Goal: Task Accomplishment & Management: Complete application form

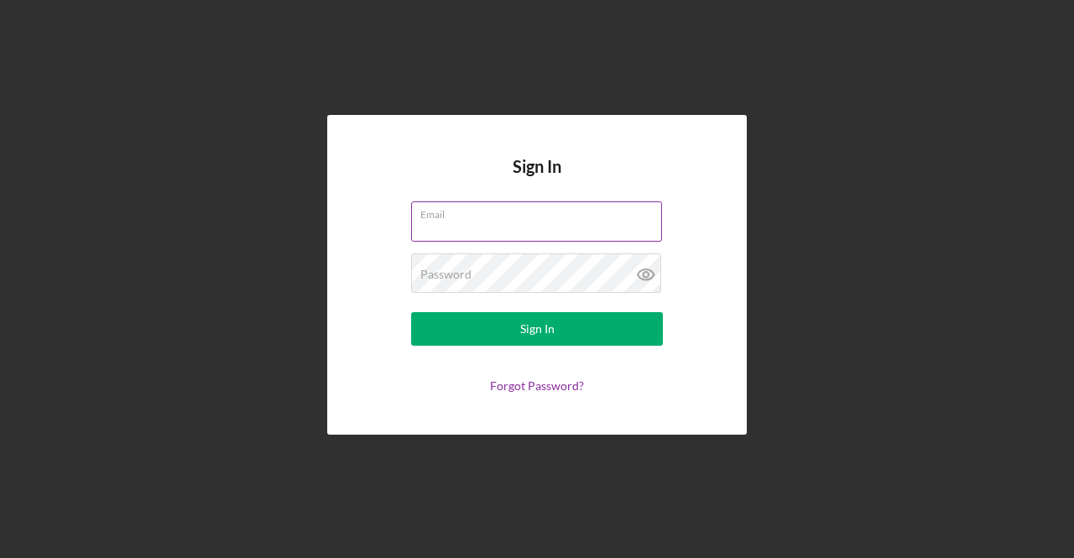
click at [453, 222] on input "Email" at bounding box center [536, 221] width 251 height 40
type input "[EMAIL_ADDRESS][DOMAIN_NAME]"
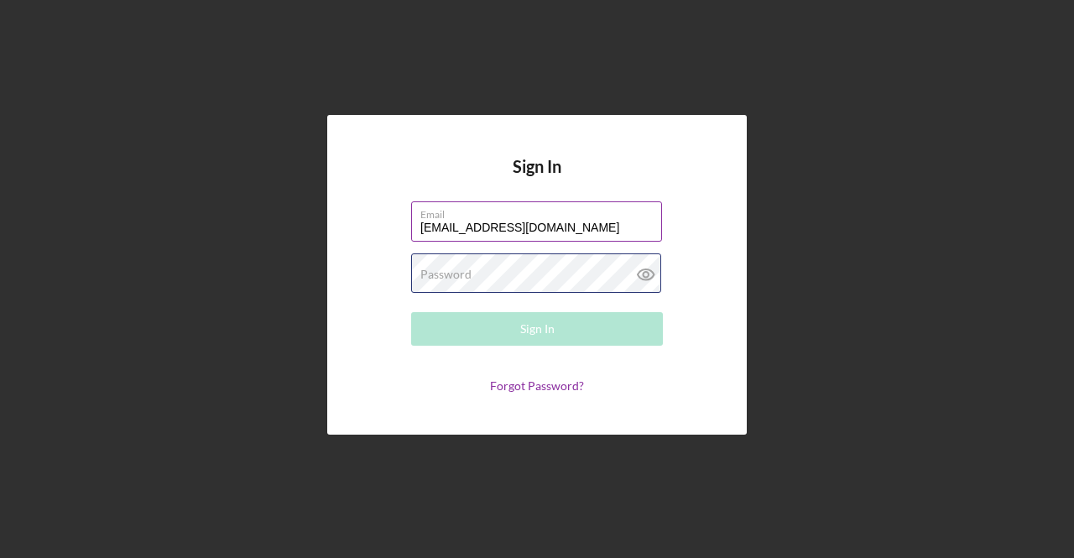
click at [493, 270] on div "Password Required" at bounding box center [537, 274] width 252 height 42
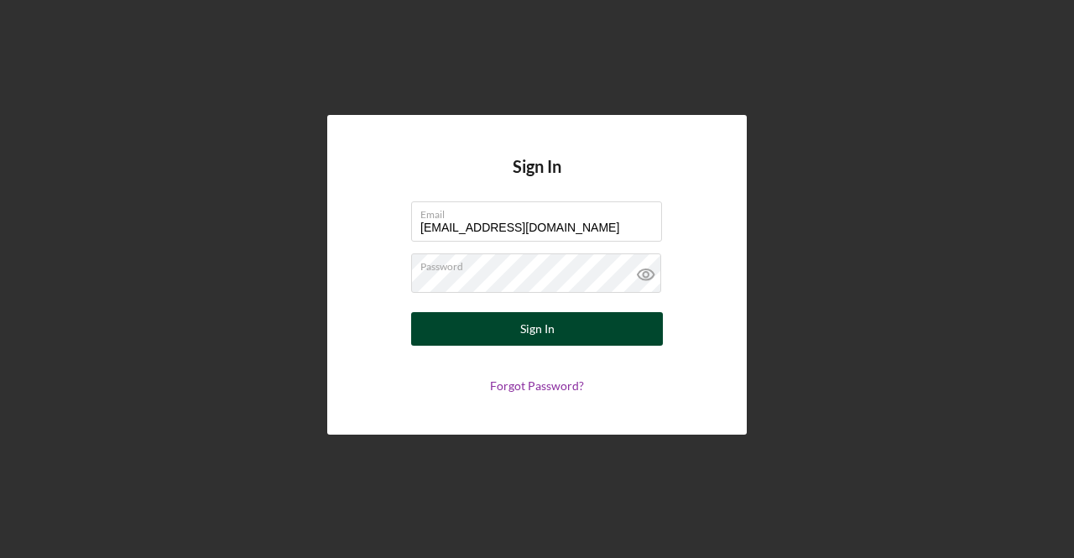
click at [520, 327] on div "Sign In" at bounding box center [537, 329] width 34 height 34
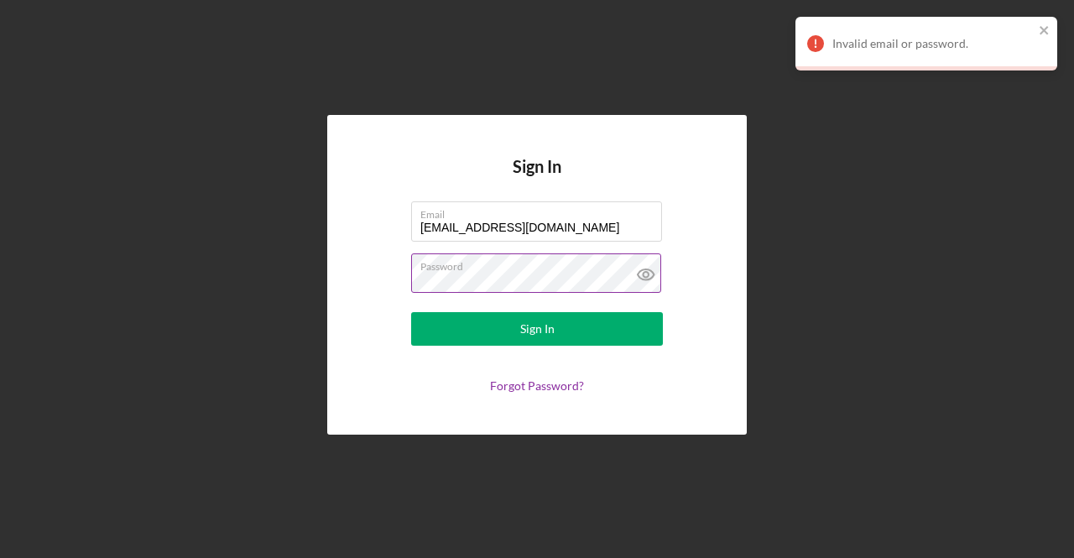
click at [650, 269] on icon at bounding box center [646, 274] width 42 height 42
click at [411, 312] on button "Sign In" at bounding box center [537, 329] width 252 height 34
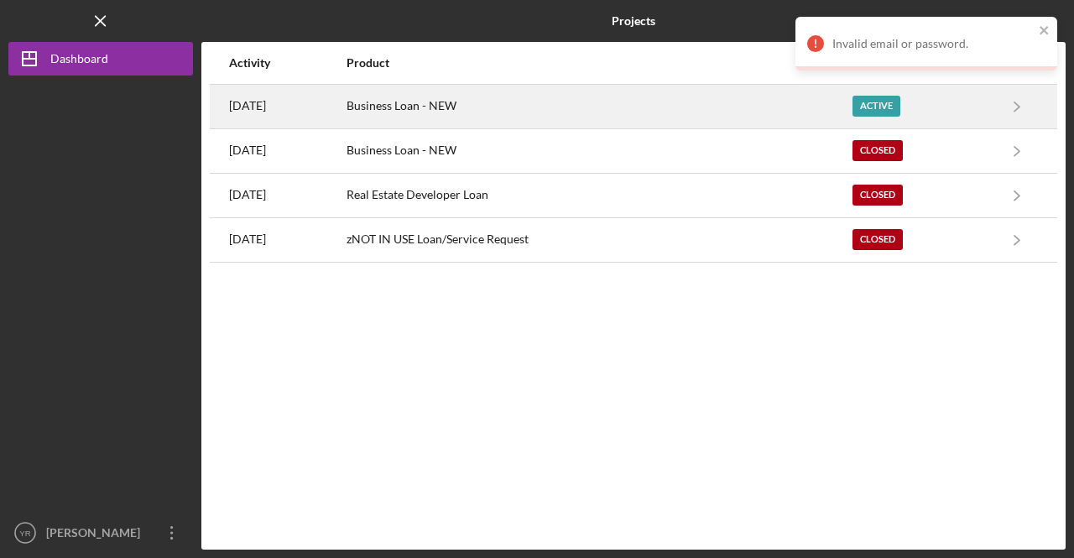
click at [890, 106] on div "Active" at bounding box center [877, 106] width 48 height 21
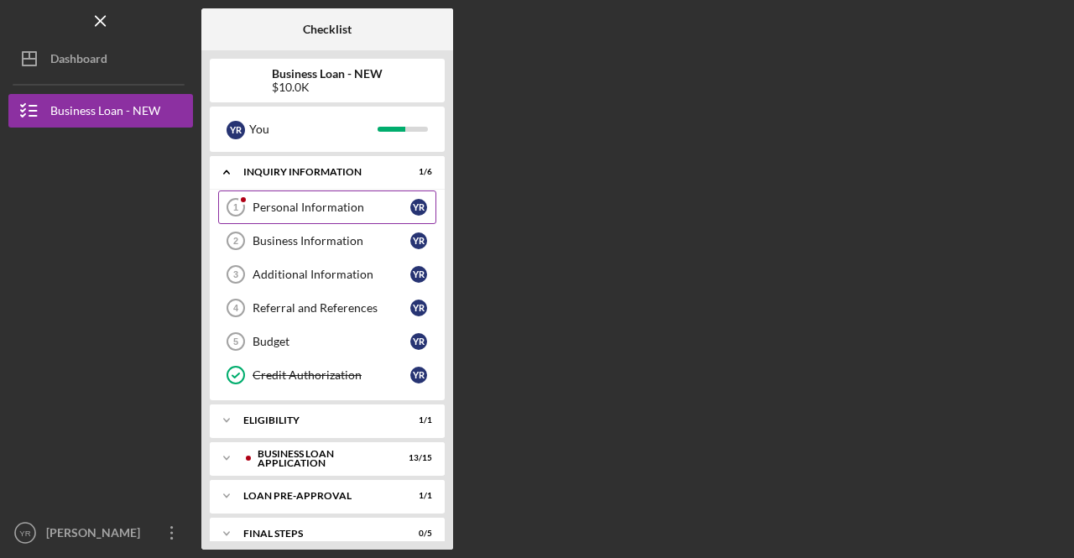
click at [313, 205] on div "Personal Information" at bounding box center [332, 207] width 158 height 13
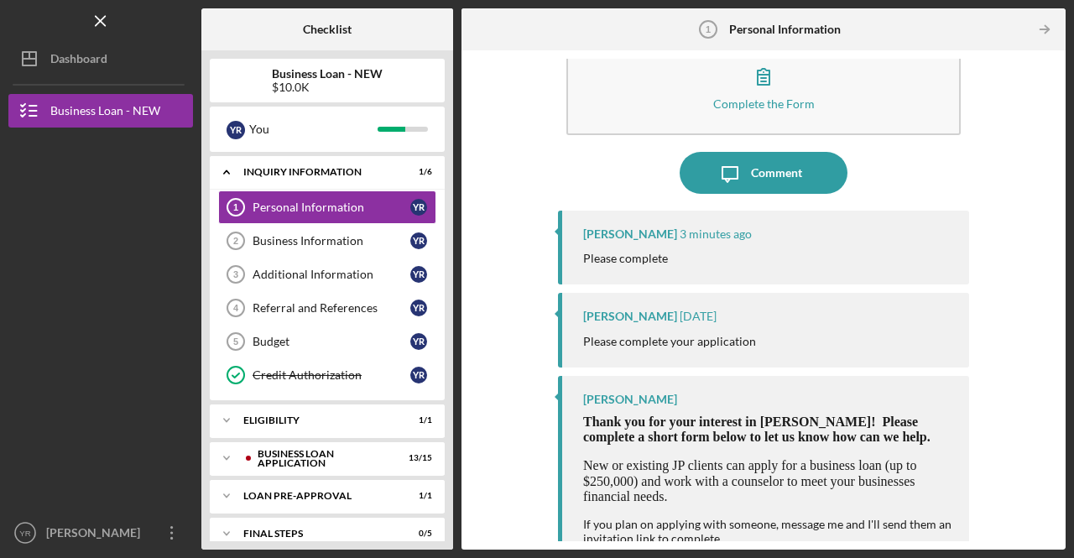
scroll to position [70, 0]
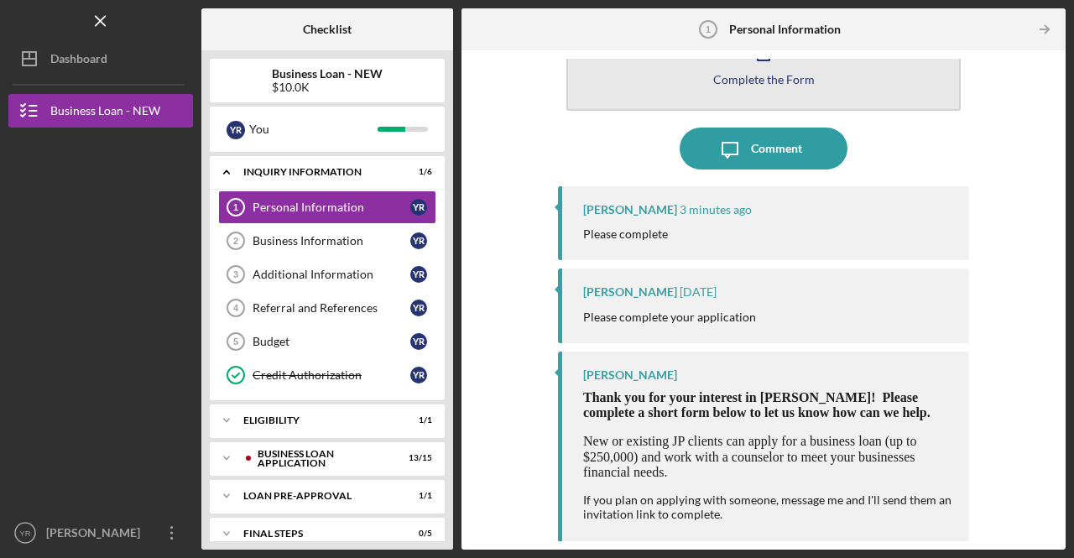
click at [757, 91] on button "Complete the Form Form" at bounding box center [763, 62] width 394 height 97
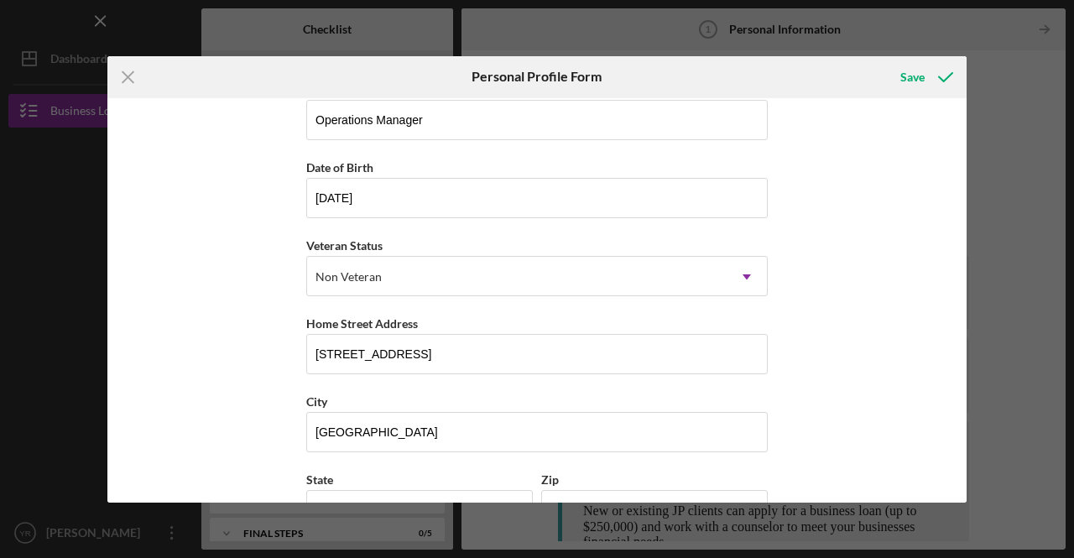
scroll to position [233, 0]
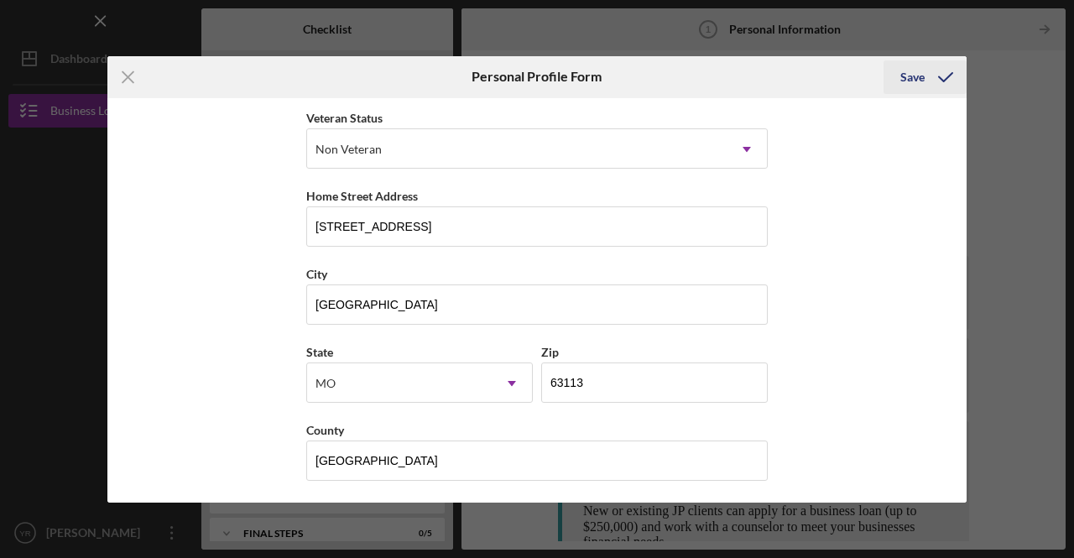
click at [913, 76] on div "Save" at bounding box center [912, 77] width 24 height 34
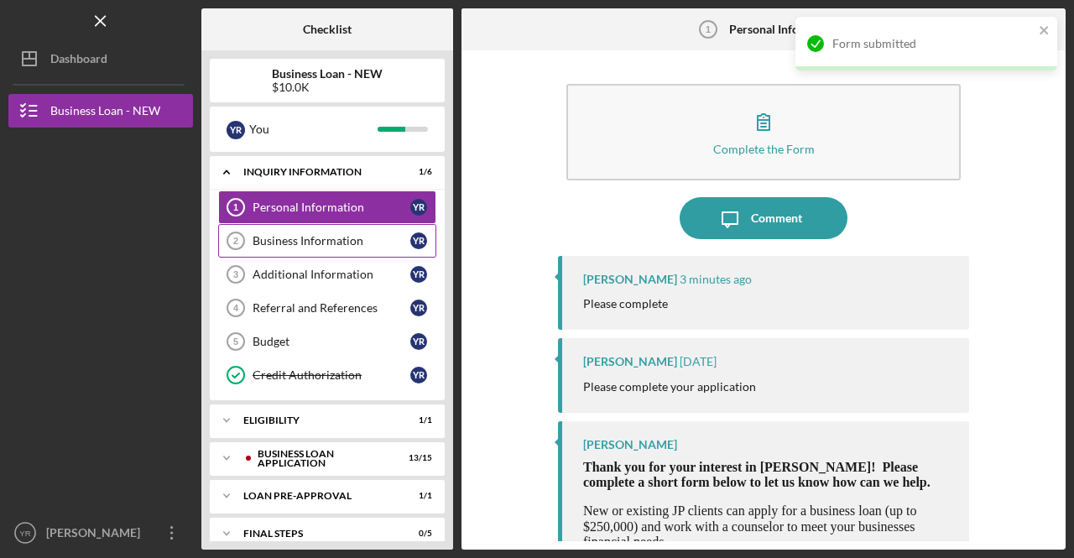
click at [309, 243] on div "Business Information" at bounding box center [332, 240] width 158 height 13
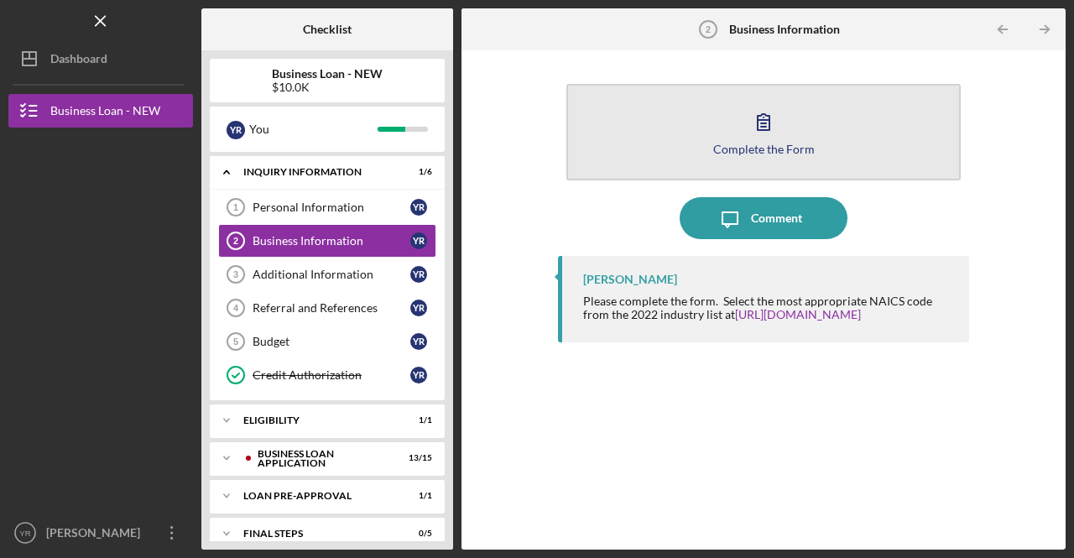
click at [779, 125] on icon "button" at bounding box center [764, 122] width 42 height 42
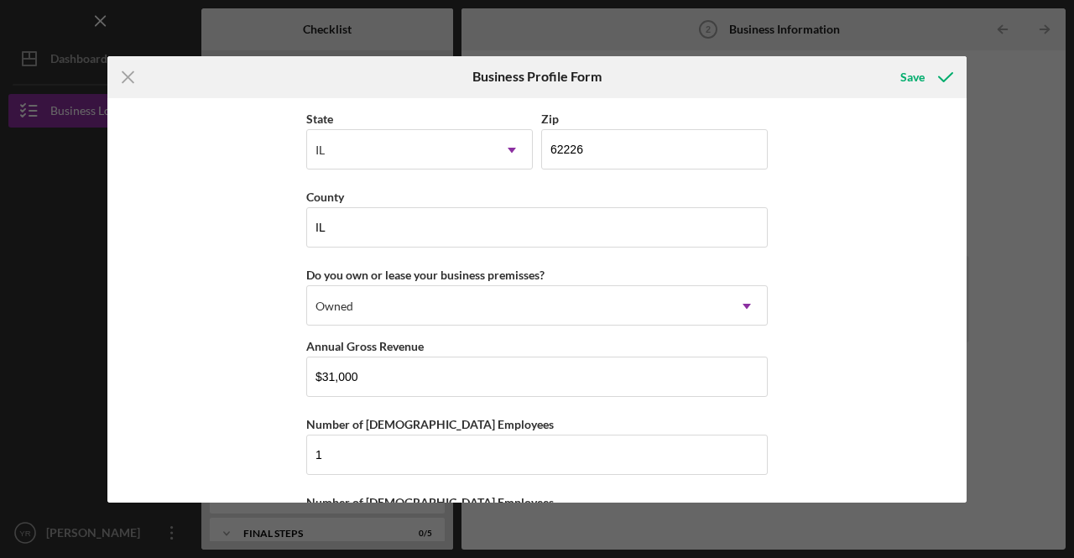
scroll to position [1612, 0]
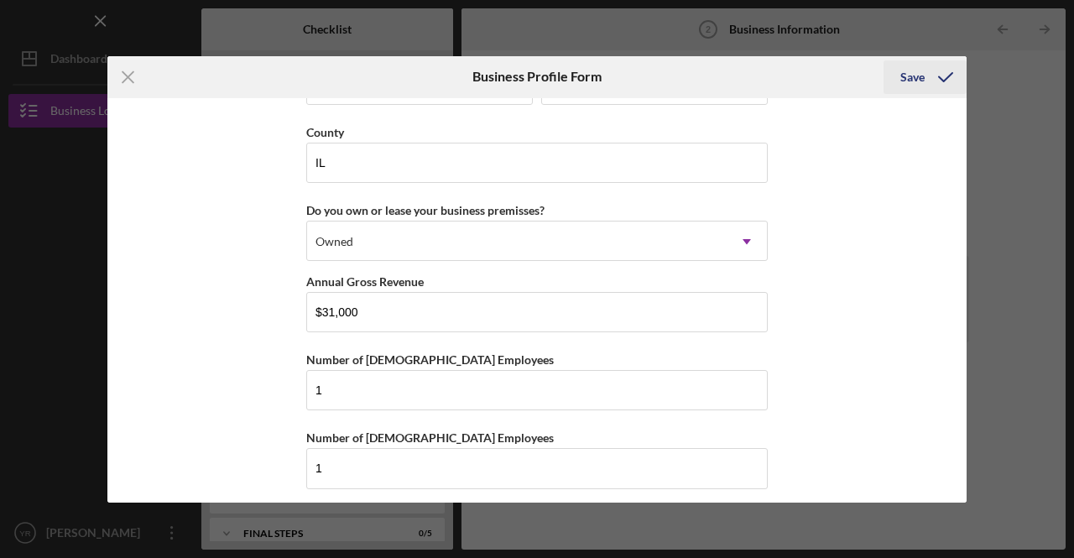
click at [908, 74] on div "Save" at bounding box center [912, 77] width 24 height 34
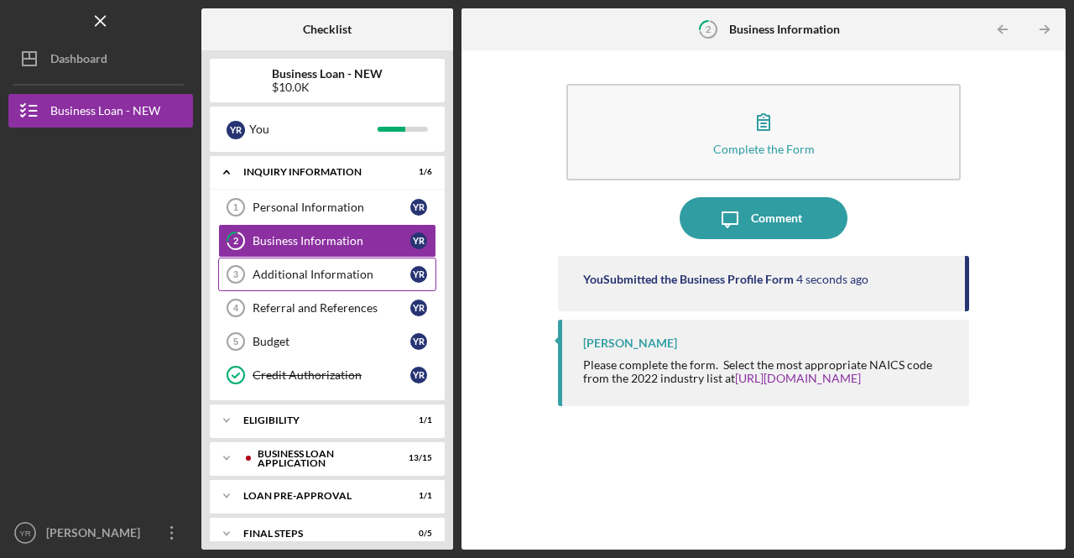
click at [284, 273] on div "Additional Information" at bounding box center [332, 274] width 158 height 13
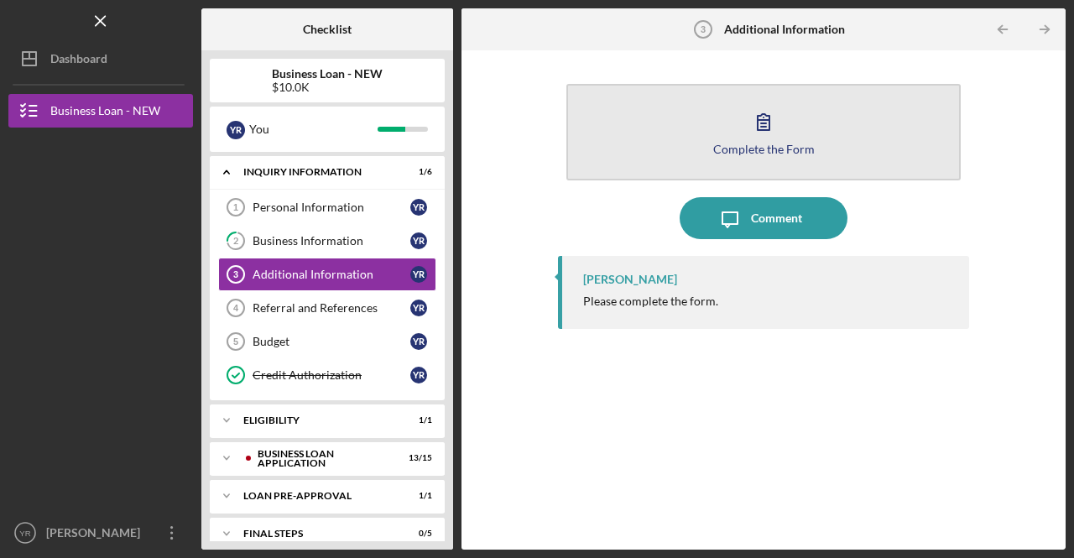
click at [785, 121] on button "Complete the Form Form" at bounding box center [763, 132] width 394 height 97
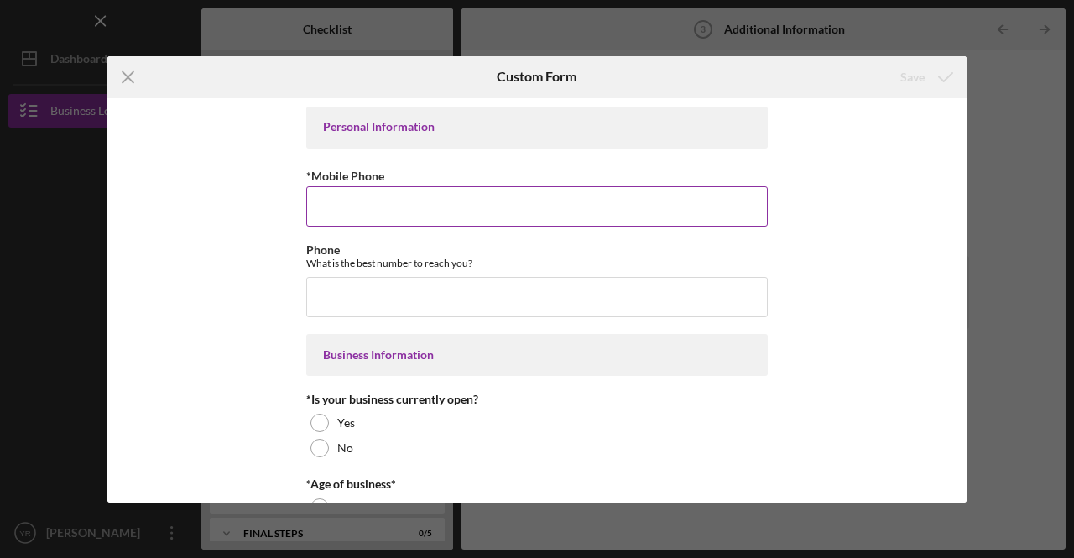
click at [446, 219] on input "*Mobile Phone" at bounding box center [537, 206] width 462 height 40
click at [133, 70] on icon "Icon/Menu Close" at bounding box center [128, 77] width 42 height 42
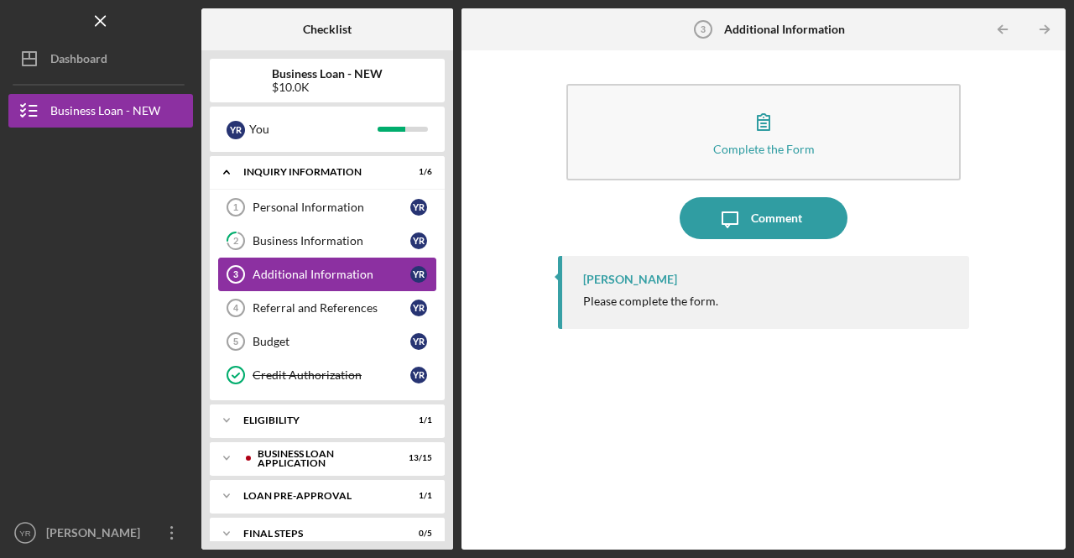
click at [282, 274] on div "Additional Information" at bounding box center [332, 274] width 158 height 13
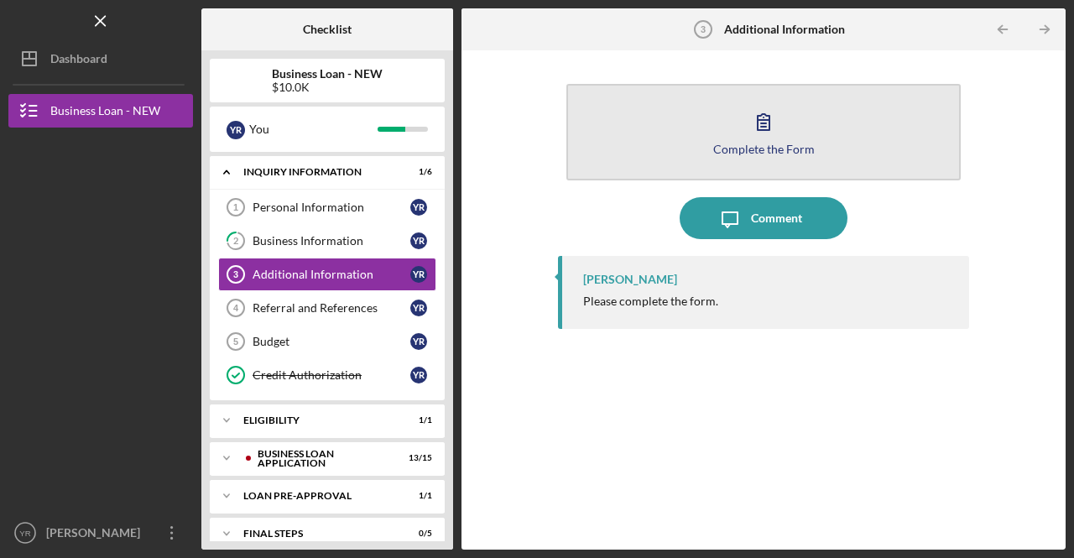
click at [769, 132] on icon "button" at bounding box center [764, 122] width 42 height 42
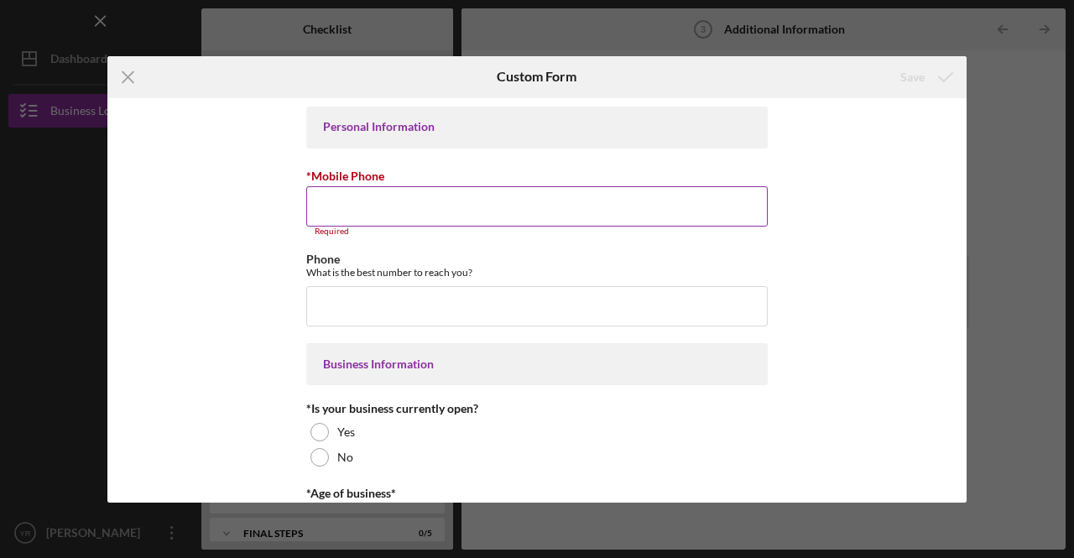
click at [397, 208] on input "*Mobile Phone" at bounding box center [537, 206] width 462 height 40
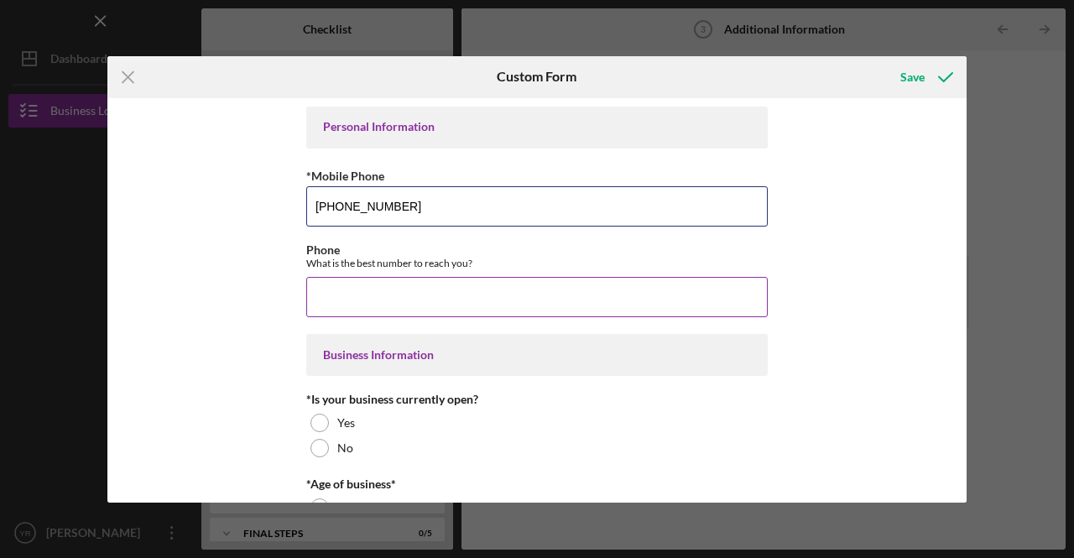
type input "[PHONE_NUMBER]"
click at [420, 300] on input "Phone" at bounding box center [537, 297] width 462 height 40
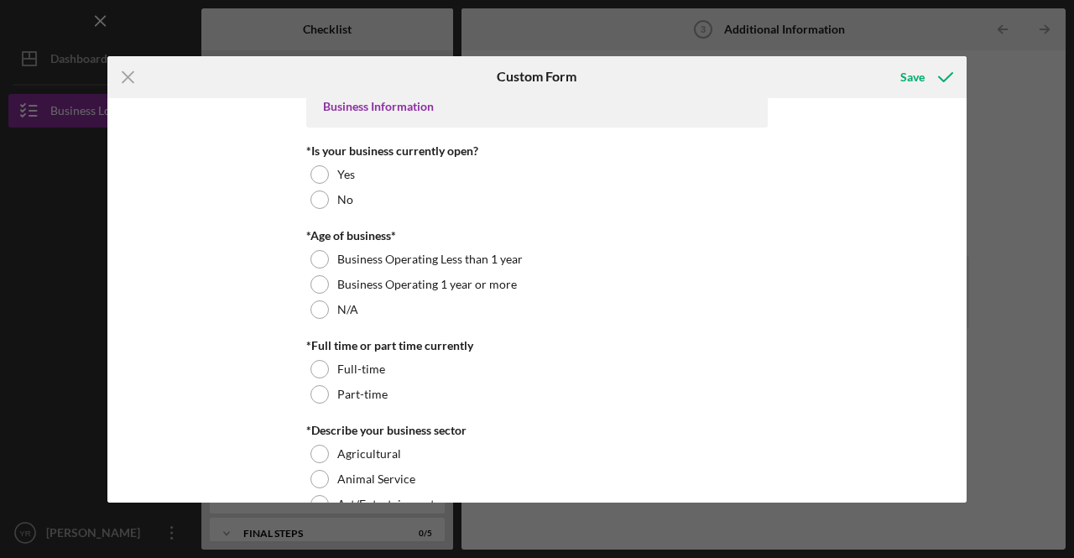
scroll to position [252, 0]
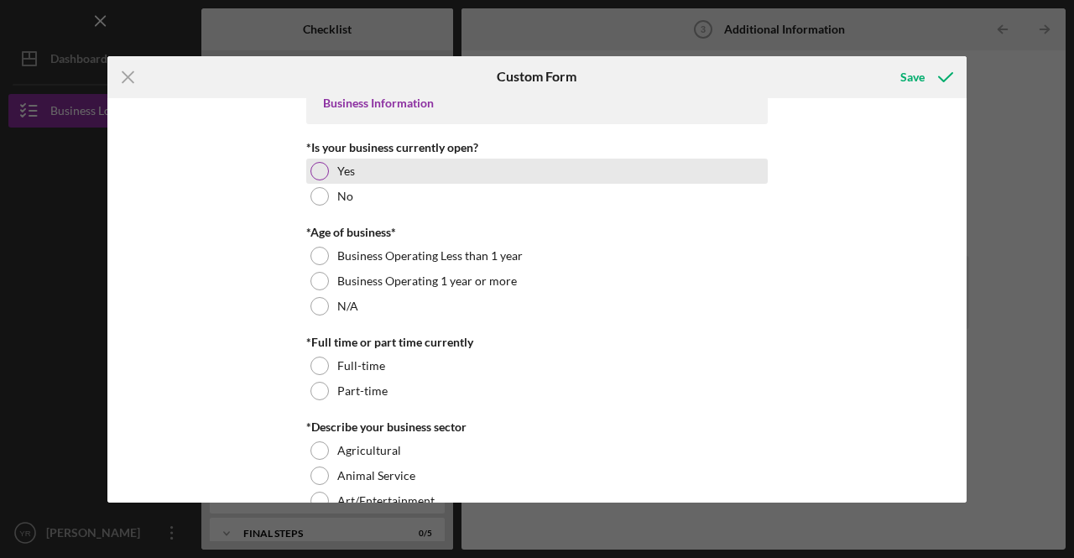
type input "[PHONE_NUMBER]"
click at [314, 164] on div at bounding box center [319, 171] width 18 height 18
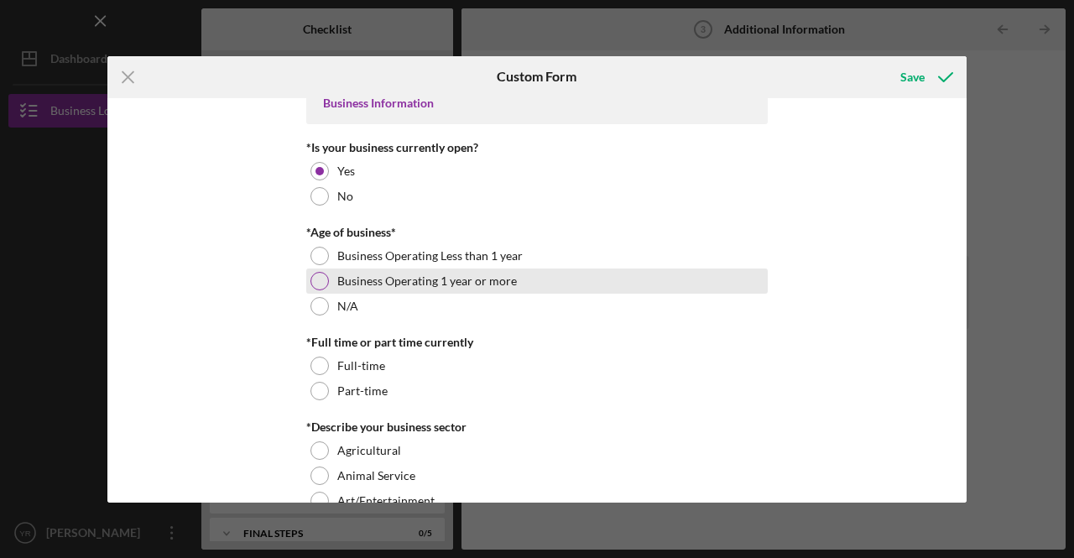
click at [317, 276] on div at bounding box center [319, 281] width 18 height 18
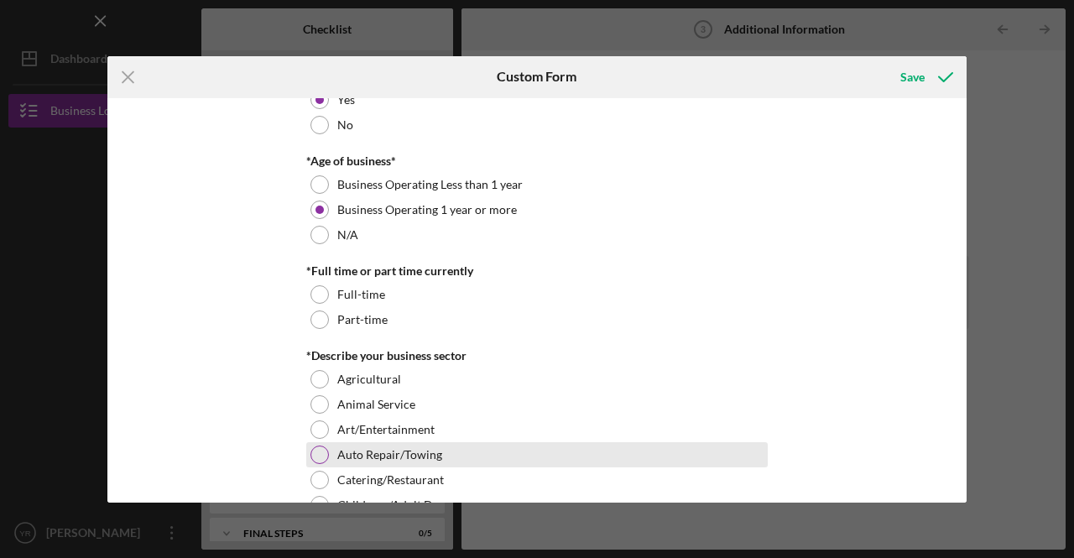
scroll to position [420, 0]
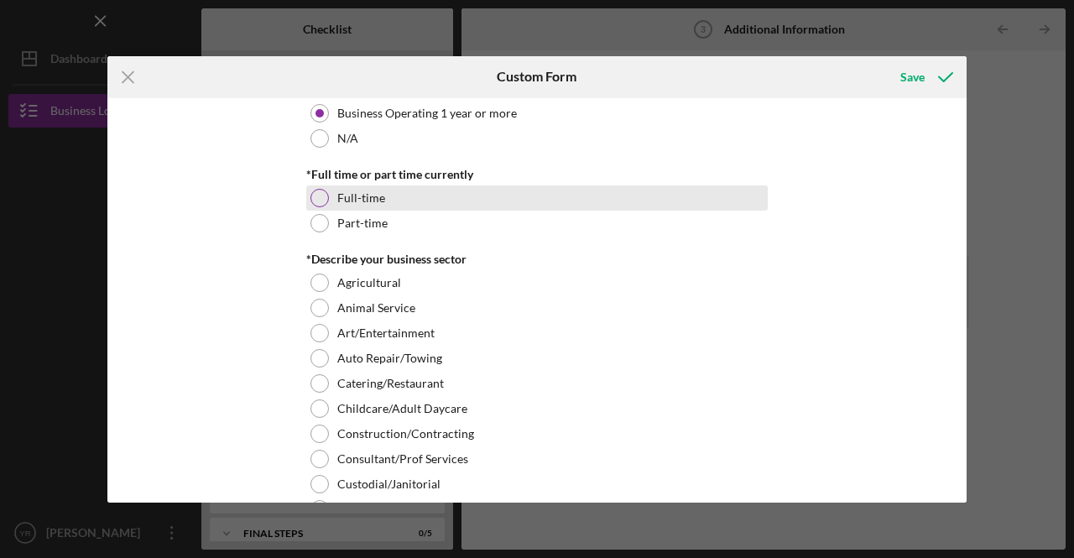
click at [312, 194] on div at bounding box center [319, 198] width 18 height 18
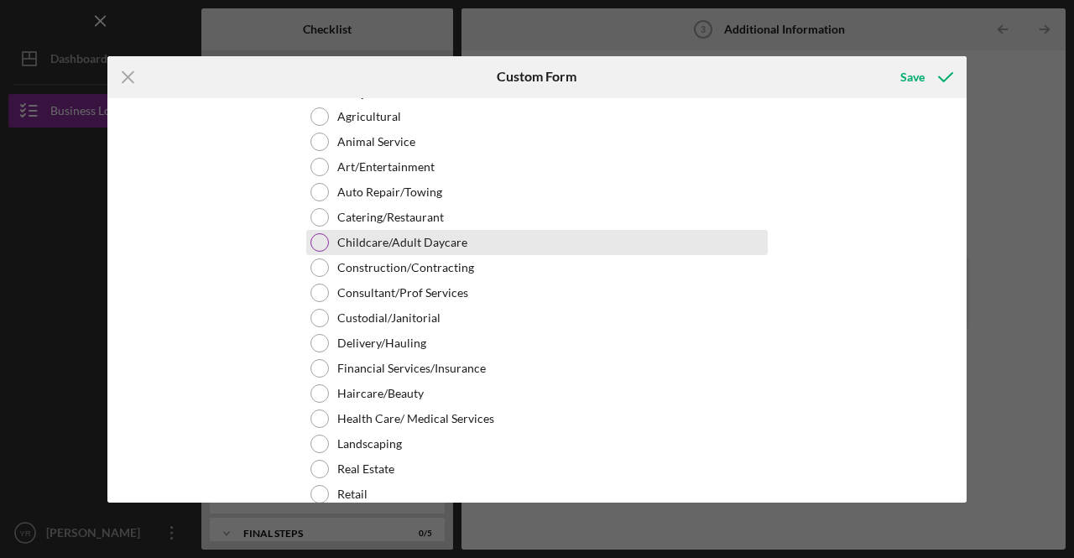
scroll to position [587, 0]
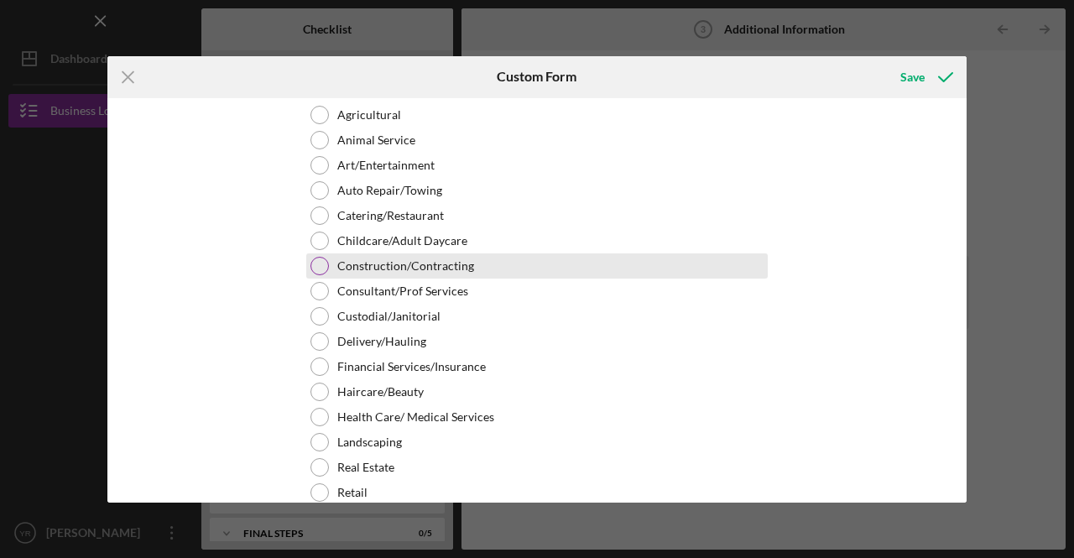
click at [321, 264] on div at bounding box center [319, 266] width 18 height 18
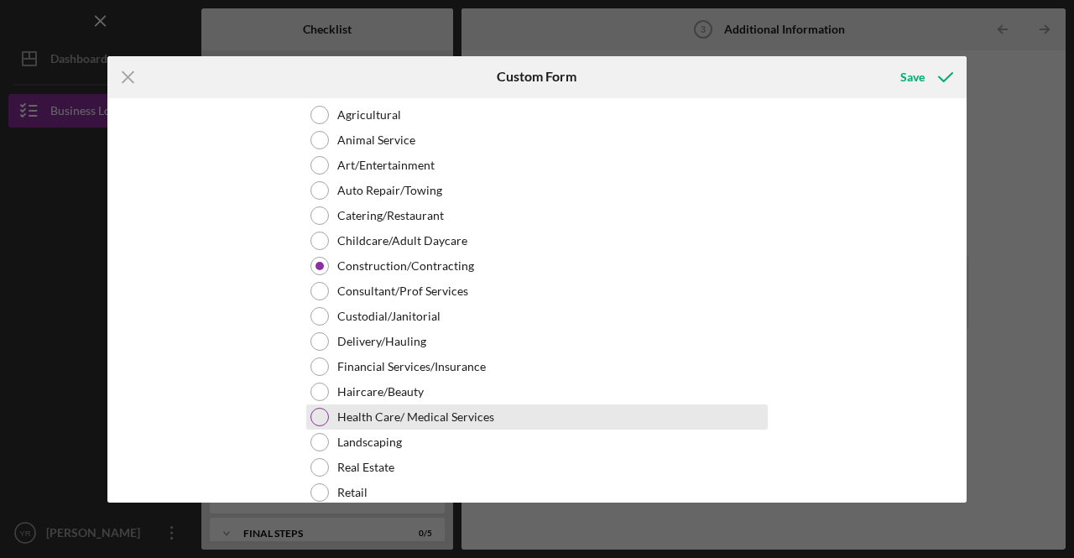
scroll to position [671, 0]
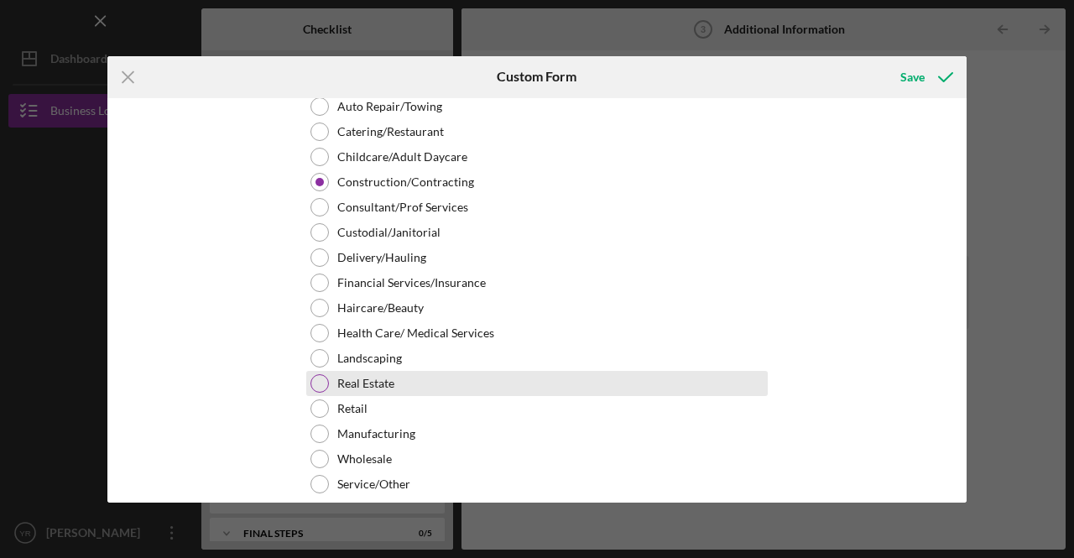
click at [314, 376] on div at bounding box center [319, 383] width 18 height 18
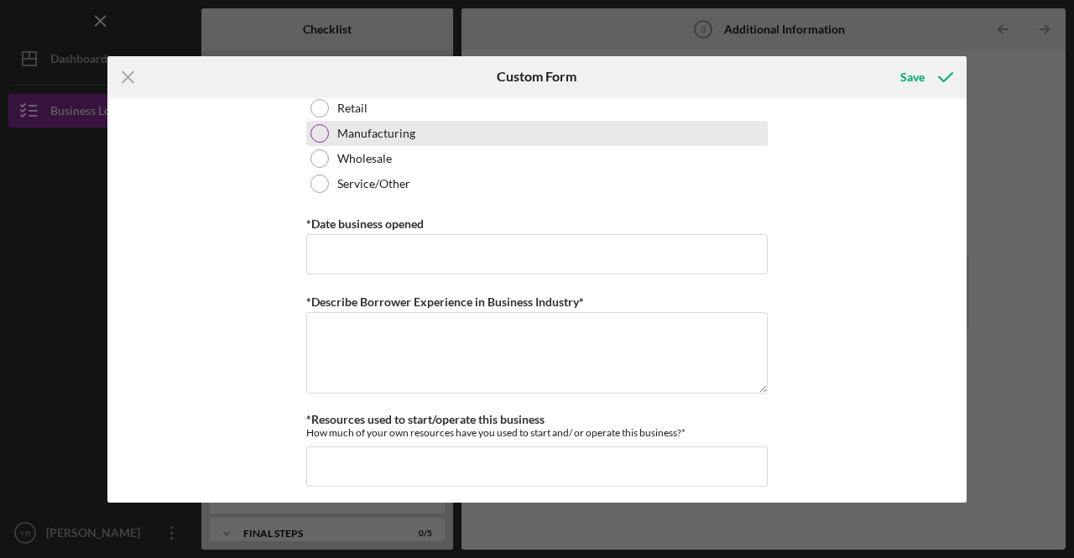
scroll to position [1007, 0]
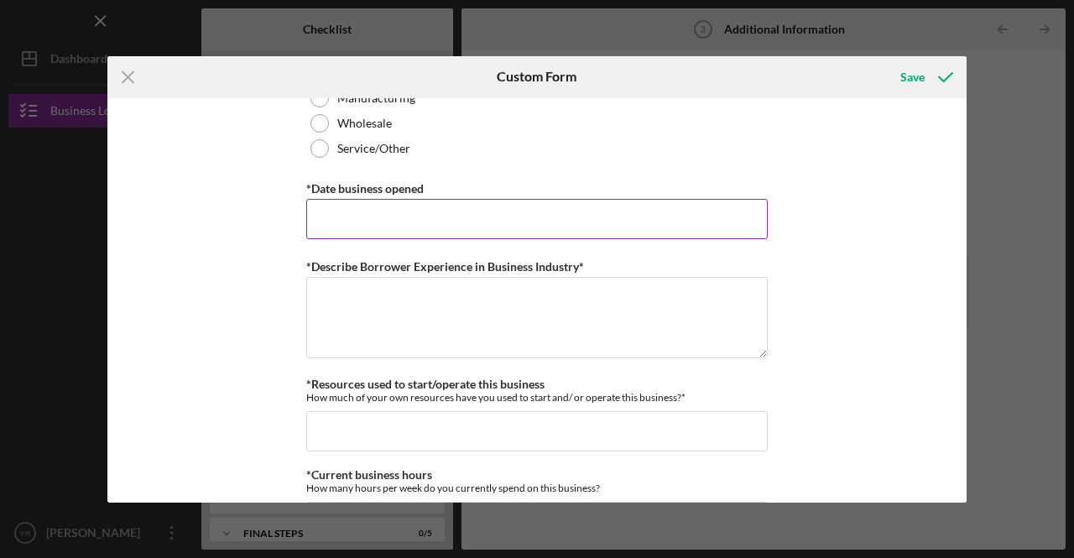
click at [410, 212] on input "*Date business opened" at bounding box center [537, 219] width 462 height 40
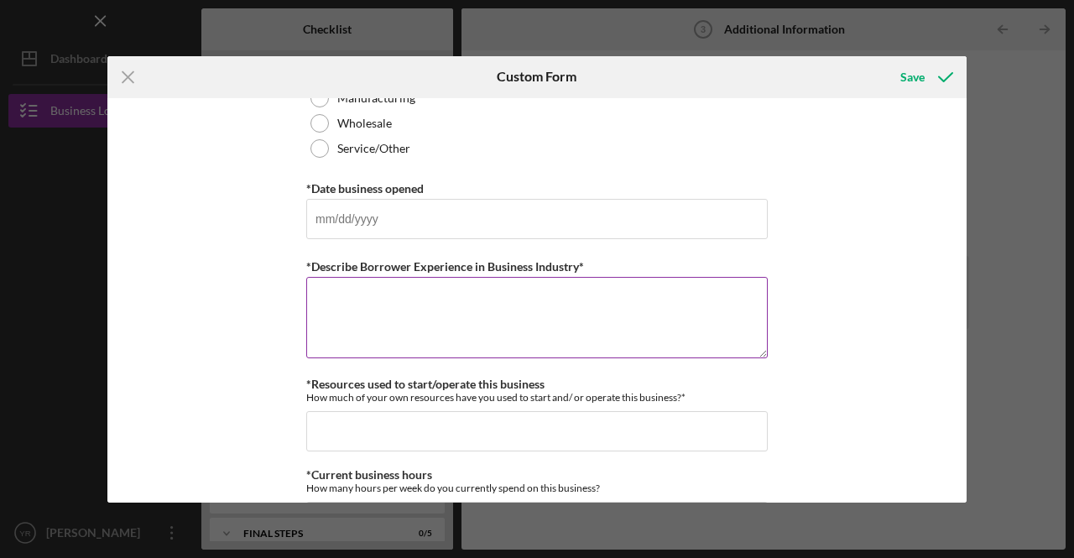
click at [420, 303] on textarea "*Describe Borrower Experience in Business Industry*" at bounding box center [537, 317] width 462 height 81
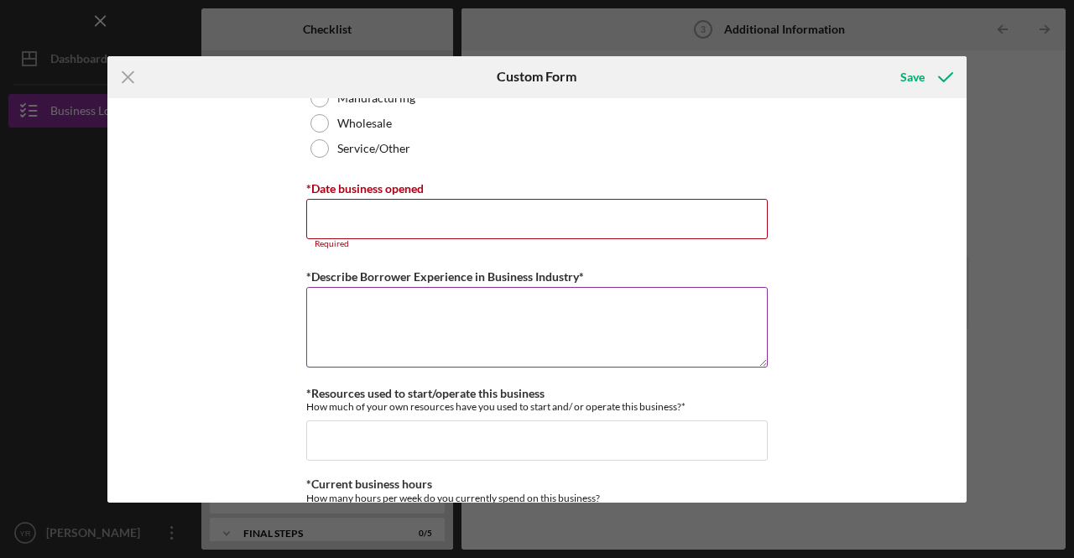
type textarea "5"
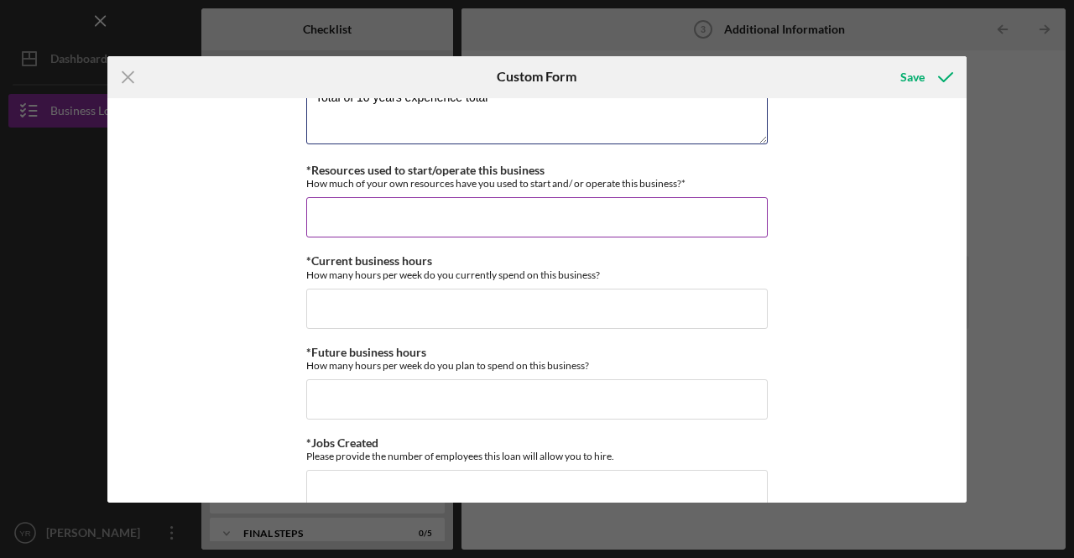
scroll to position [1259, 0]
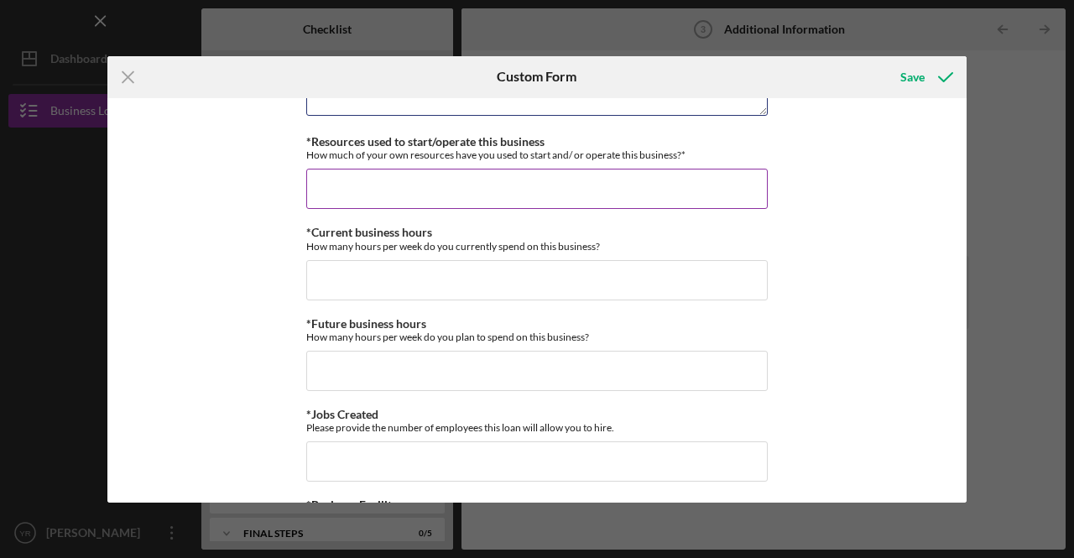
type textarea "4 years in rehab and construction, real estate in the [GEOGRAPHIC_DATA] area. T…"
click at [419, 181] on input "*Resources used to start/operate this business" at bounding box center [537, 189] width 462 height 40
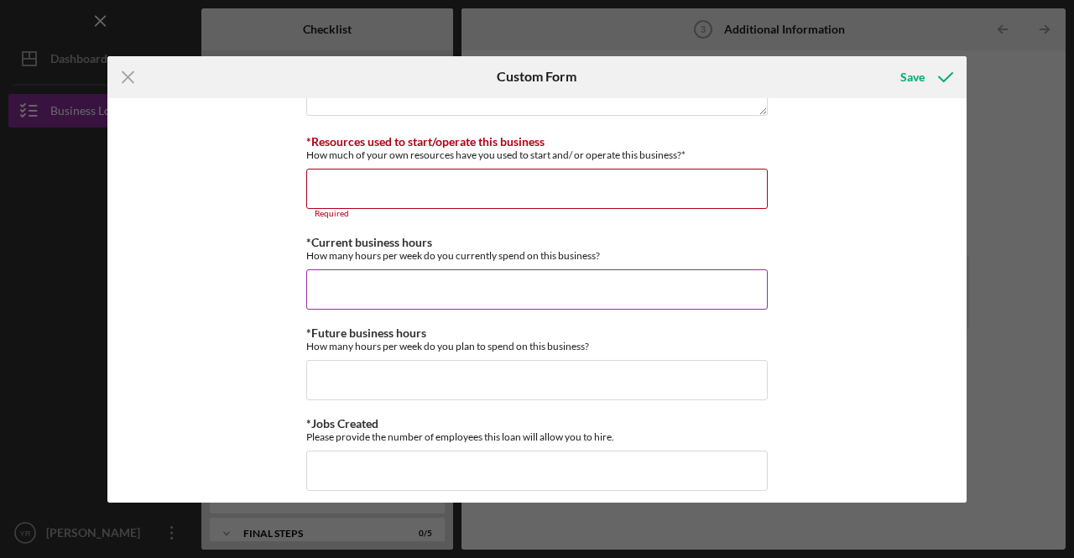
click at [543, 273] on input "*Current business hours" at bounding box center [537, 289] width 462 height 40
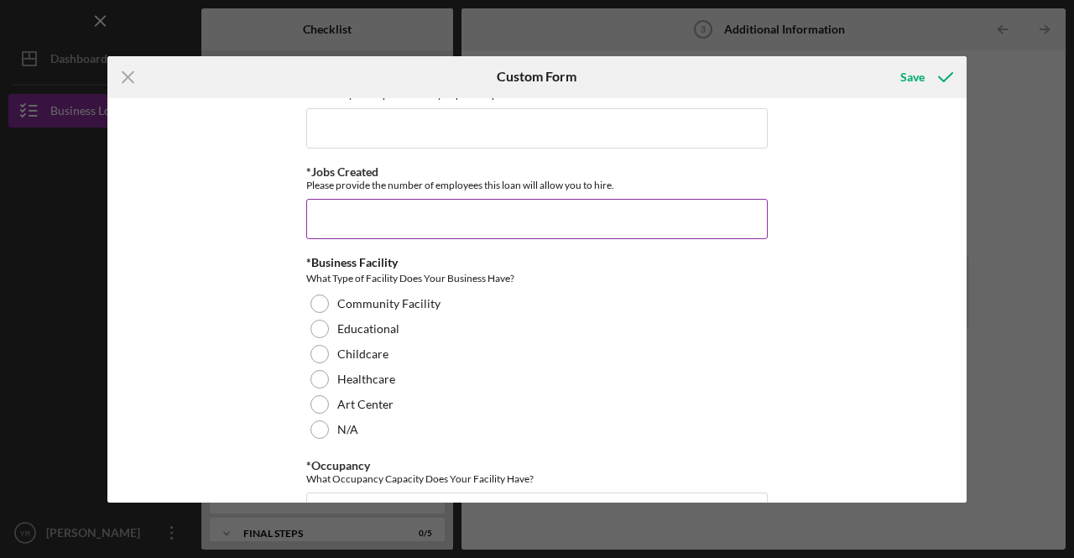
scroll to position [1343, 0]
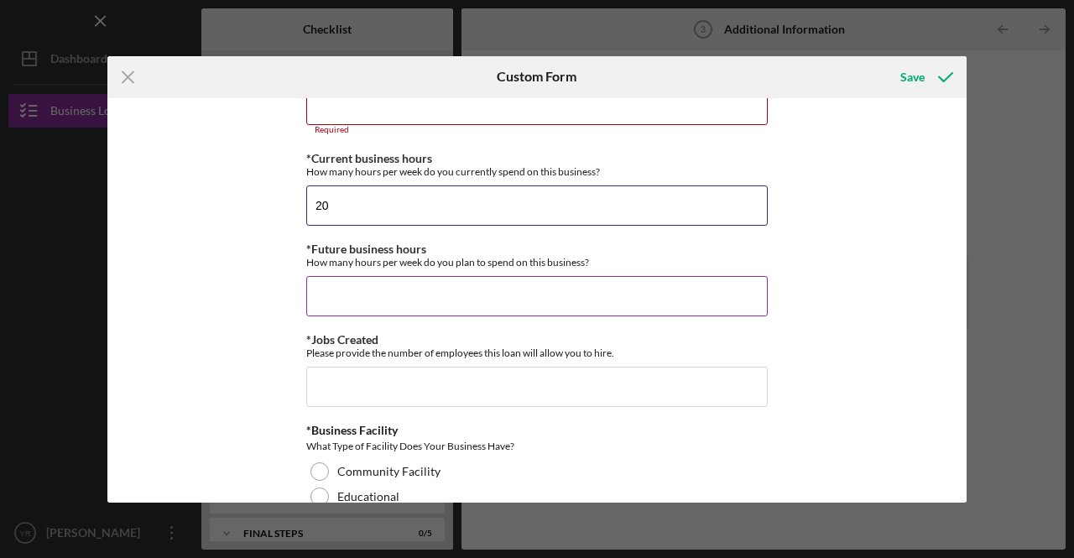
type input "20"
click at [384, 284] on input "*Future business hours" at bounding box center [537, 296] width 462 height 40
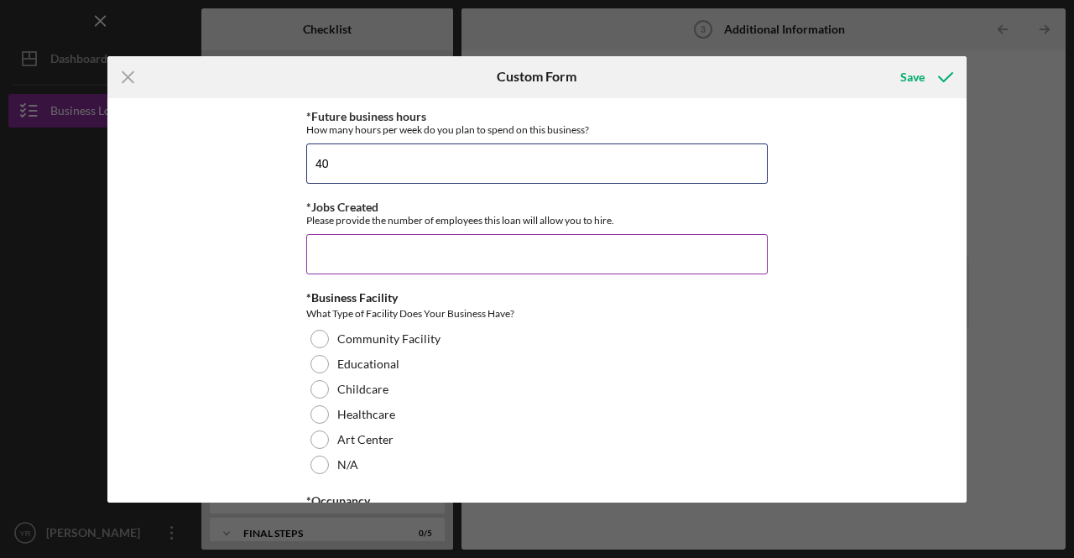
scroll to position [1511, 0]
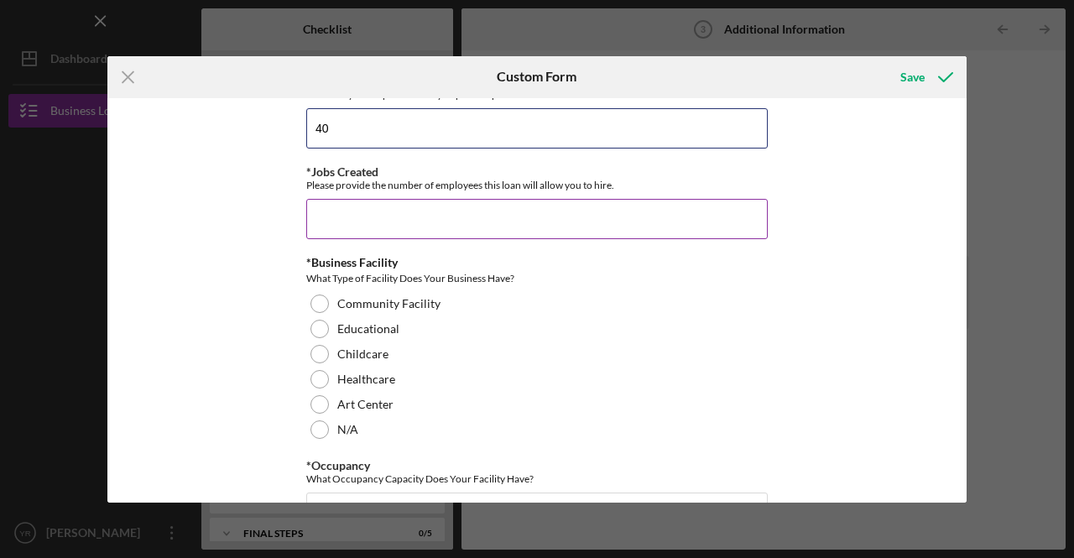
type input "40"
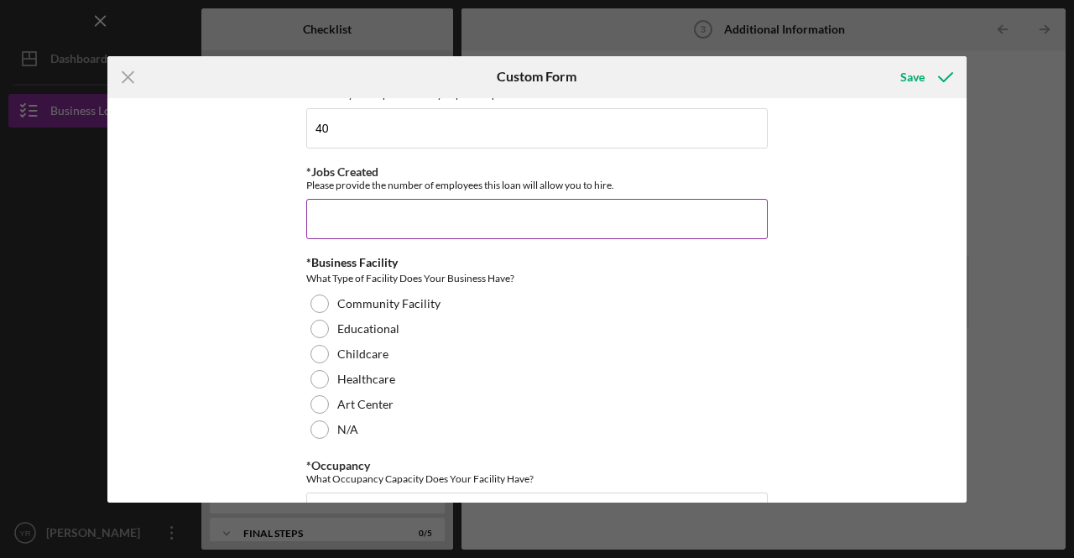
click at [415, 218] on input "*Jobs Created" at bounding box center [537, 219] width 462 height 40
type input "1"
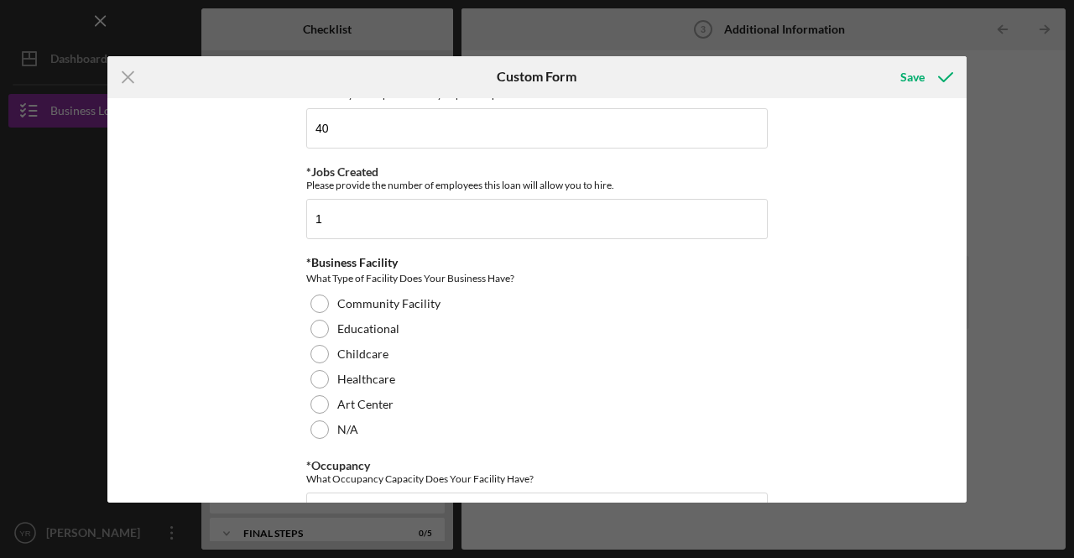
click at [262, 365] on div "Personal Information *Mobile Phone [PHONE_NUMBER] Phone What is the best number…" at bounding box center [536, 300] width 859 height 404
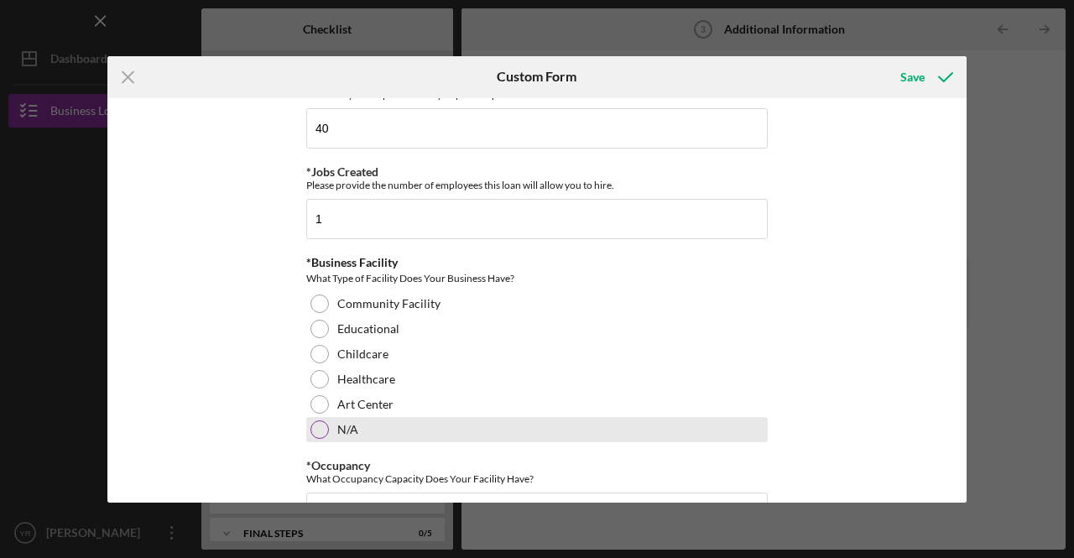
click at [314, 420] on div at bounding box center [319, 429] width 18 height 18
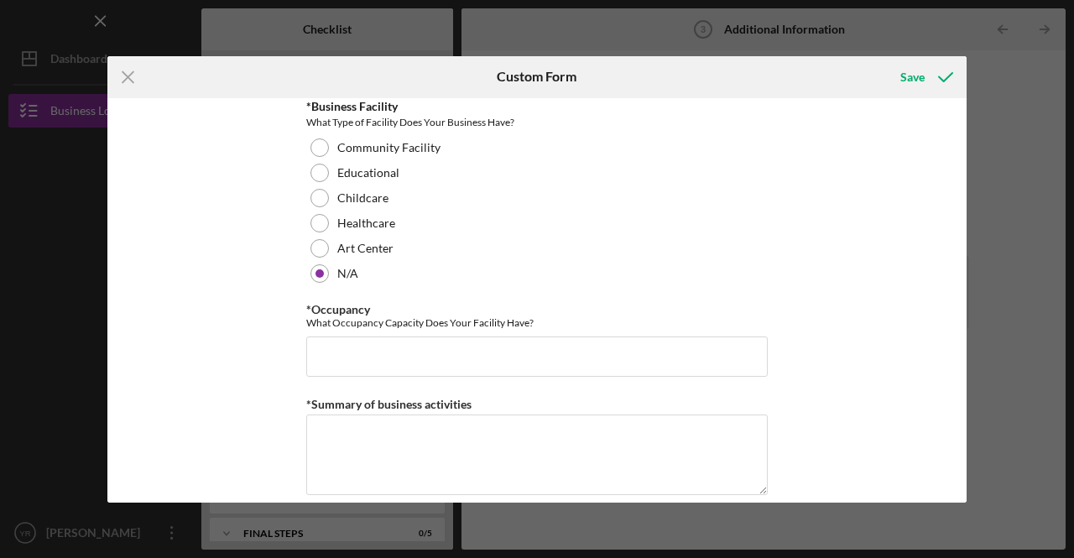
scroll to position [1762, 0]
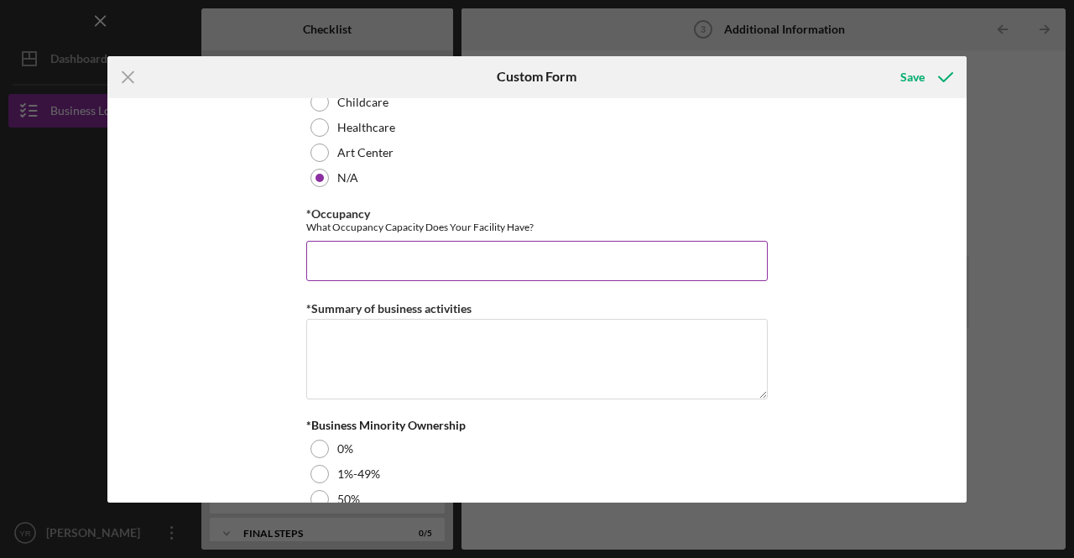
click at [371, 254] on input "*Occupancy" at bounding box center [537, 261] width 462 height 40
type input "2"
type input "1"
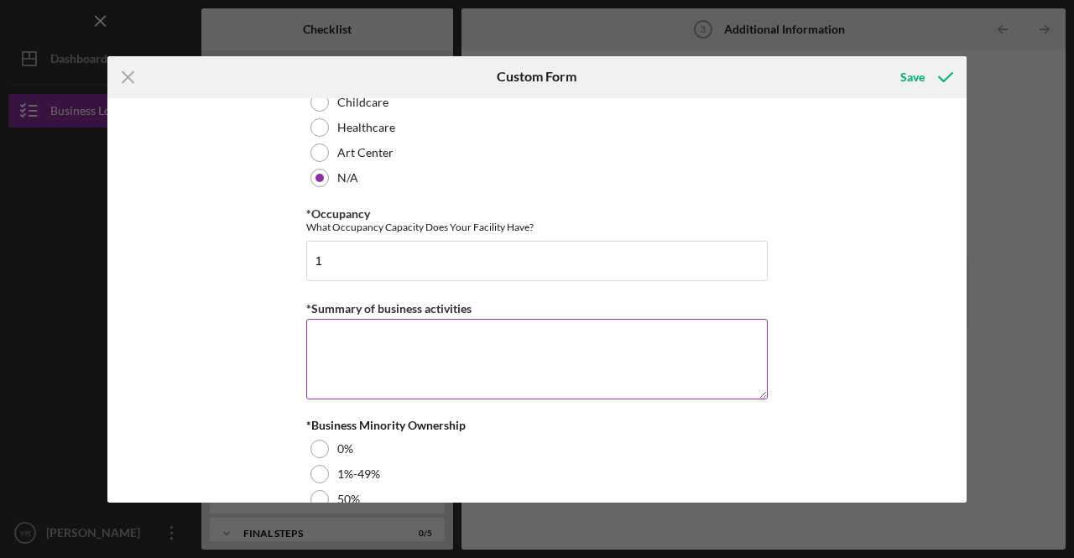
click at [368, 344] on textarea "*Summary of business activities" at bounding box center [537, 359] width 462 height 81
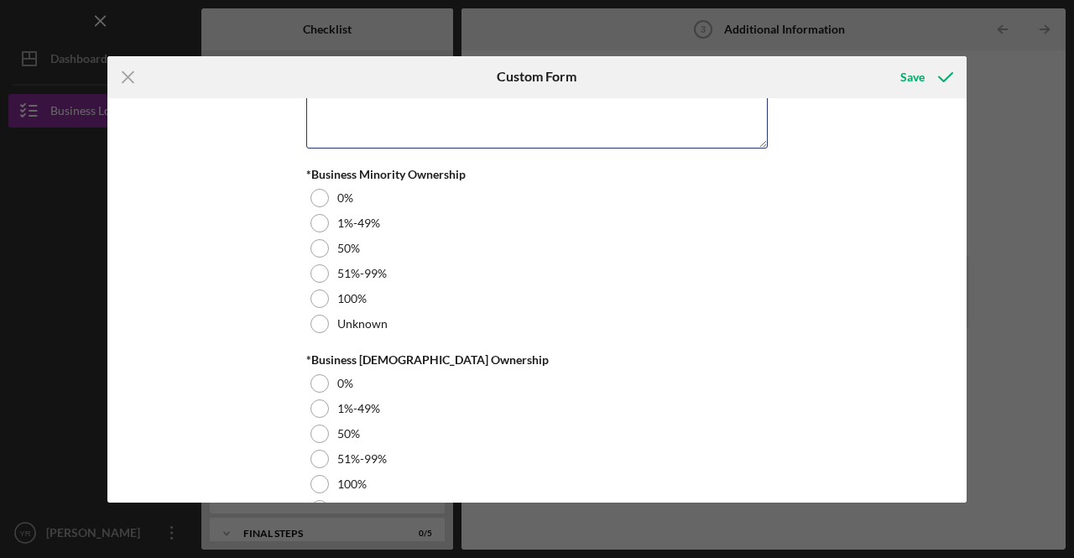
scroll to position [2014, 0]
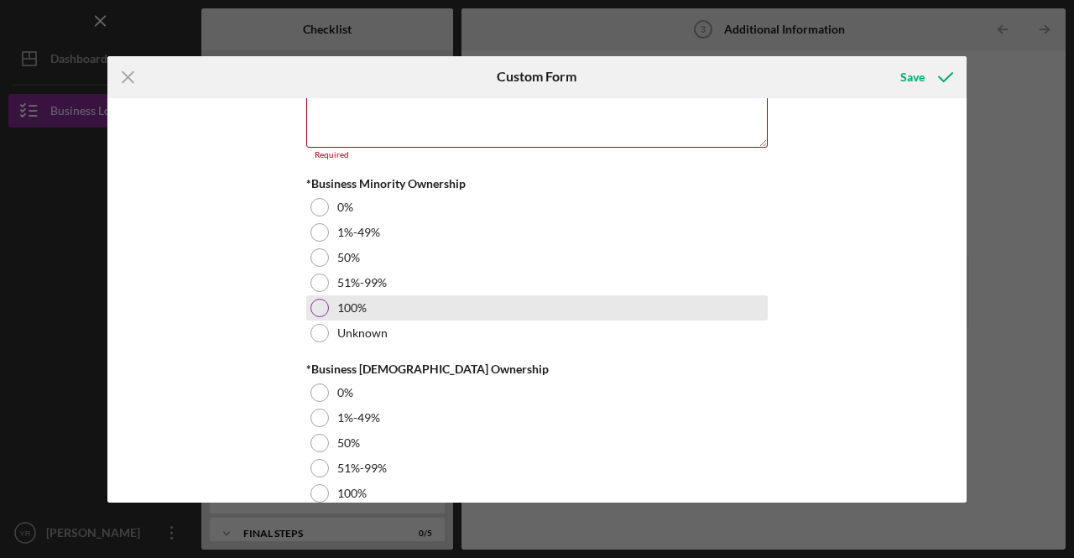
click at [314, 299] on div at bounding box center [319, 308] width 18 height 18
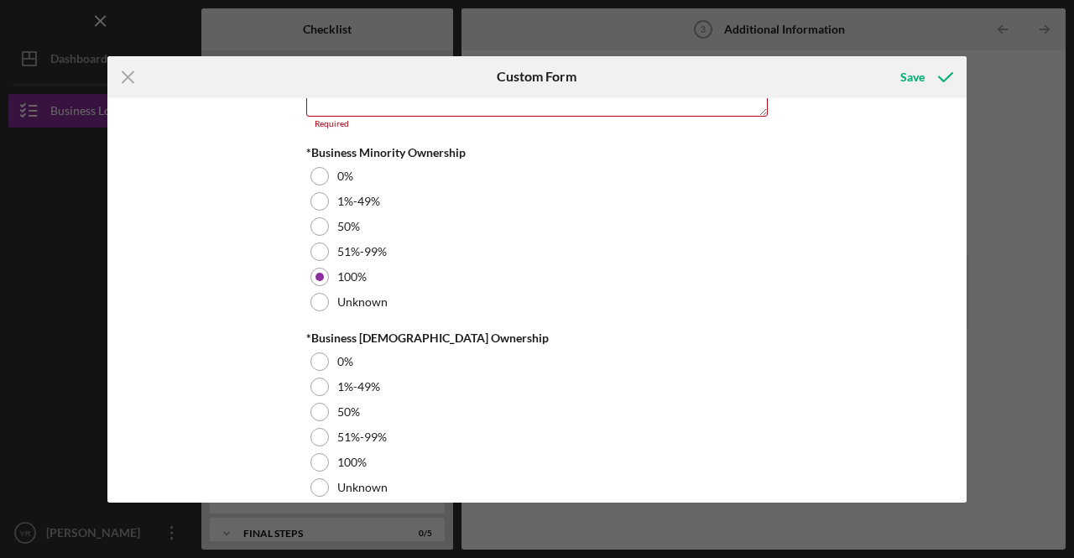
scroll to position [2061, 0]
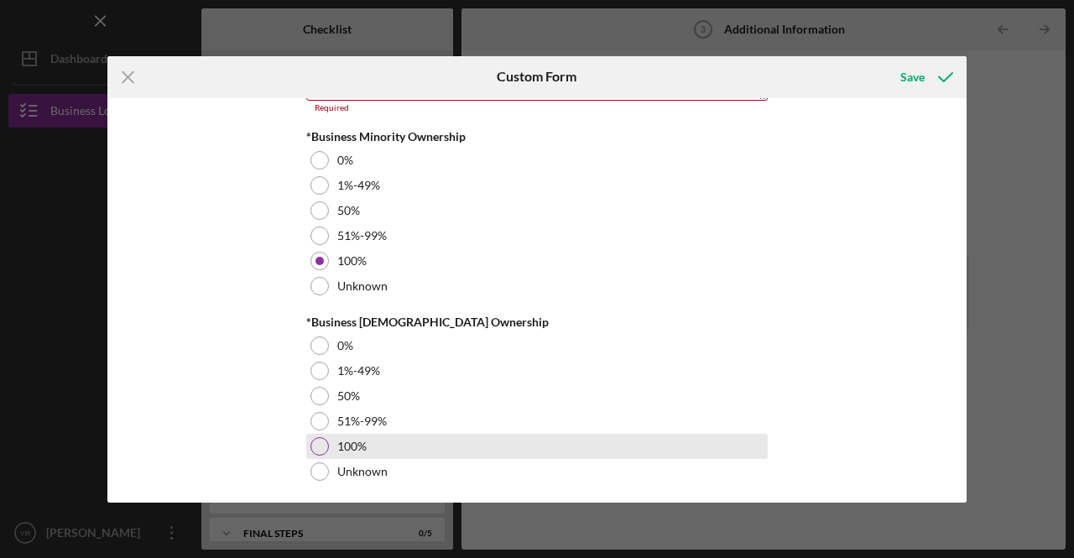
click at [321, 437] on div at bounding box center [319, 446] width 18 height 18
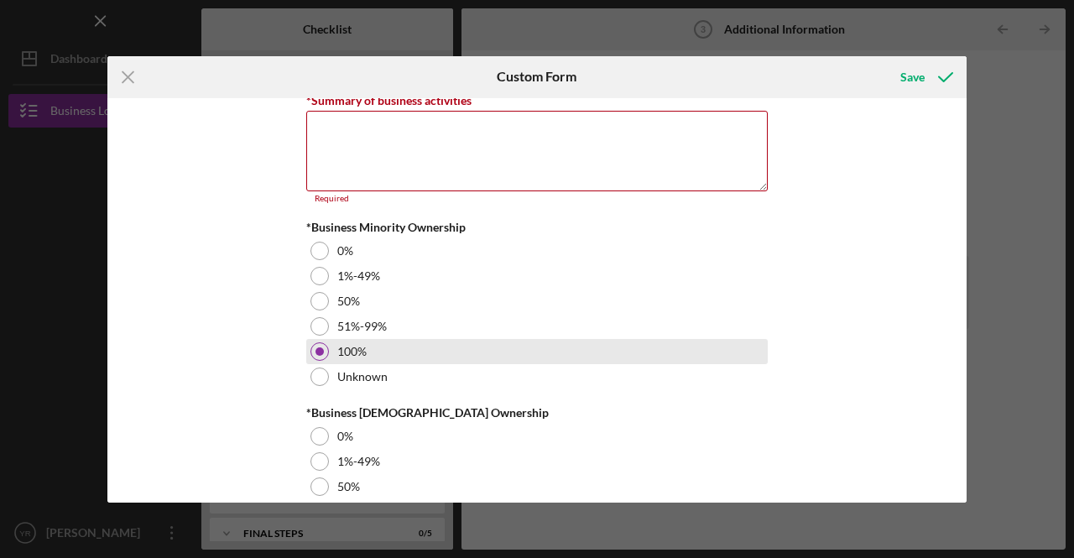
scroll to position [1893, 0]
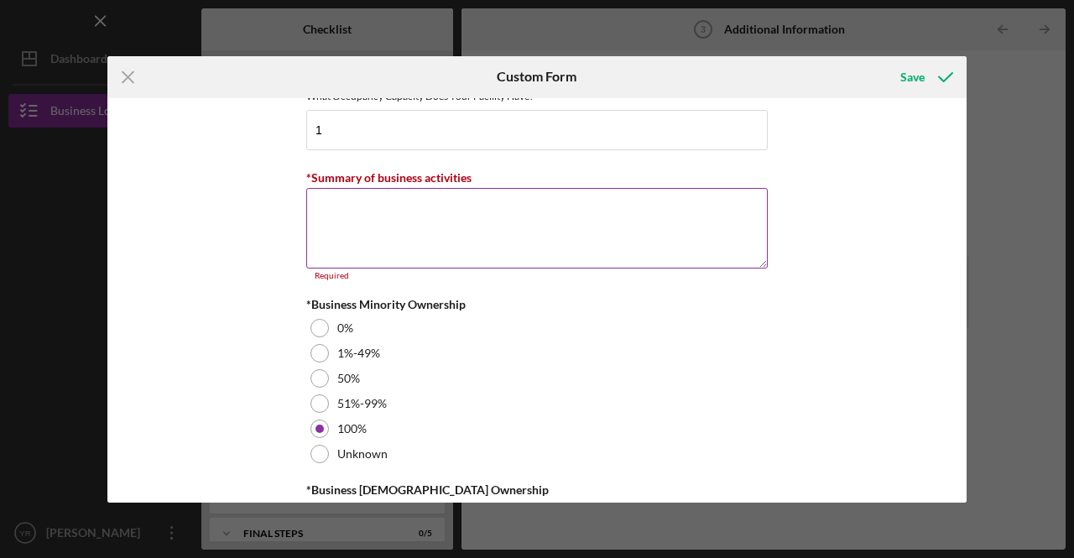
click at [391, 199] on textarea "*Summary of business activities" at bounding box center [537, 228] width 462 height 81
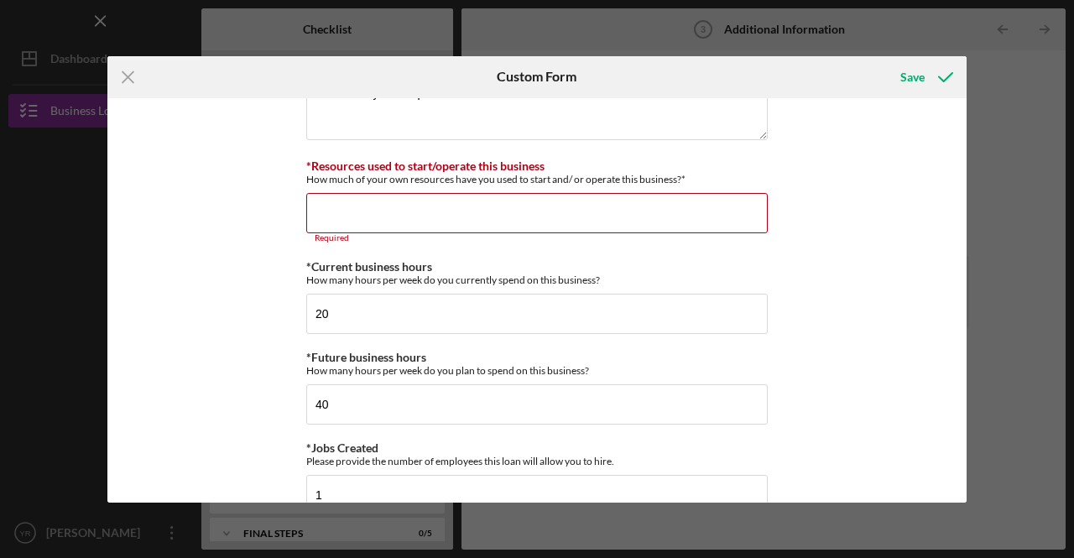
scroll to position [1222, 0]
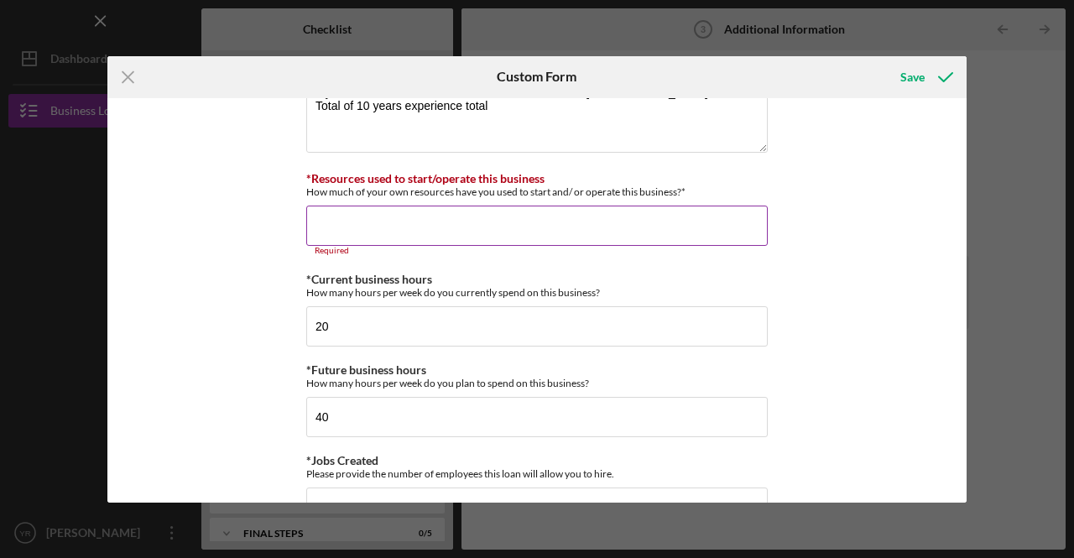
click at [403, 213] on input "*Resources used to start/operate this business" at bounding box center [537, 226] width 462 height 40
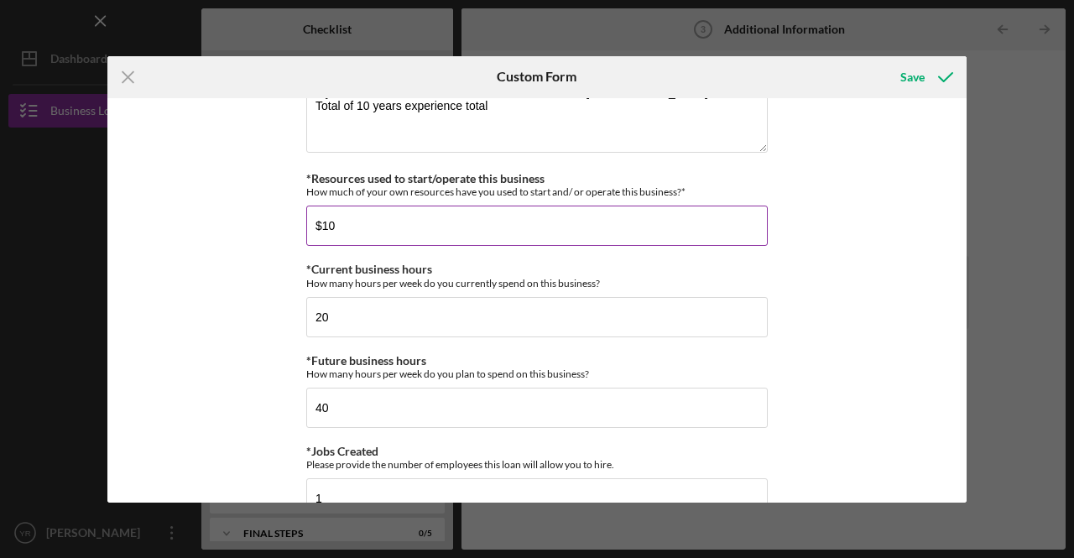
type input "$1"
type input "$6,800"
click at [289, 209] on div "Personal Information *Mobile Phone [PHONE_NUMBER] Phone What is the best number…" at bounding box center [536, 300] width 859 height 404
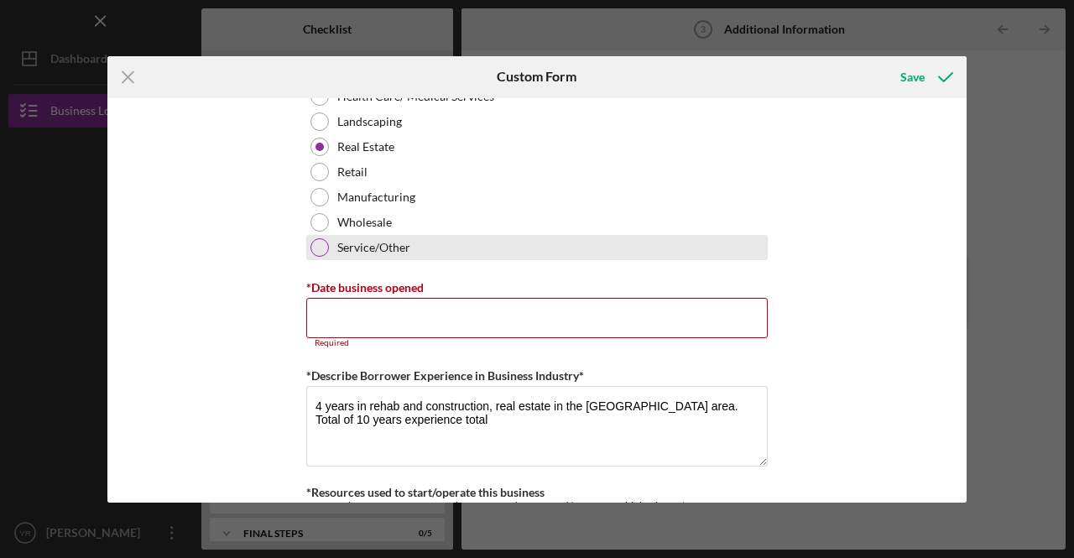
scroll to position [886, 0]
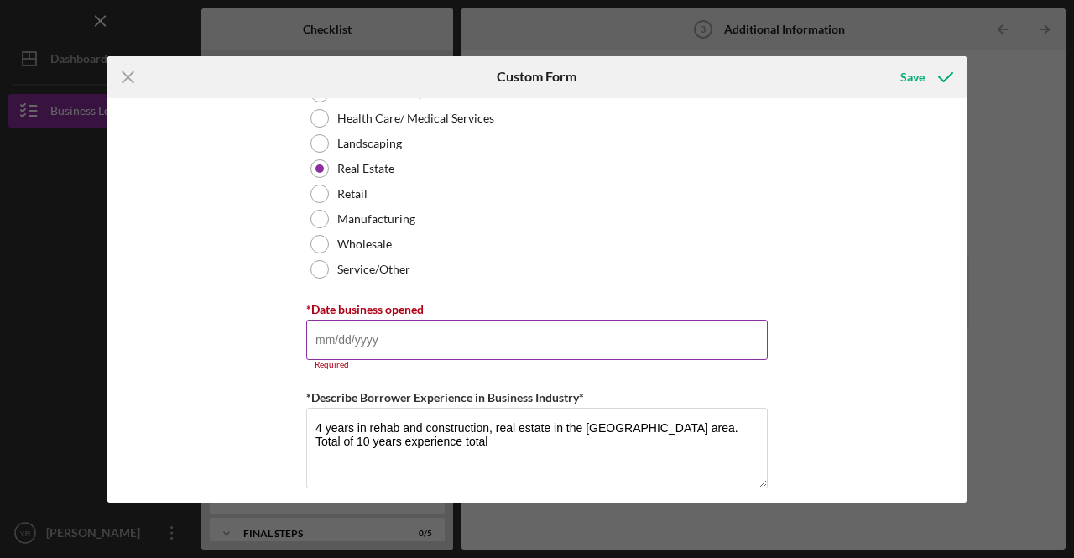
click at [337, 342] on input "*Date business opened" at bounding box center [537, 340] width 462 height 40
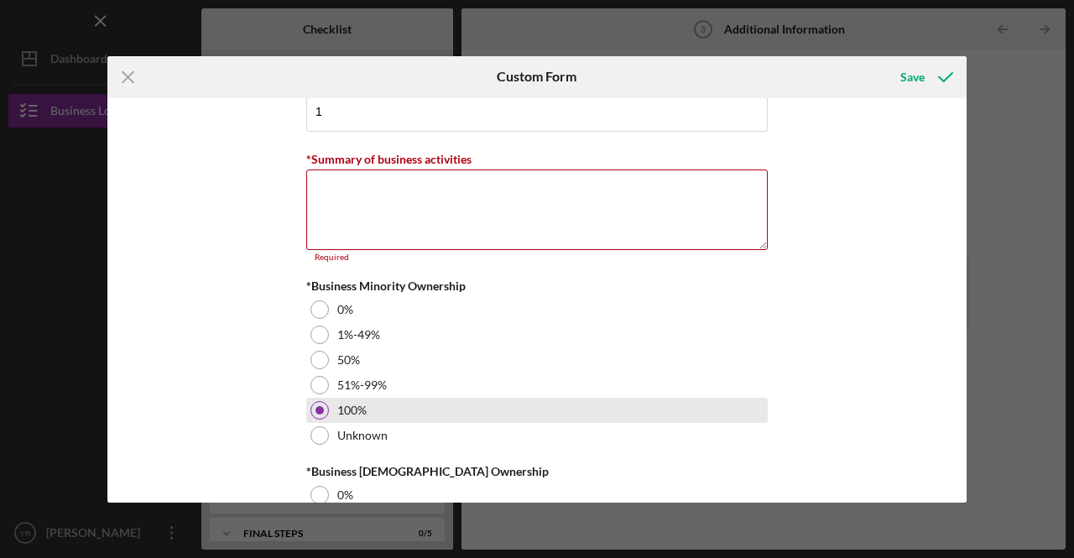
scroll to position [1893, 0]
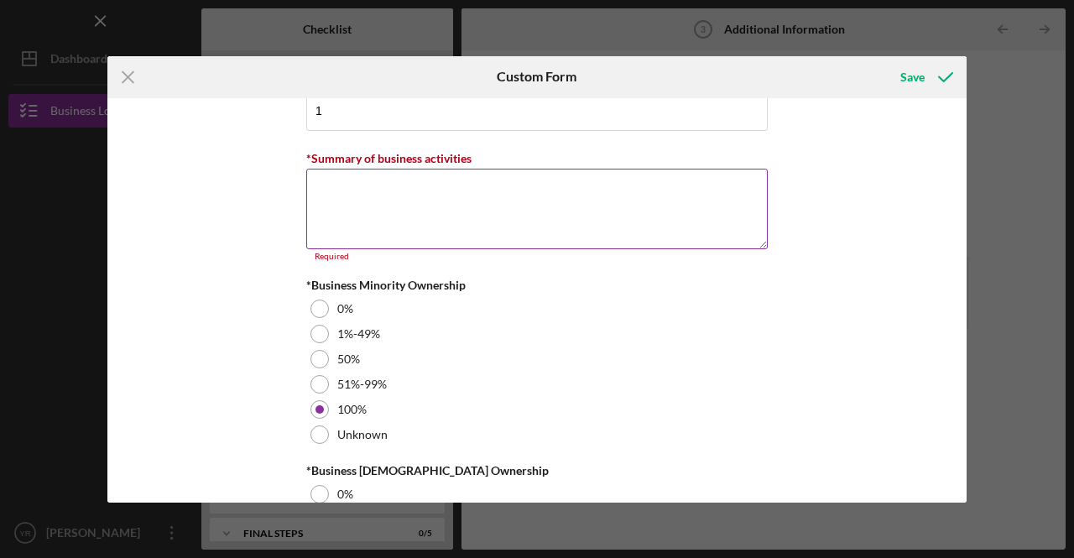
type input "[DATE]"
click at [416, 192] on textarea "*Summary of business activities" at bounding box center [537, 209] width 462 height 81
click at [337, 184] on textarea "*Summary of business activities" at bounding box center [537, 209] width 462 height 81
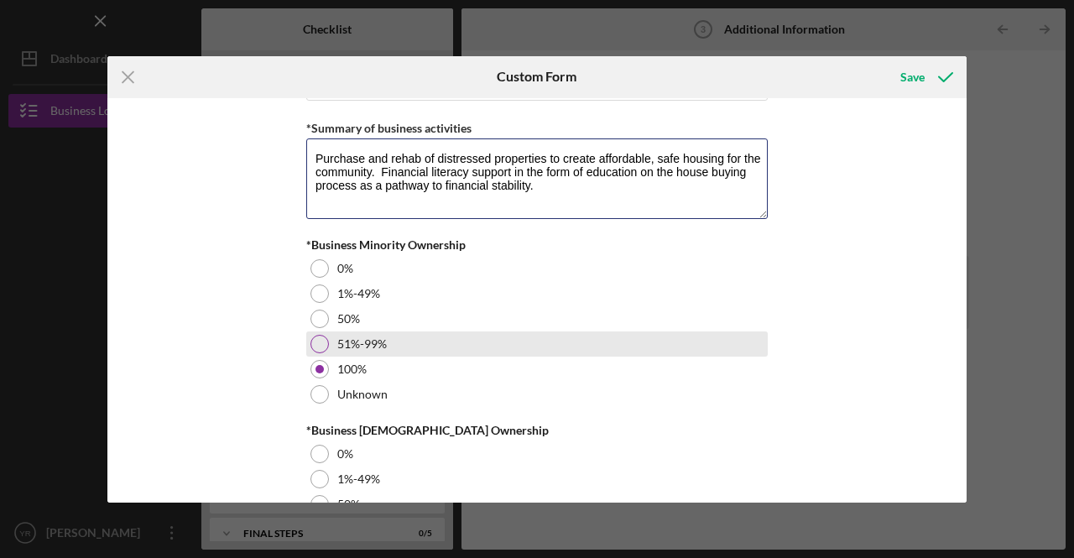
scroll to position [1949, 0]
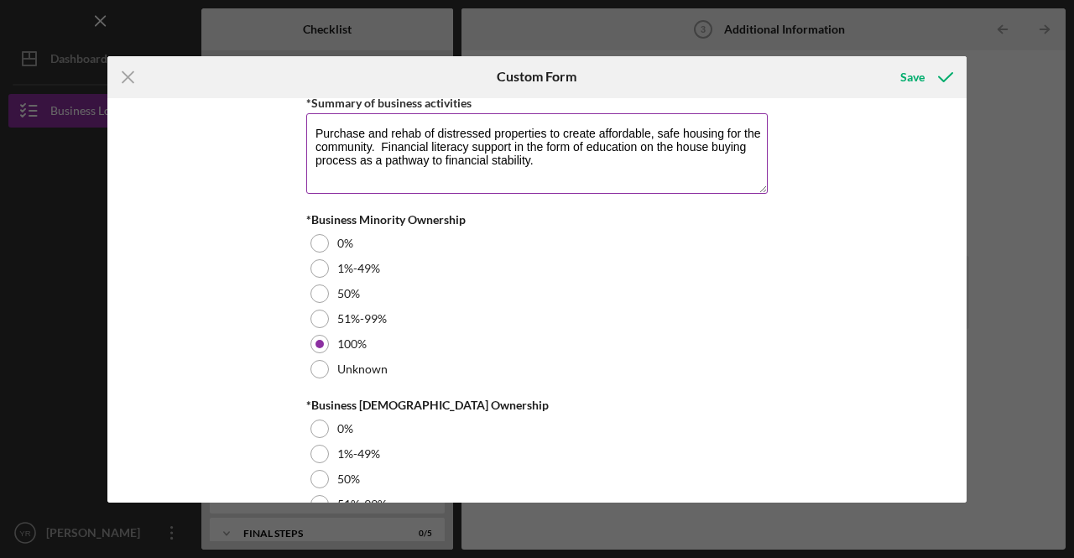
drag, startPoint x: 311, startPoint y: 127, endPoint x: 617, endPoint y: 171, distance: 308.7
click at [617, 171] on textarea "Purchase and rehab of distressed properties to create affordable, safe housing …" at bounding box center [537, 153] width 462 height 81
click at [572, 164] on textarea "Purchase and rehab of distressed properties to create affordable, safe housing …" at bounding box center [537, 153] width 462 height 81
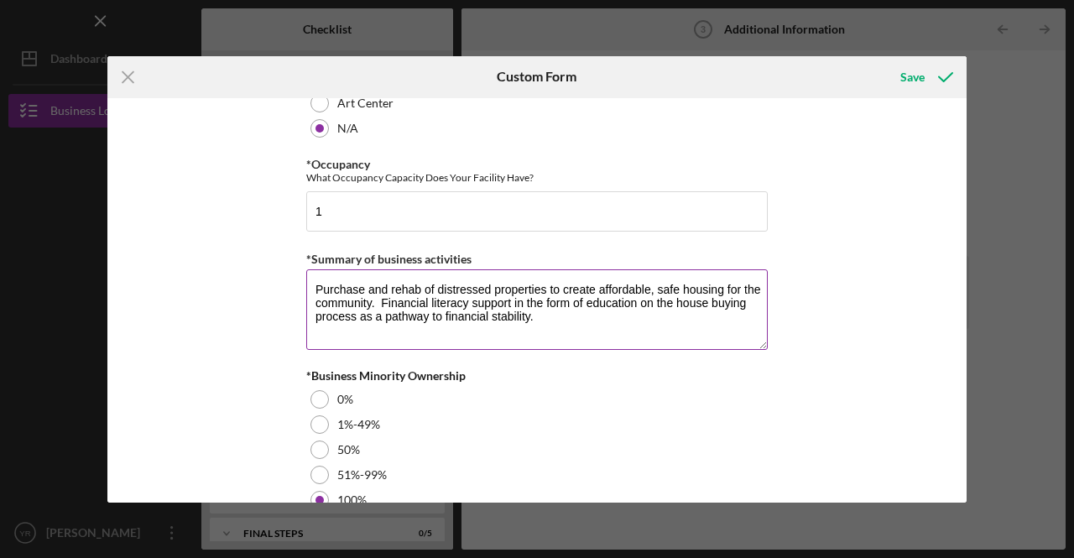
scroll to position [1865, 0]
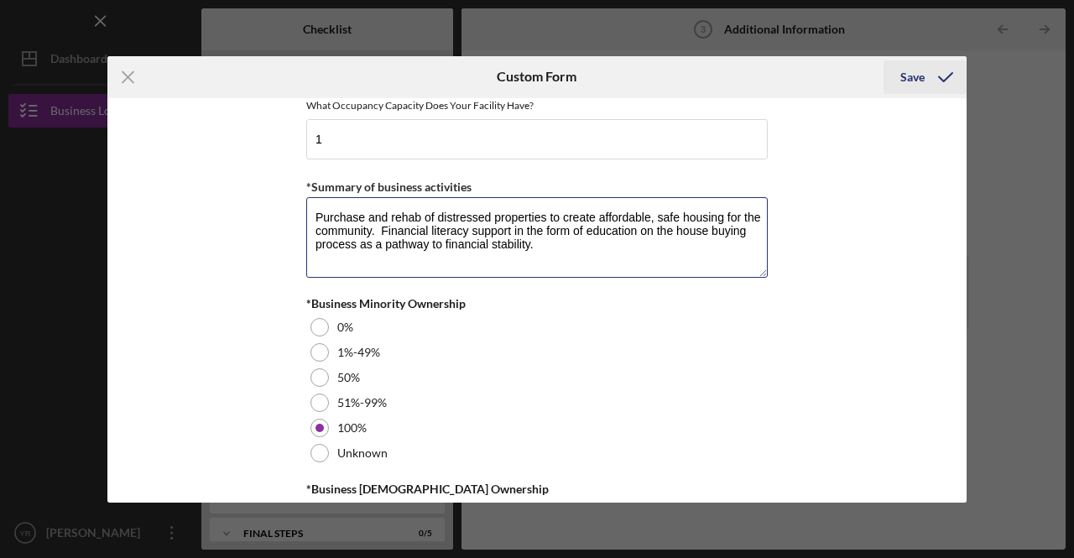
type textarea "Purchase and rehab of distressed properties to create affordable, safe housing …"
click at [910, 80] on div "Save" at bounding box center [912, 77] width 24 height 34
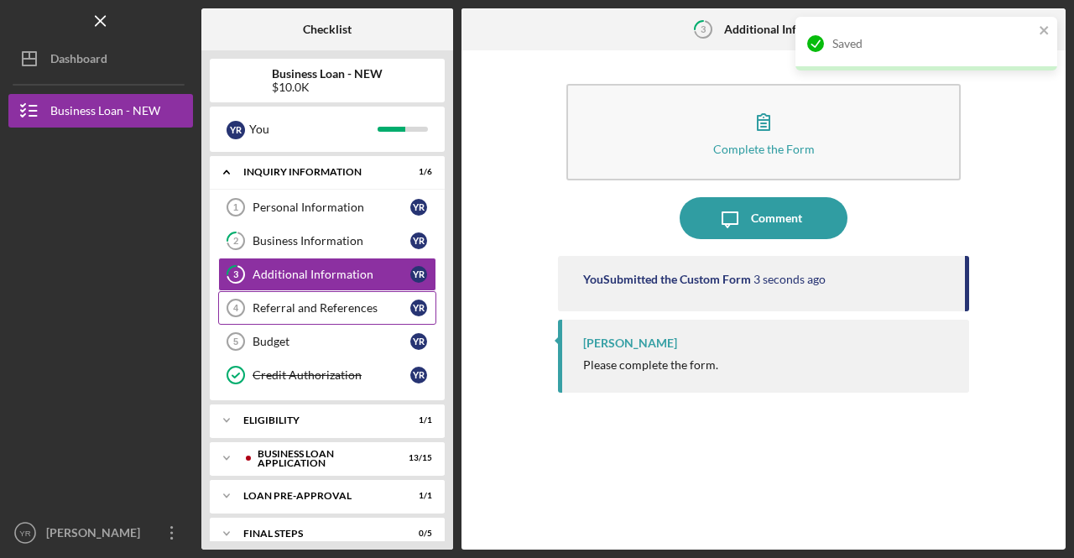
click at [284, 308] on div "Referral and References" at bounding box center [332, 307] width 158 height 13
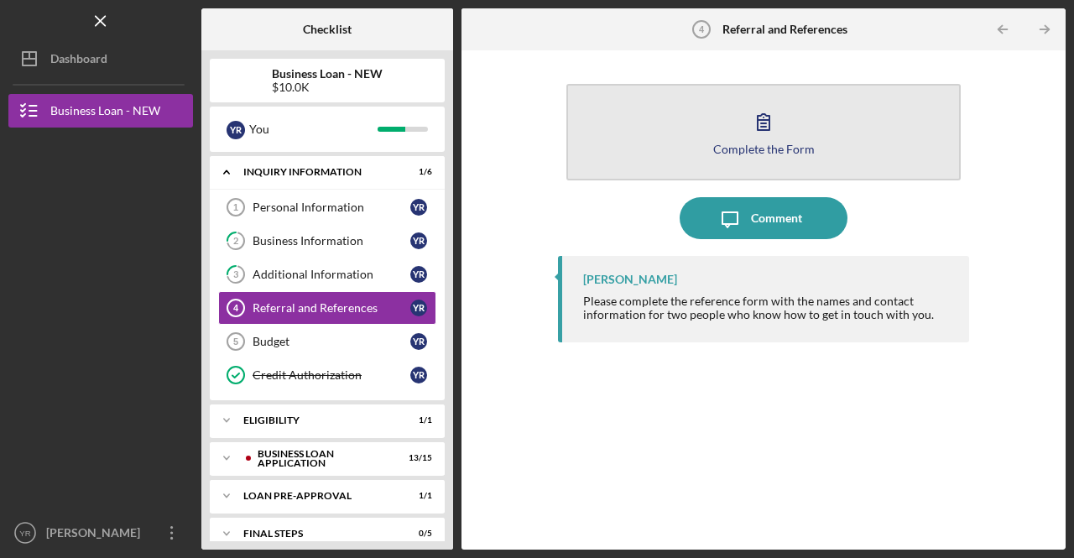
click at [766, 125] on icon "button" at bounding box center [764, 122] width 42 height 42
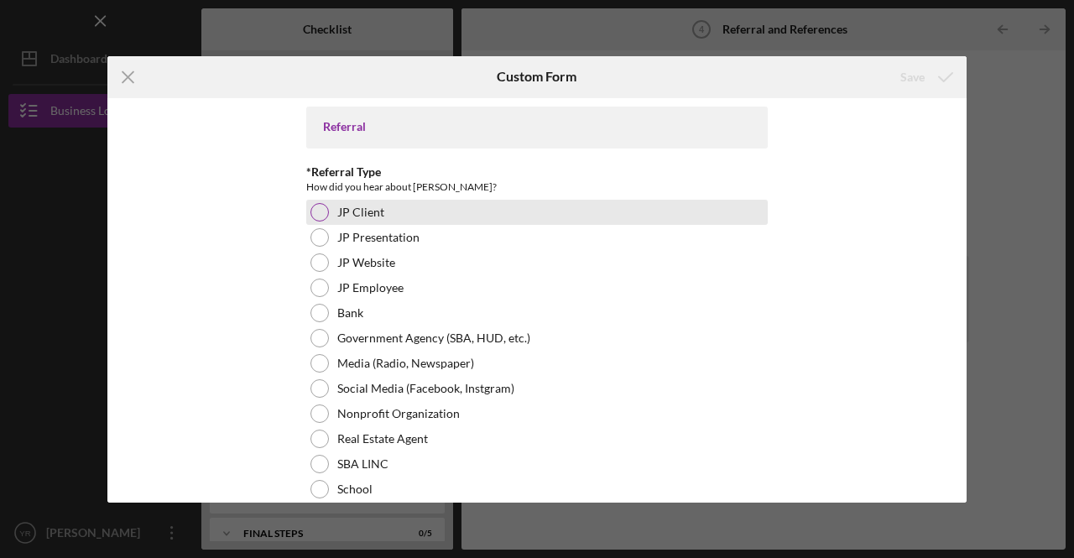
click at [316, 214] on div at bounding box center [319, 212] width 18 height 18
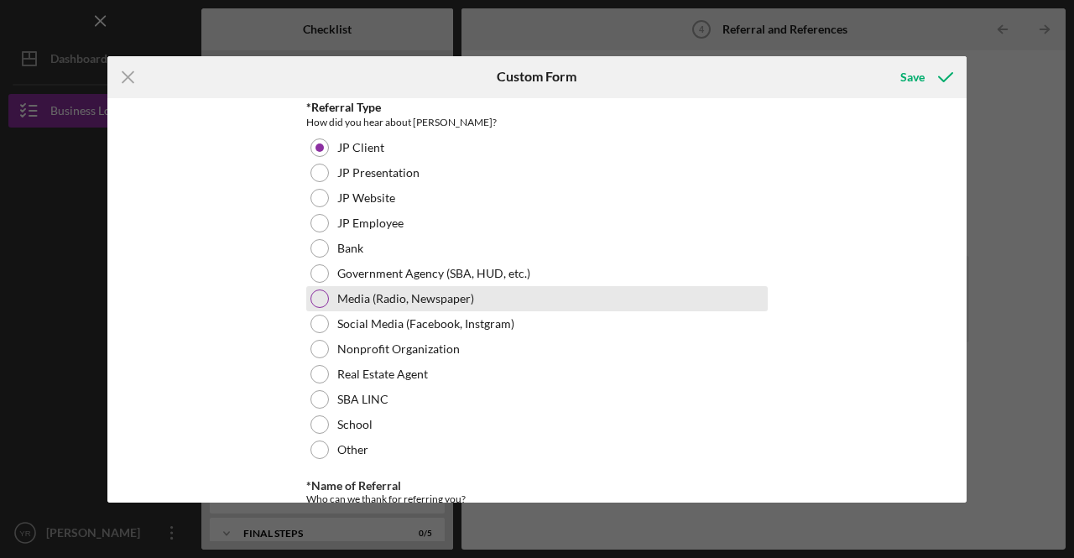
scroll to position [252, 0]
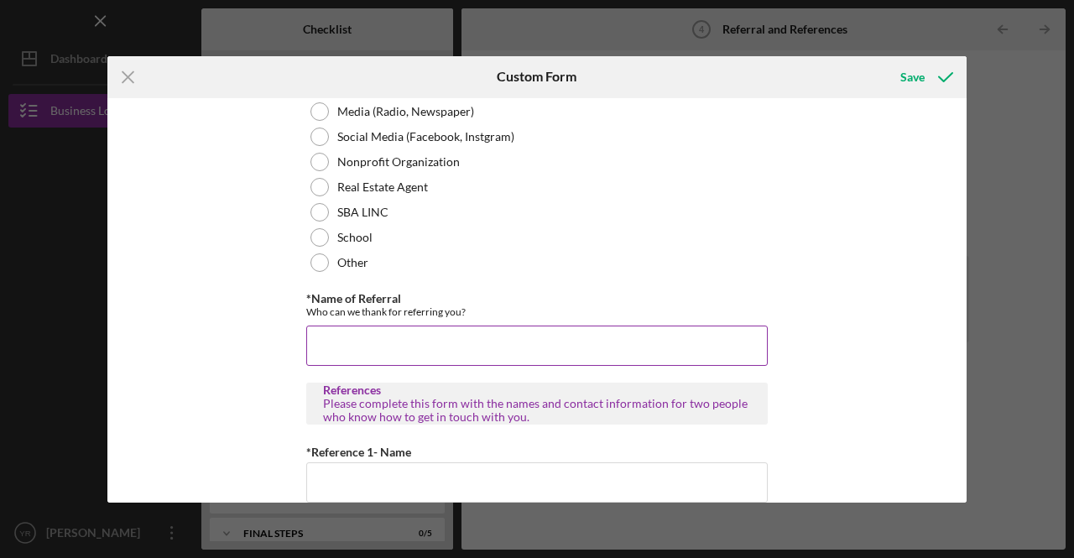
click at [406, 337] on input "*Name of Referral" at bounding box center [537, 346] width 462 height 40
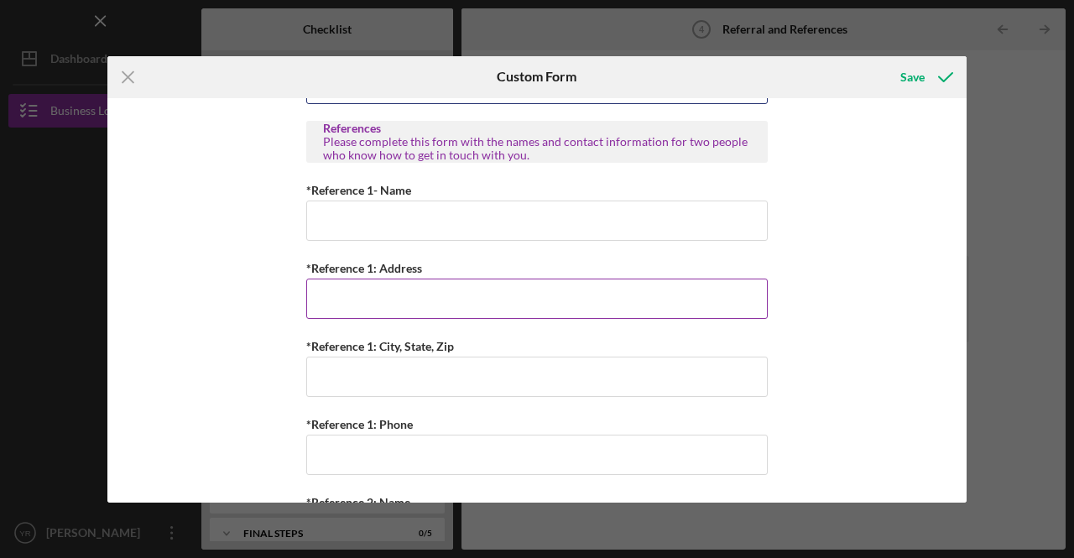
scroll to position [420, 0]
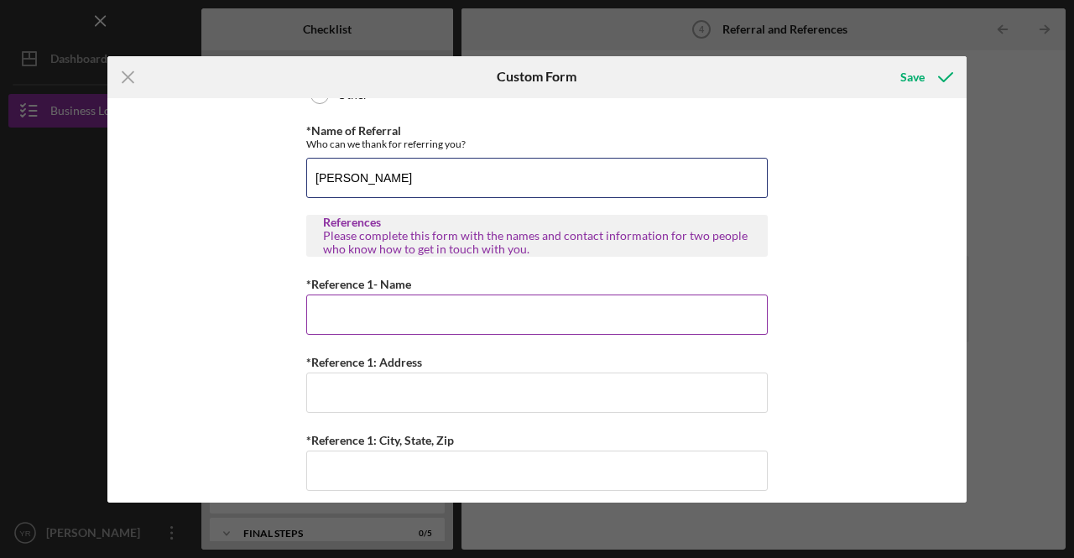
type input "[PERSON_NAME]"
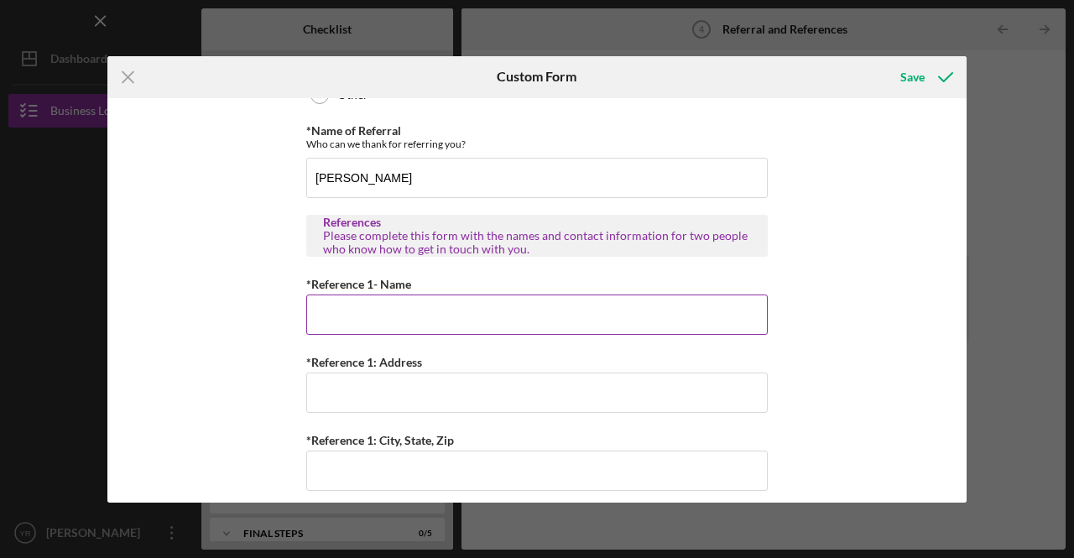
click at [397, 318] on input "*Reference 1- Name" at bounding box center [537, 315] width 462 height 40
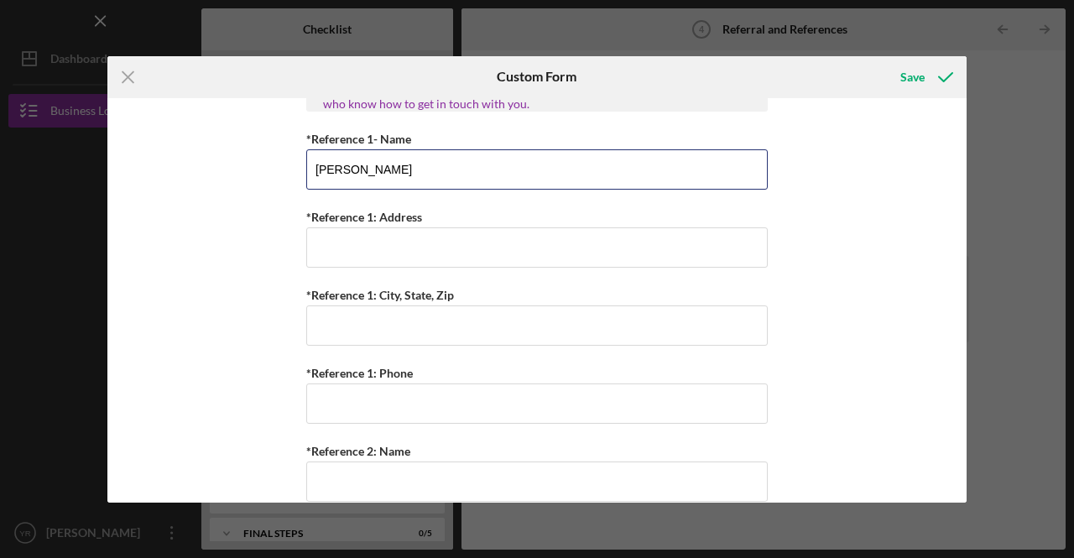
scroll to position [567, 0]
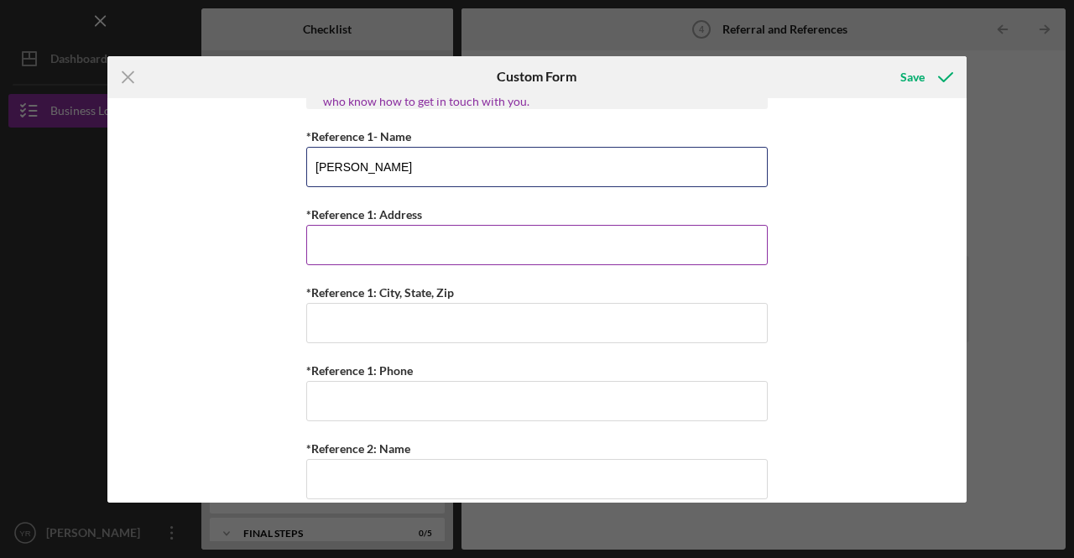
type input "[PERSON_NAME]"
click at [378, 249] on input "*Reference 1: Address" at bounding box center [537, 245] width 462 height 40
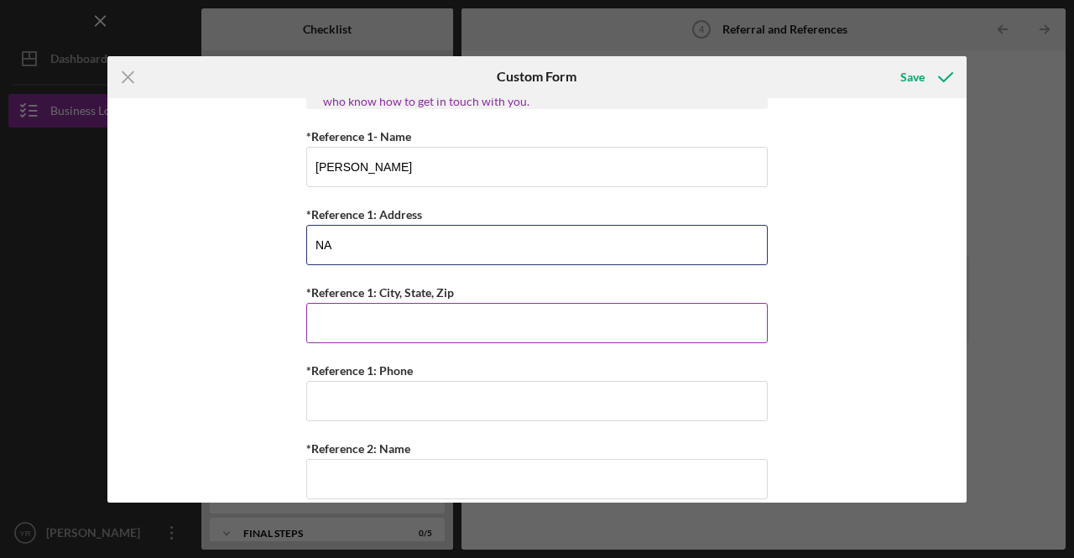
type input "NA"
click at [368, 325] on input "*Reference 1: City, State, Zip" at bounding box center [537, 323] width 462 height 40
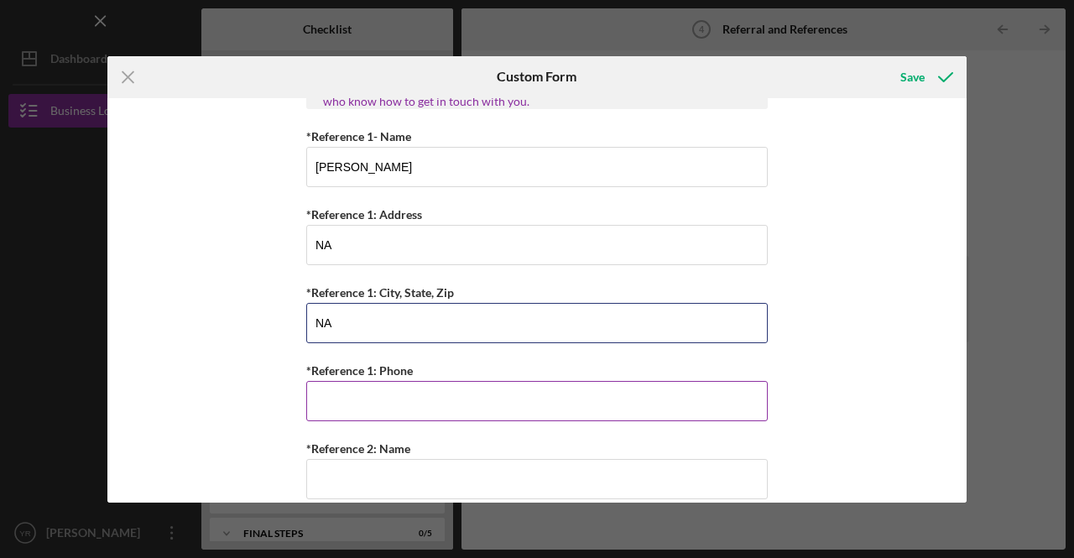
type input "NA"
click at [340, 398] on input "*Reference 1: Phone" at bounding box center [537, 401] width 462 height 40
type input "(1##) ###-####"
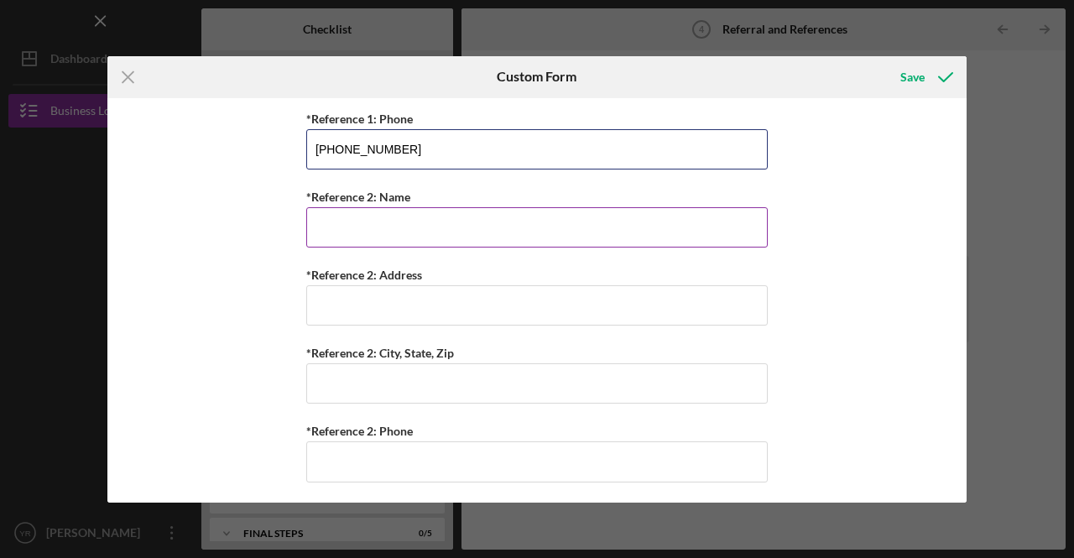
type input "[PHONE_NUMBER]"
click at [374, 226] on input "*Reference 2: Name" at bounding box center [537, 227] width 462 height 40
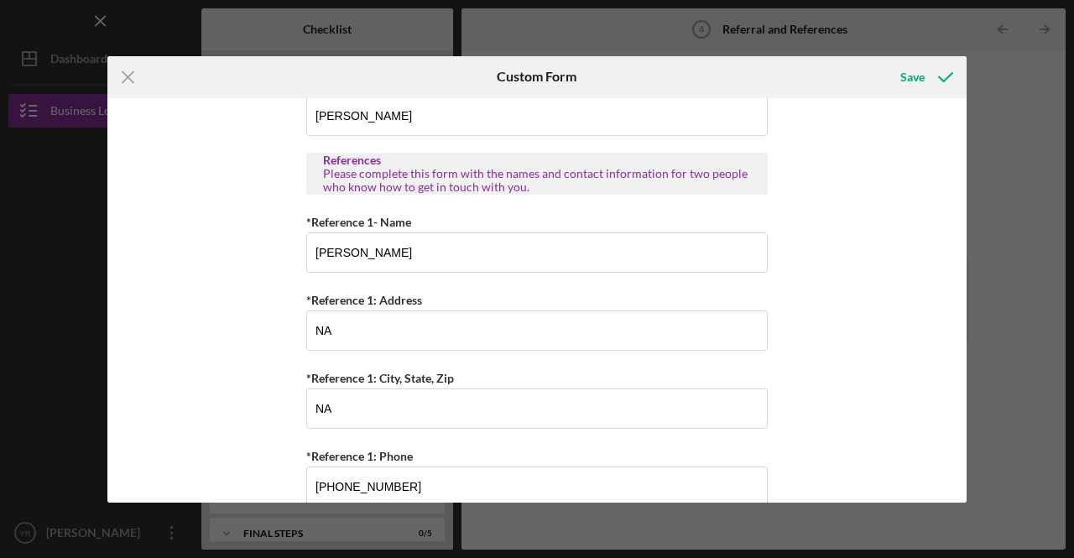
scroll to position [483, 0]
drag, startPoint x: 313, startPoint y: 250, endPoint x: 514, endPoint y: 253, distance: 200.6
click at [514, 253] on input "[PERSON_NAME]" at bounding box center [537, 251] width 462 height 40
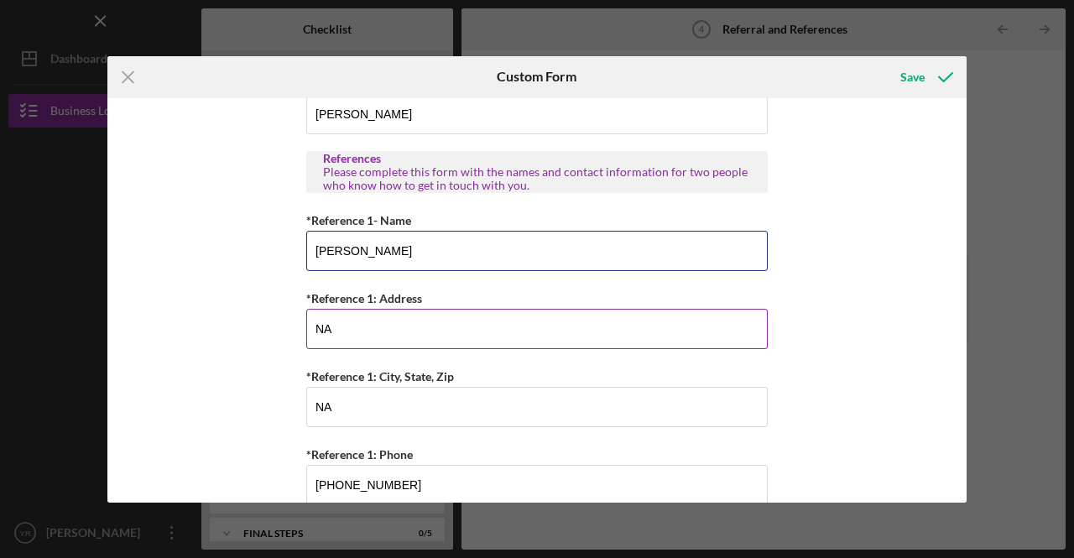
type input "[PERSON_NAME]"
drag, startPoint x: 406, startPoint y: 325, endPoint x: 299, endPoint y: 327, distance: 107.4
click at [299, 327] on div "Referral *Referral Type How did you hear about [PERSON_NAME]? JP Client JP Pres…" at bounding box center [536, 300] width 859 height 404
type input "[STREET_ADDRESS]"
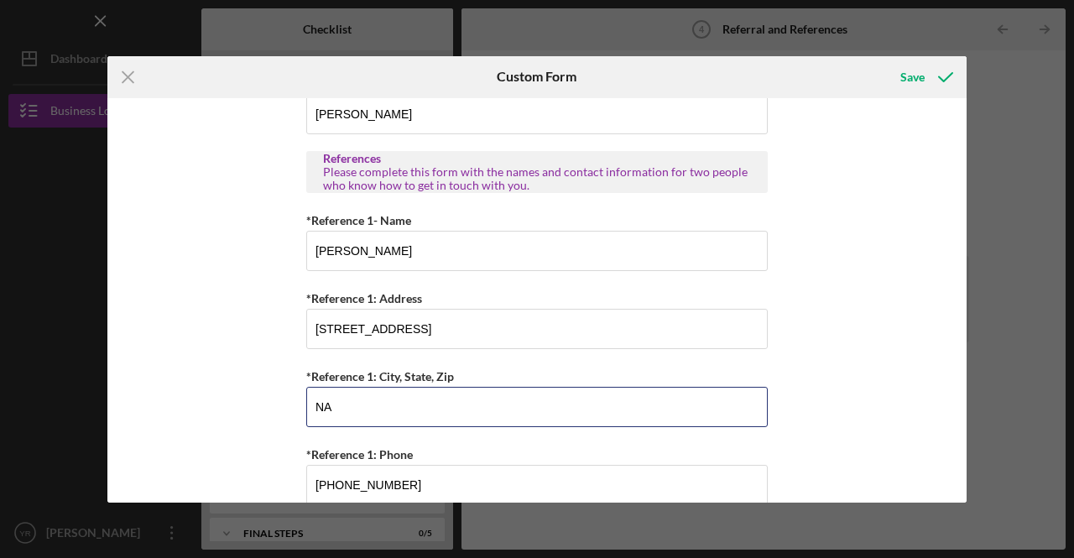
drag, startPoint x: 349, startPoint y: 402, endPoint x: 302, endPoint y: 409, distance: 47.5
click at [302, 409] on div "Referral *Referral Type How did you hear about [PERSON_NAME]? JP Client JP Pres…" at bounding box center [536, 300] width 859 height 404
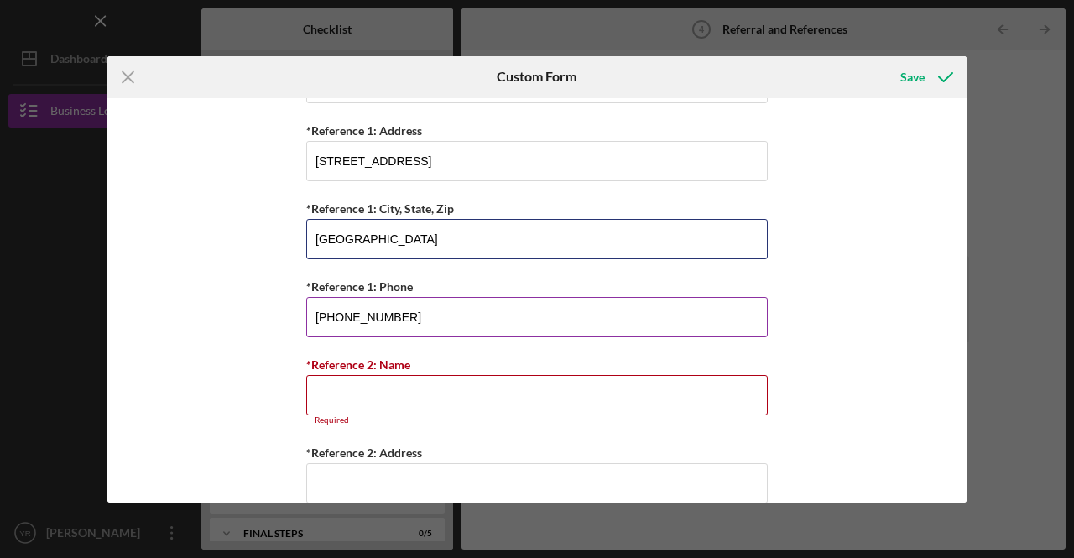
type input "[GEOGRAPHIC_DATA]"
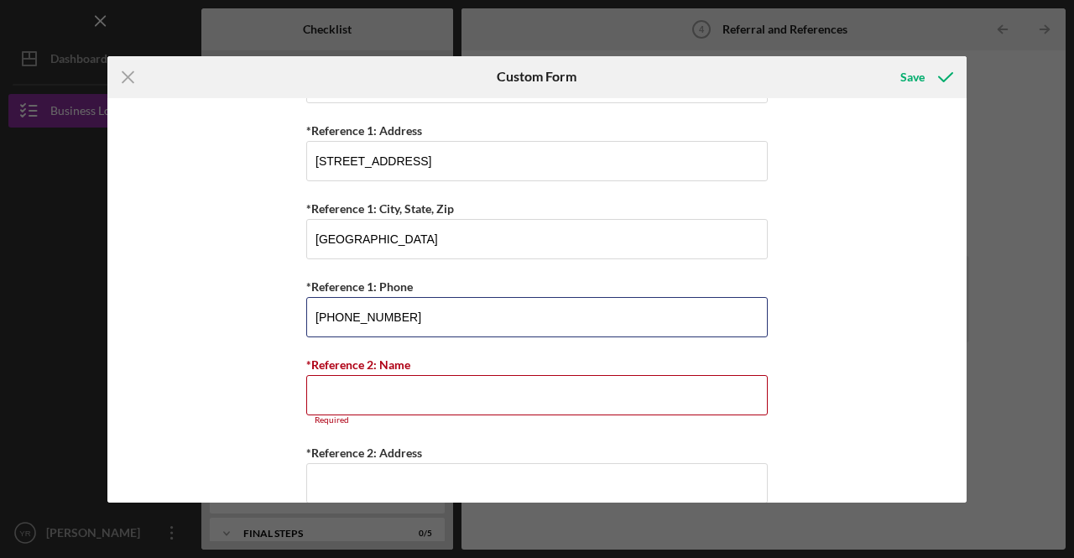
drag, startPoint x: 425, startPoint y: 314, endPoint x: 282, endPoint y: 303, distance: 143.1
click at [283, 305] on div "Referral *Referral Type How did you hear about [PERSON_NAME]? JP Client JP Pres…" at bounding box center [536, 300] width 859 height 404
type input "[PHONE_NUMBER]"
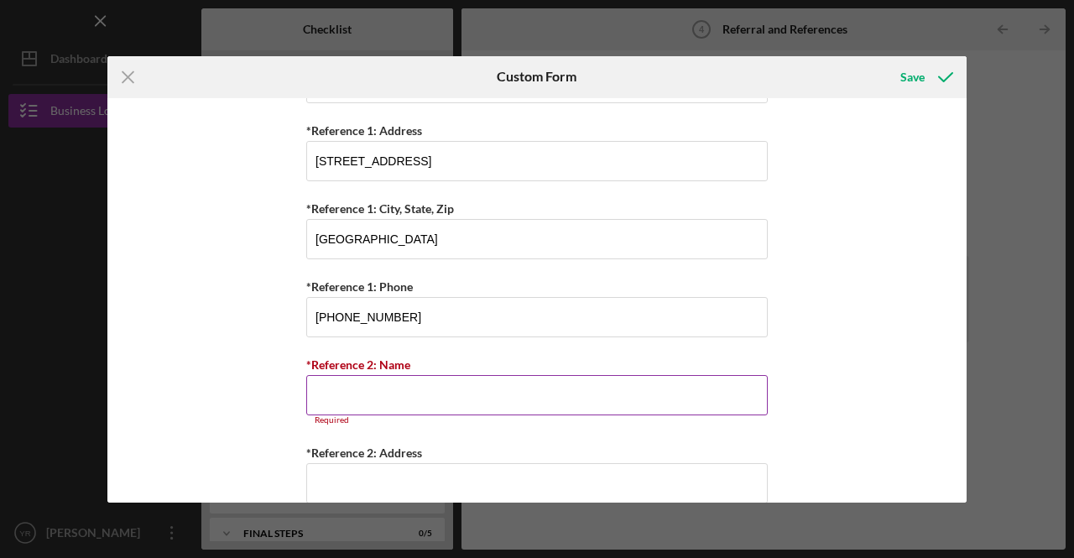
click at [391, 400] on input "*Reference 2: Name" at bounding box center [537, 395] width 462 height 40
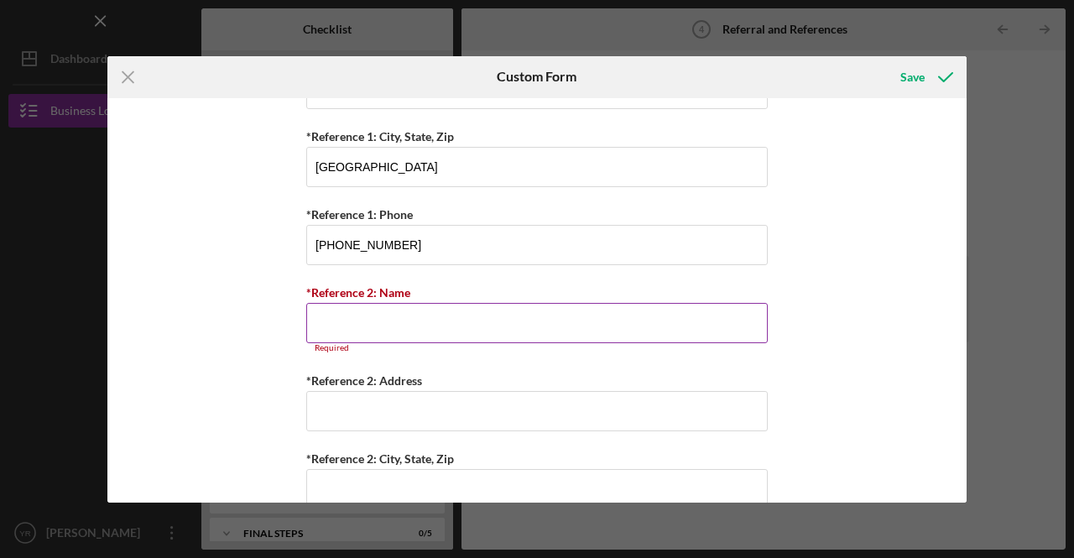
scroll to position [828, 0]
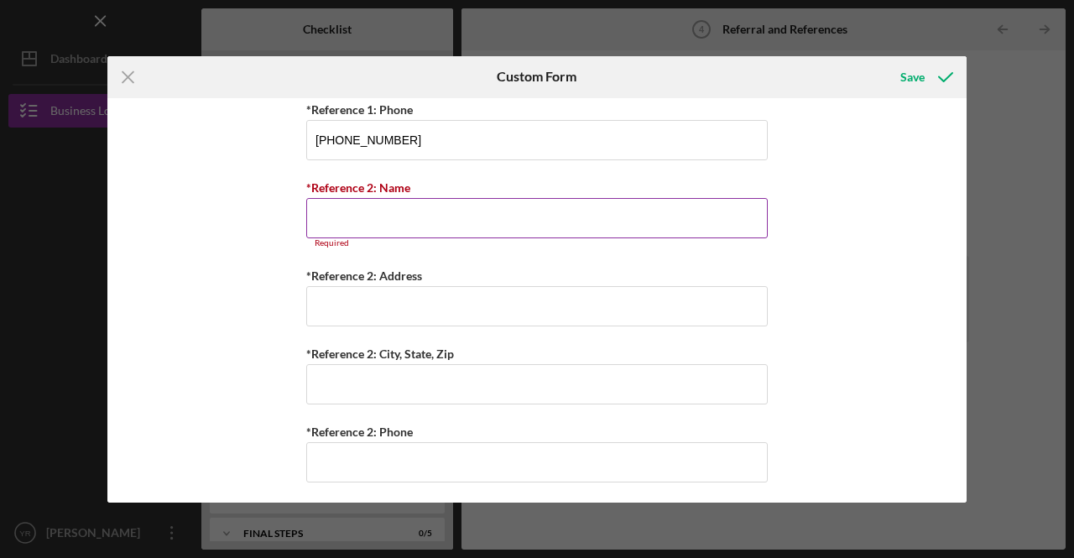
click at [388, 213] on input "*Reference 2: Name" at bounding box center [537, 218] width 462 height 40
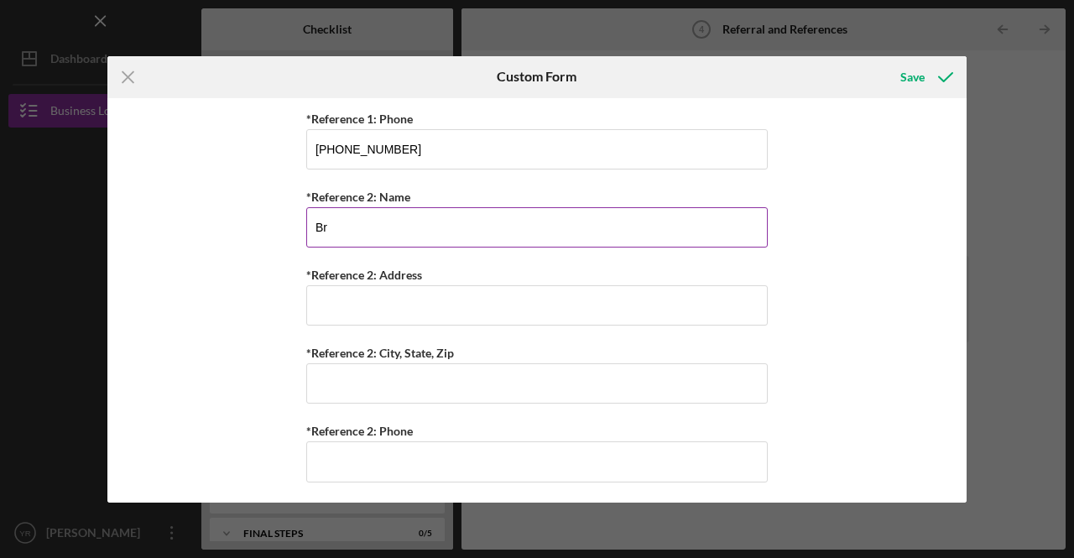
type input "B"
type input "J"
type input "[PERSON_NAME]"
type input "NA"
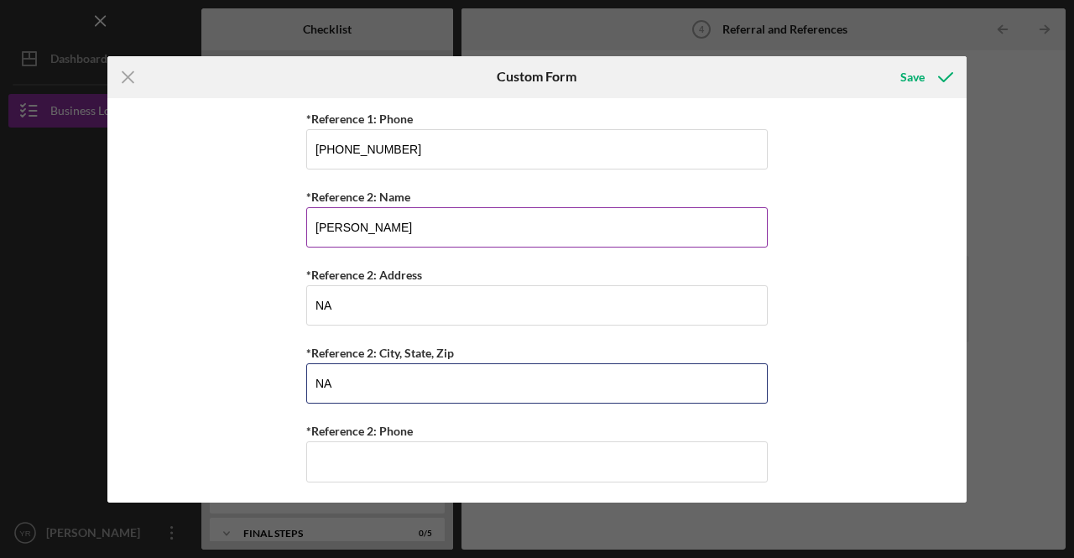
type input "NA"
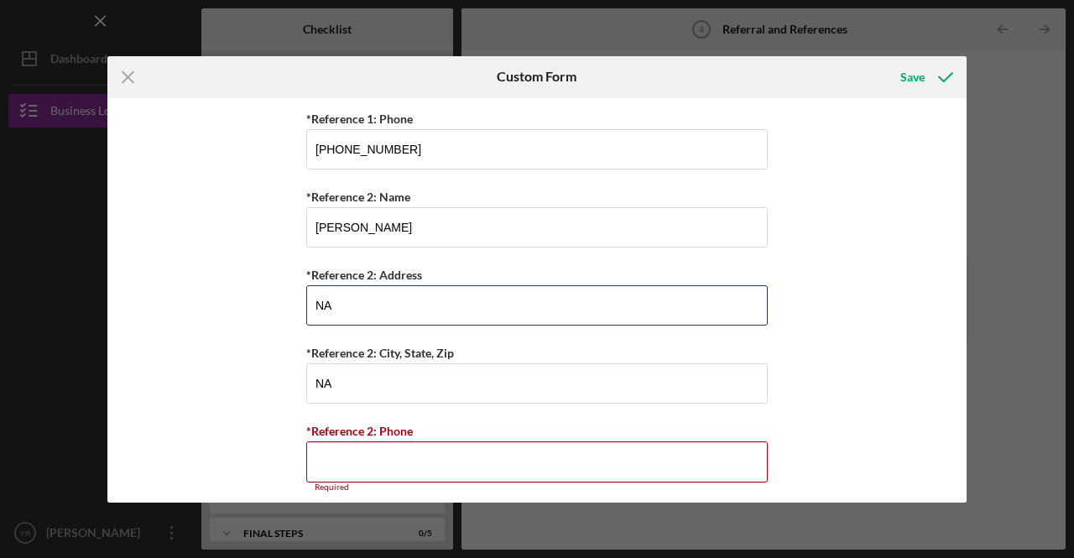
drag, startPoint x: 413, startPoint y: 296, endPoint x: 218, endPoint y: 289, distance: 194.8
click at [218, 289] on div "Referral *Referral Type How did you hear about [PERSON_NAME]? JP Client JP Pres…" at bounding box center [536, 300] width 859 height 404
type input "819 [PERSON_NAME]"
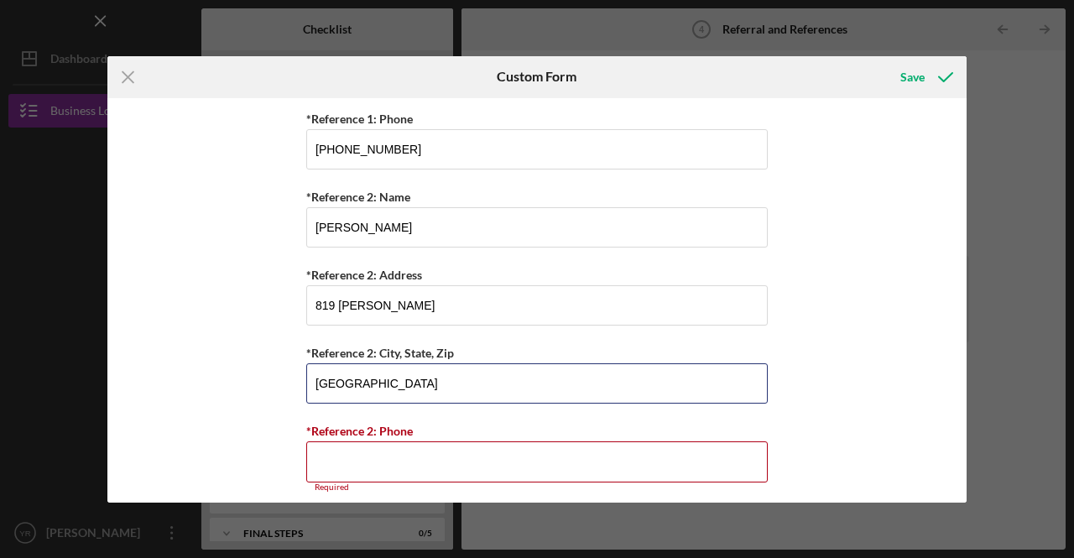
scroll to position [828, 0]
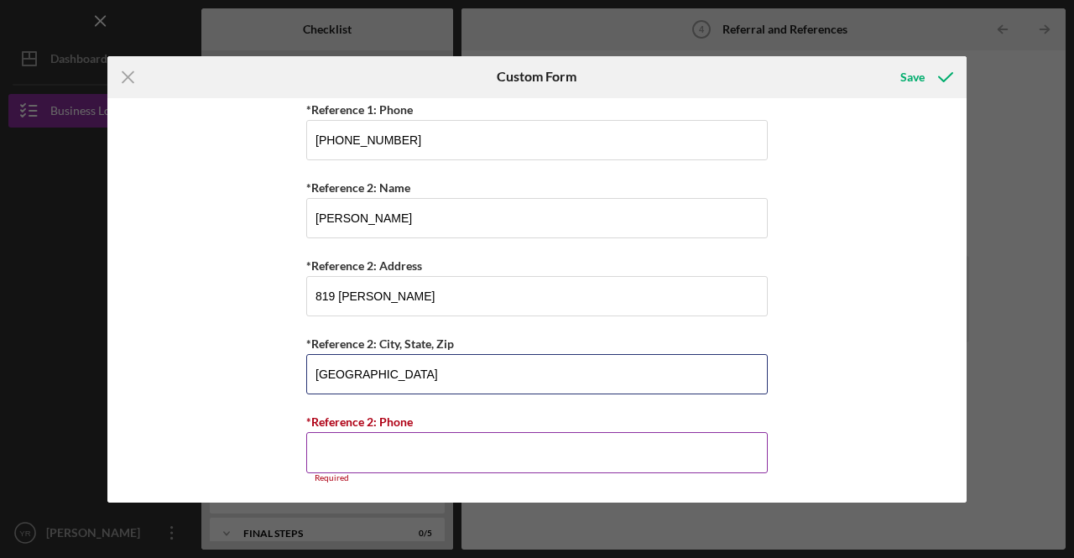
type input "[GEOGRAPHIC_DATA]"
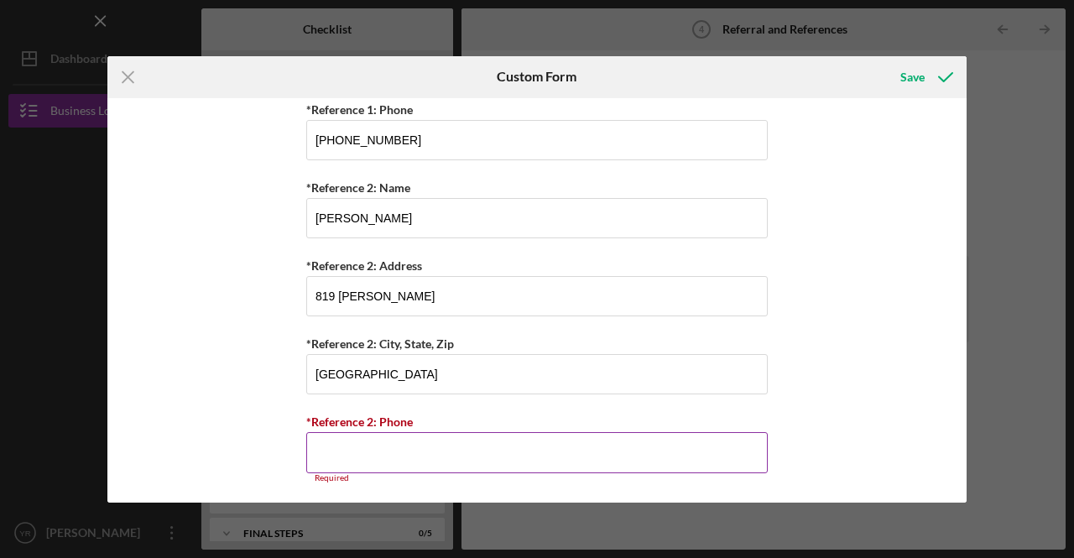
click at [426, 452] on input "*Reference 2: Phone" at bounding box center [537, 452] width 462 height 40
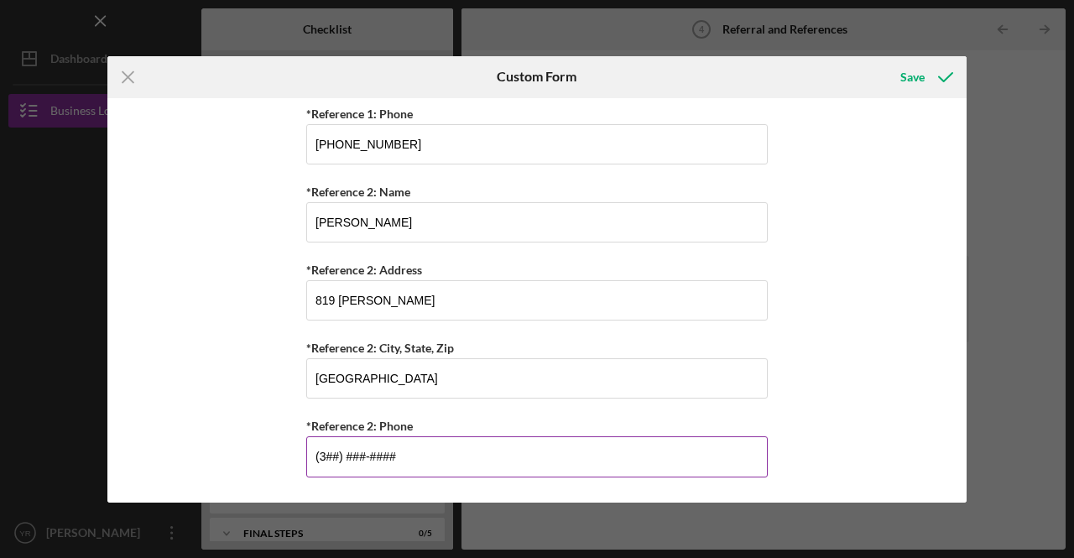
scroll to position [819, 0]
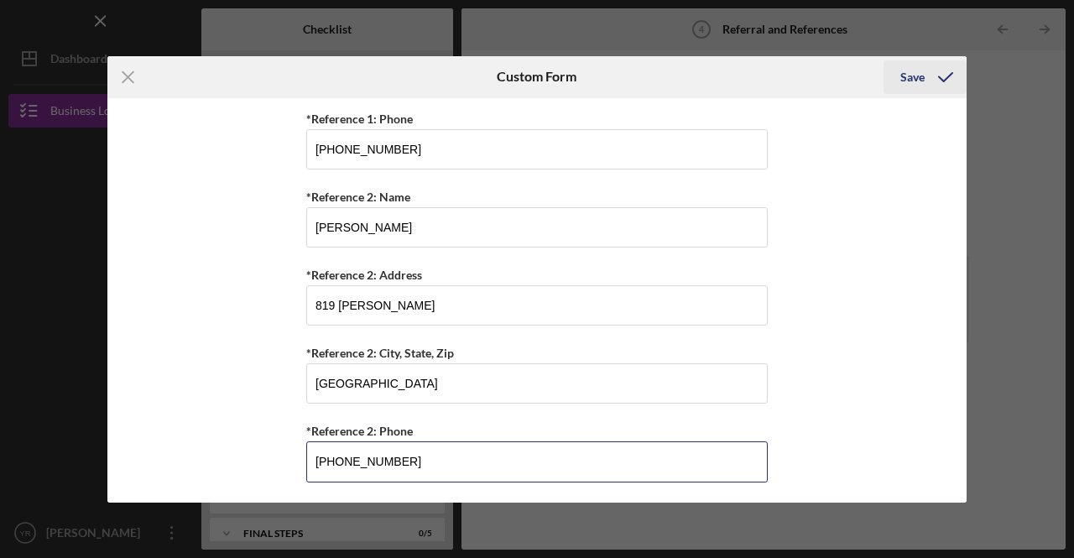
type input "[PHONE_NUMBER]"
click at [920, 74] on div "Save" at bounding box center [912, 77] width 24 height 34
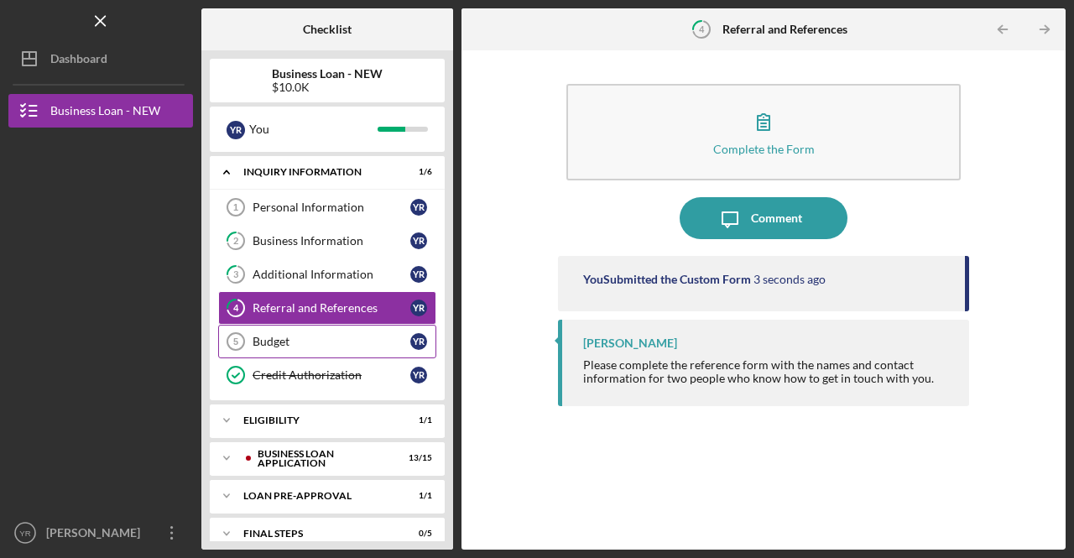
click at [282, 340] on div "Budget" at bounding box center [332, 341] width 158 height 13
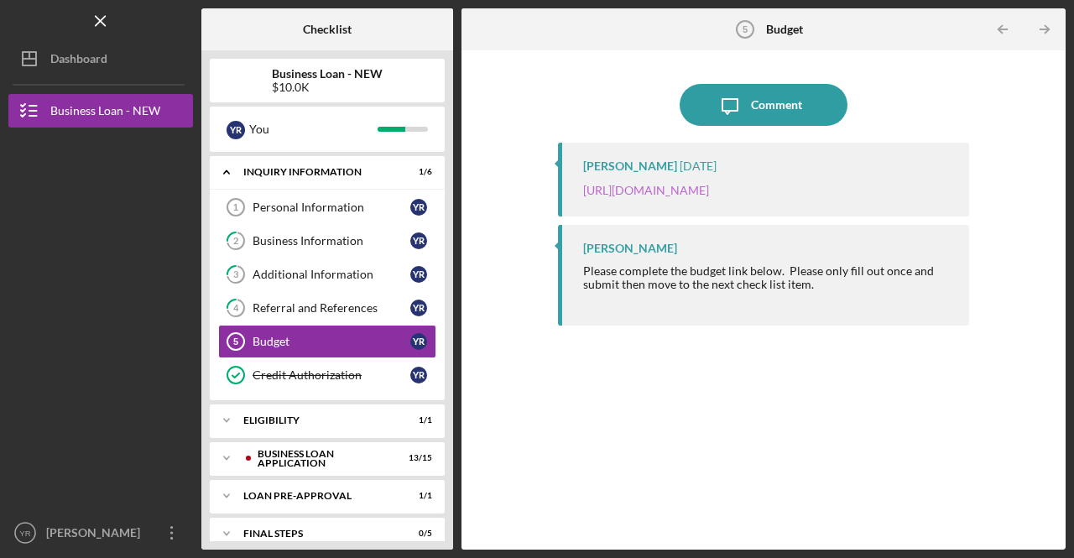
click at [709, 187] on link "[URL][DOMAIN_NAME]" at bounding box center [646, 190] width 126 height 14
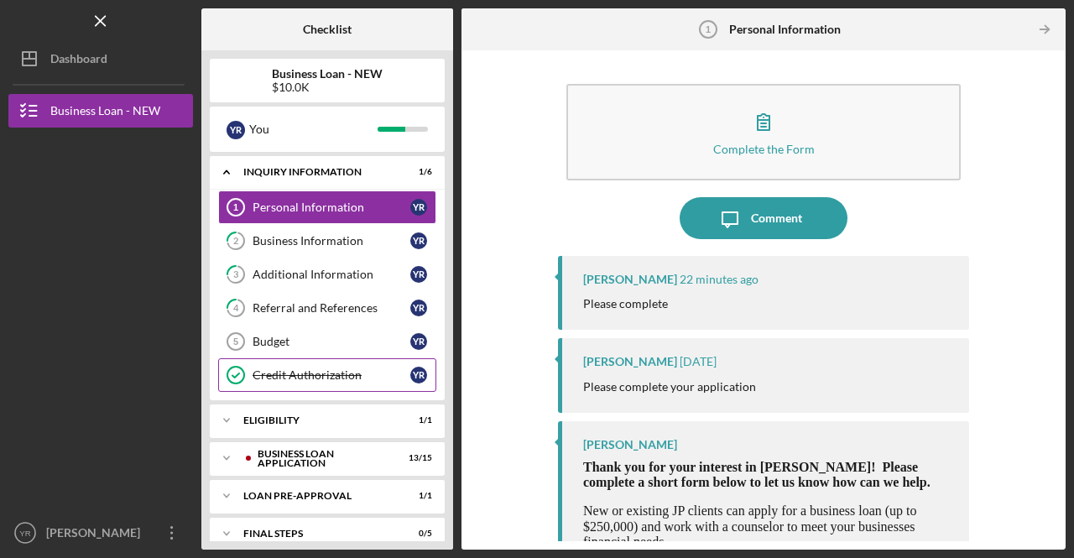
scroll to position [52, 0]
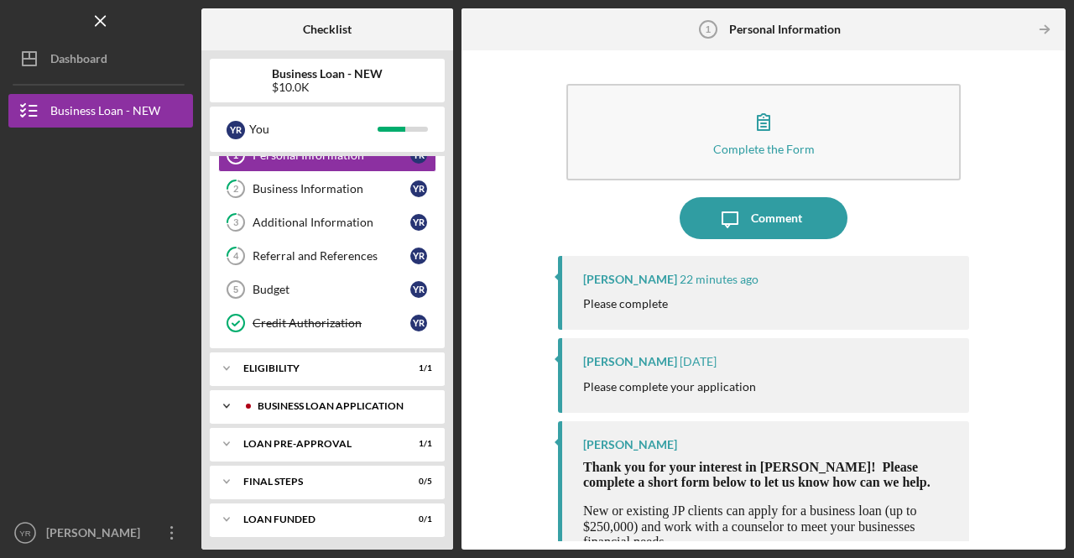
click at [287, 401] on div "BUSINESS LOAN APPLICATION" at bounding box center [341, 406] width 166 height 10
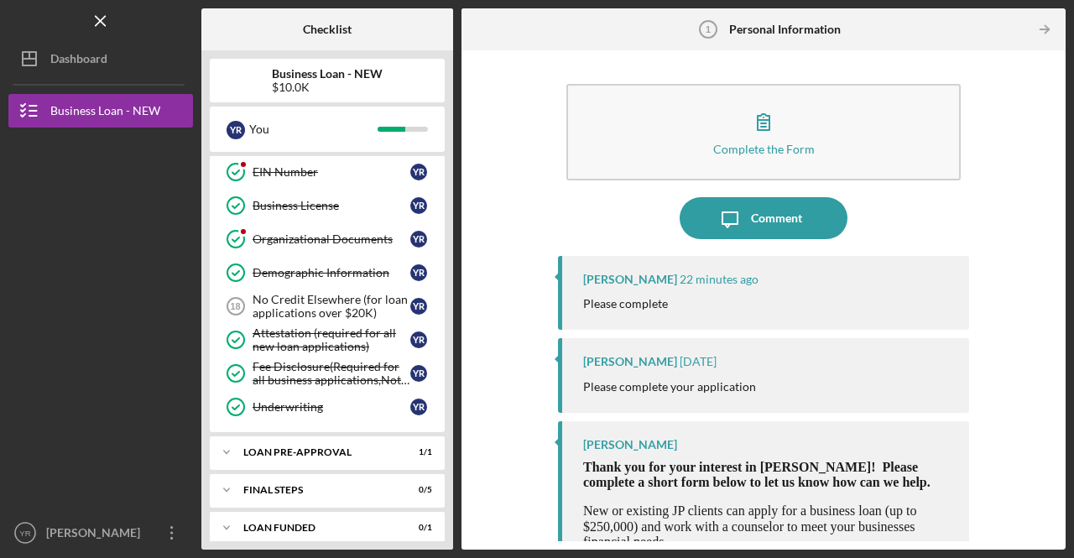
scroll to position [472, 0]
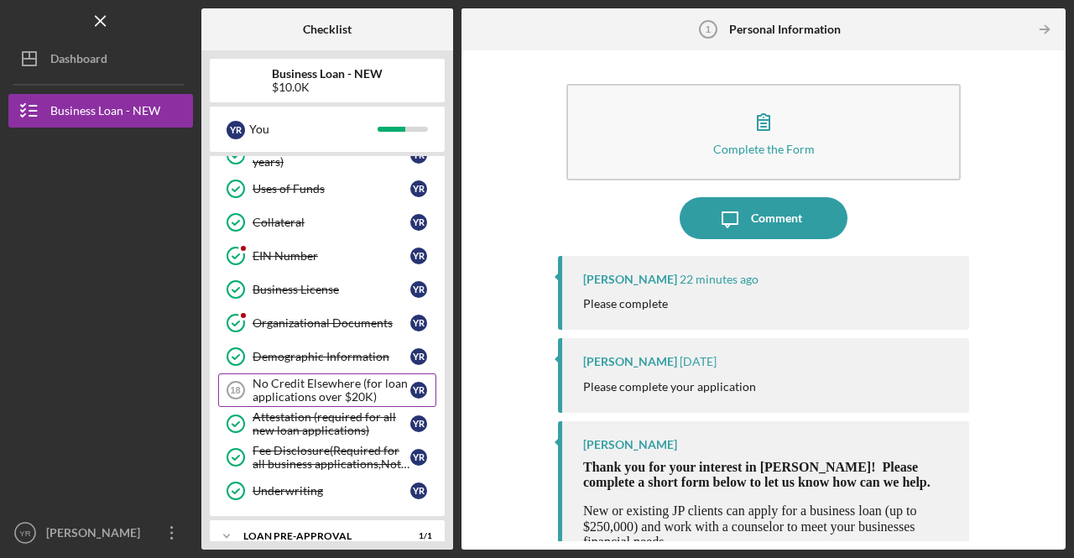
click at [339, 380] on div "No Credit Elsewhere (for loan applications over $20K)" at bounding box center [332, 390] width 158 height 27
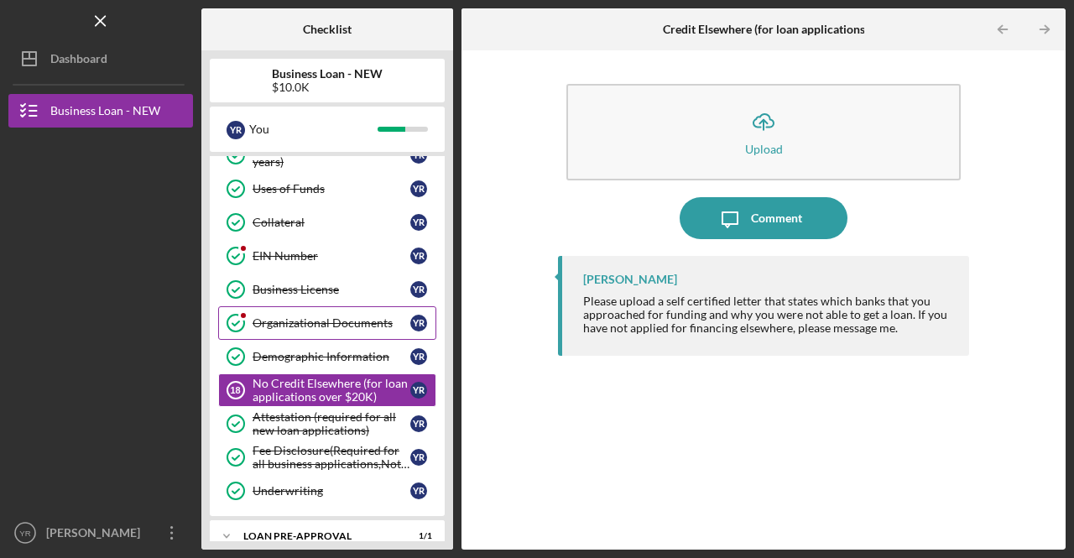
scroll to position [221, 0]
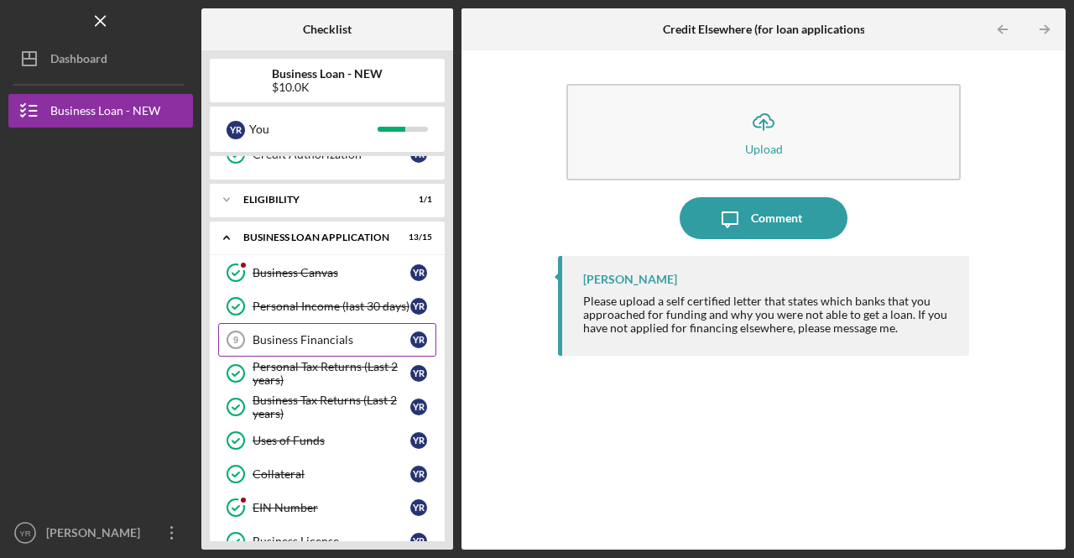
click at [300, 333] on div "Business Financials" at bounding box center [332, 339] width 158 height 13
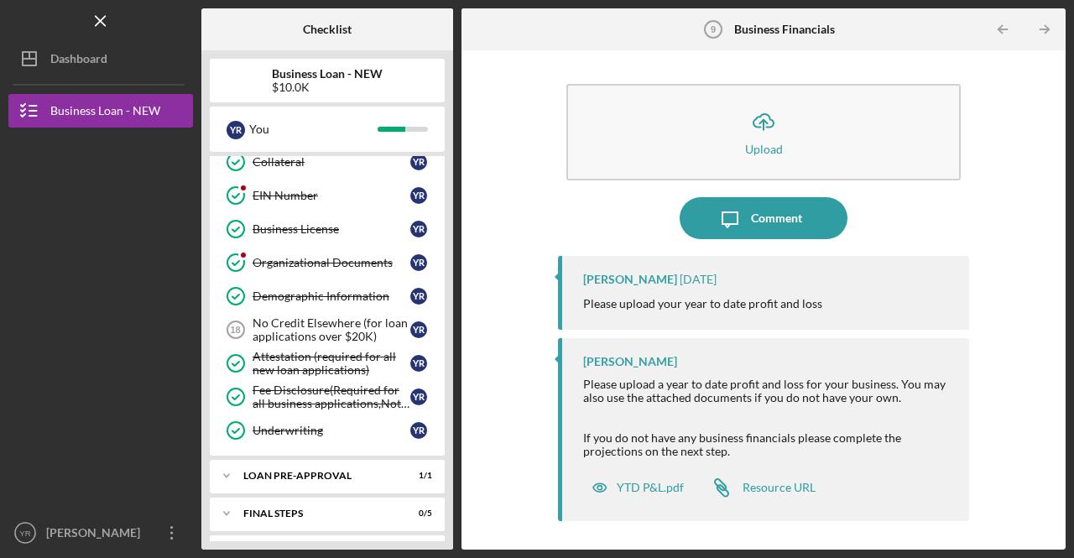
scroll to position [556, 0]
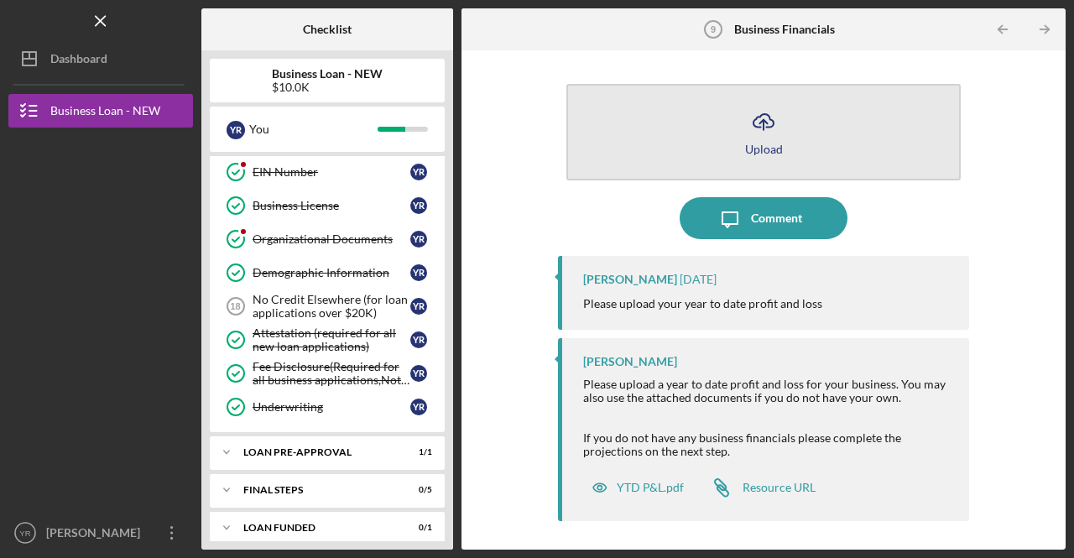
click at [763, 125] on icon "Icon/Upload" at bounding box center [764, 122] width 42 height 42
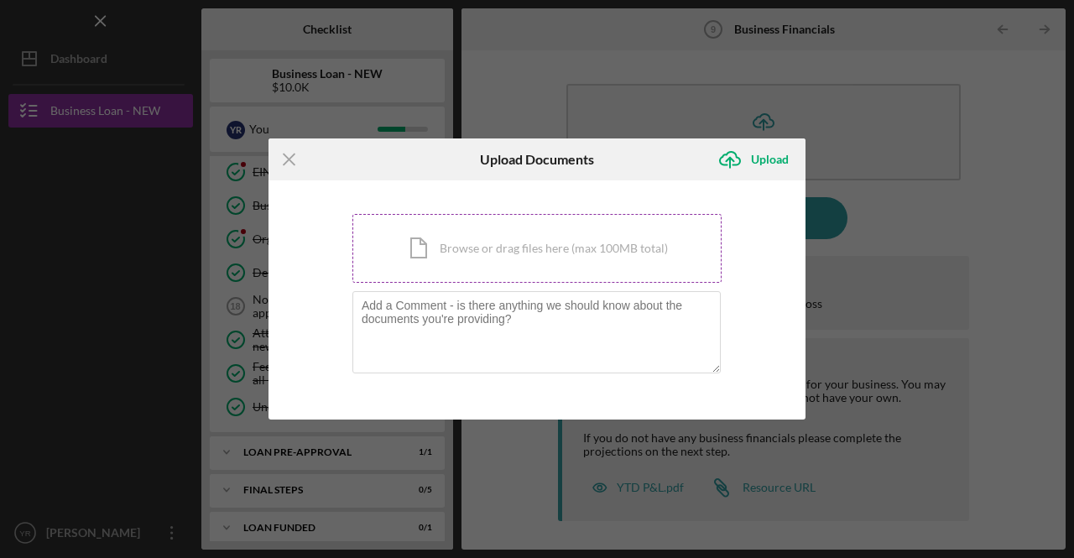
click at [534, 243] on div "Icon/Document Browse or drag files here (max 100MB total) Tap to choose files o…" at bounding box center [536, 248] width 369 height 69
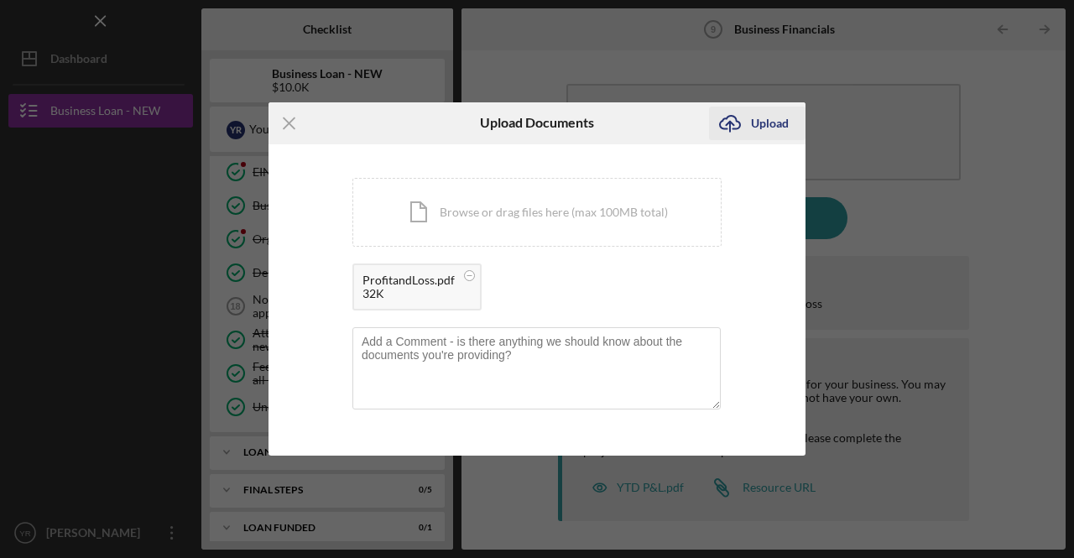
click at [766, 123] on div "Upload" at bounding box center [770, 124] width 38 height 34
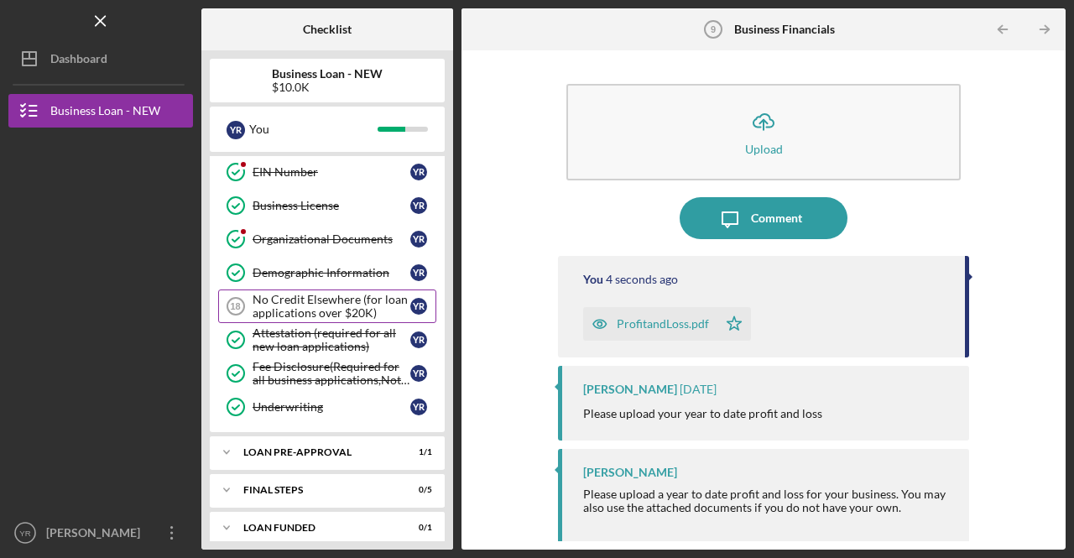
click at [326, 293] on div "No Credit Elsewhere (for loan applications over $20K)" at bounding box center [332, 306] width 158 height 27
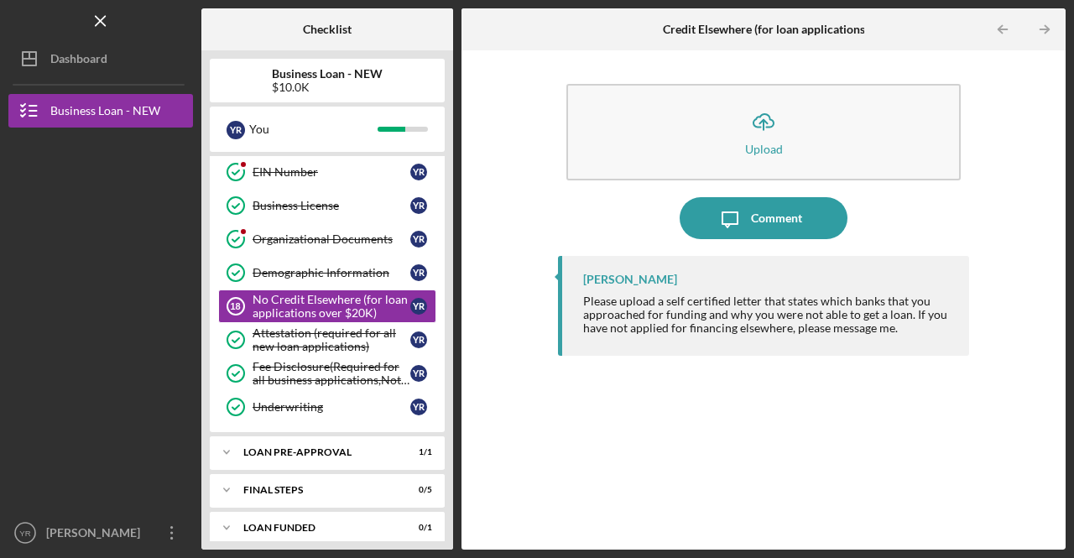
drag, startPoint x: 10, startPoint y: 356, endPoint x: 9, endPoint y: 347, distance: 9.3
click at [10, 348] on div at bounding box center [100, 419] width 185 height 195
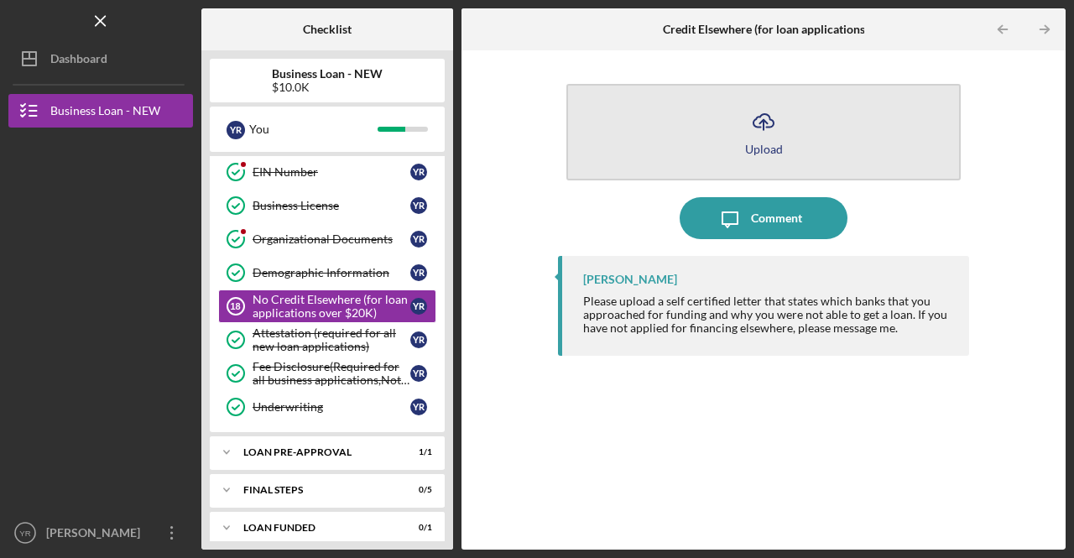
click at [768, 133] on icon "Icon/Upload" at bounding box center [764, 122] width 42 height 42
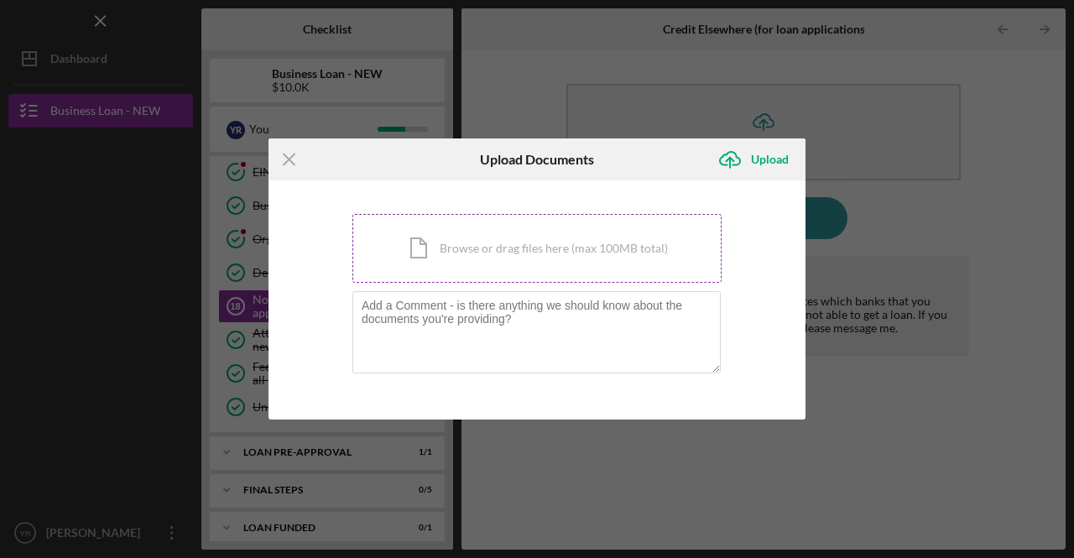
click at [491, 251] on div "Icon/Document Browse or drag files here (max 100MB total) Tap to choose files o…" at bounding box center [536, 248] width 369 height 69
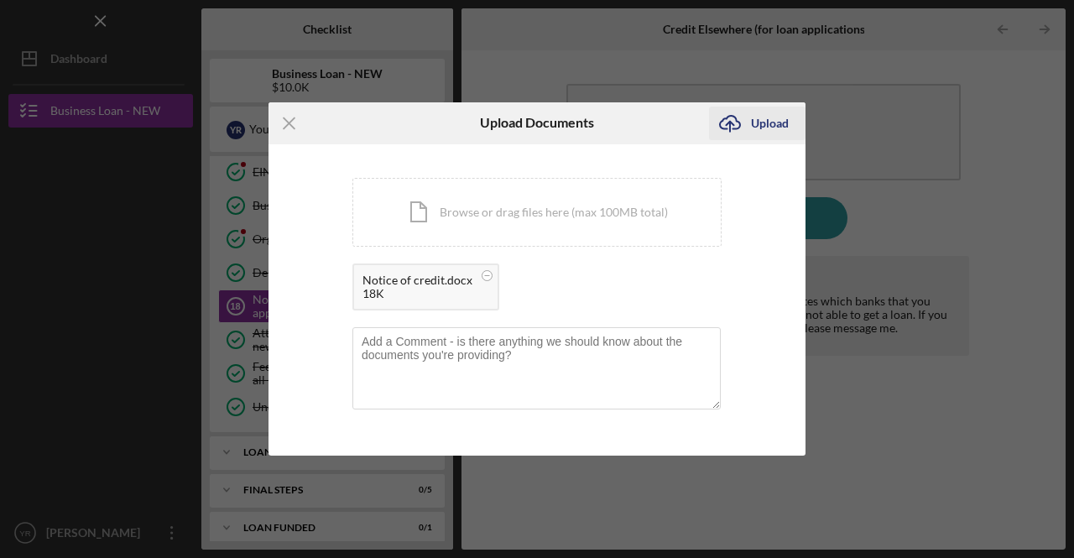
click at [764, 121] on div "Upload" at bounding box center [770, 124] width 38 height 34
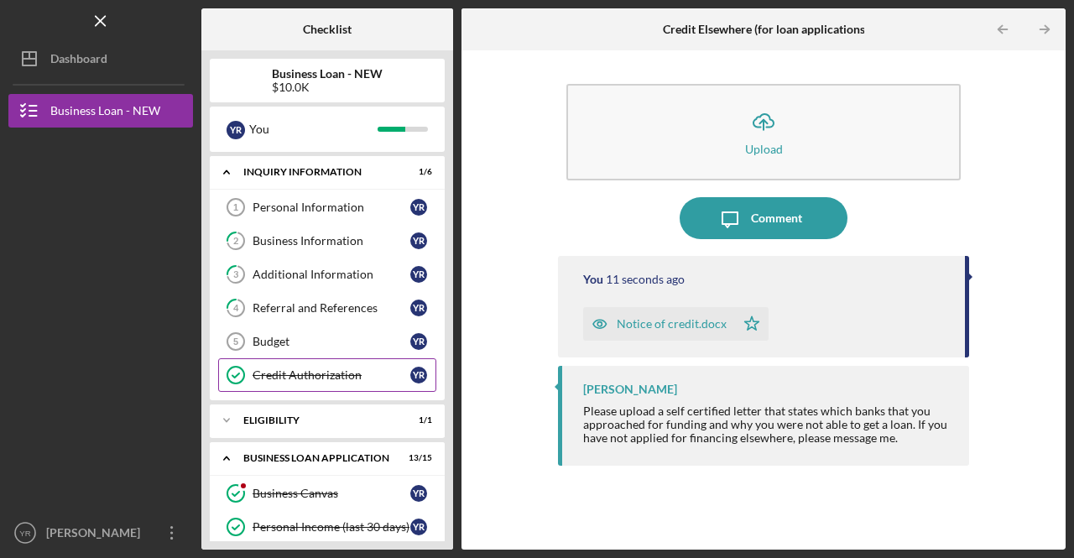
scroll to position [168, 0]
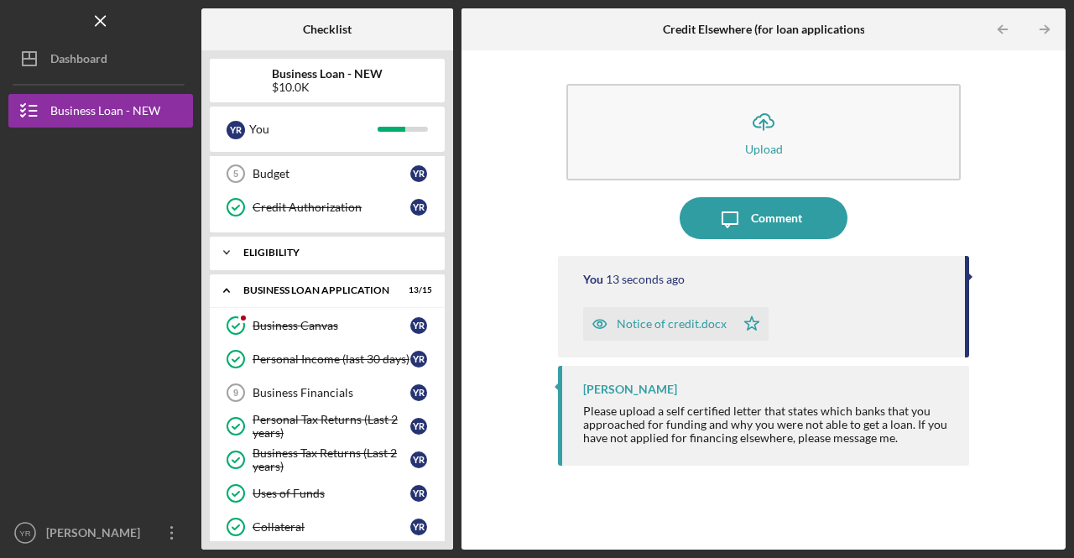
click at [227, 246] on icon "Icon/Expander" at bounding box center [227, 253] width 34 height 34
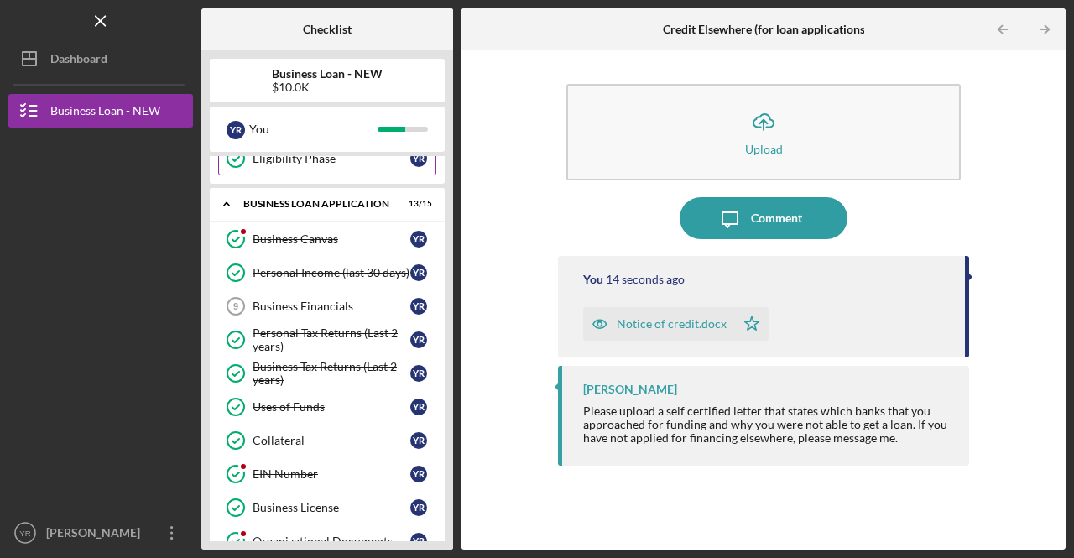
scroll to position [336, 0]
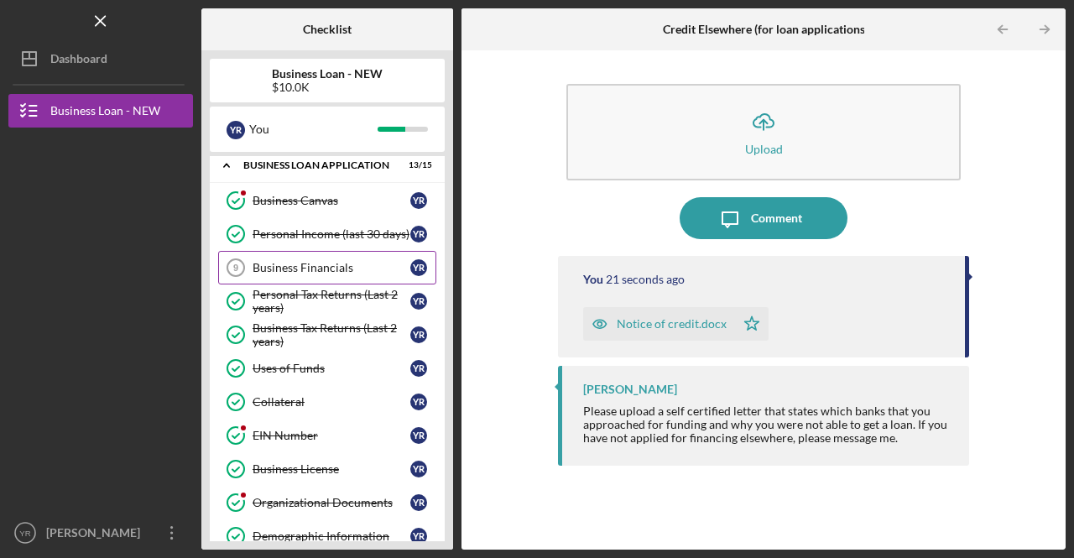
click at [295, 261] on div "Business Financials" at bounding box center [332, 267] width 158 height 13
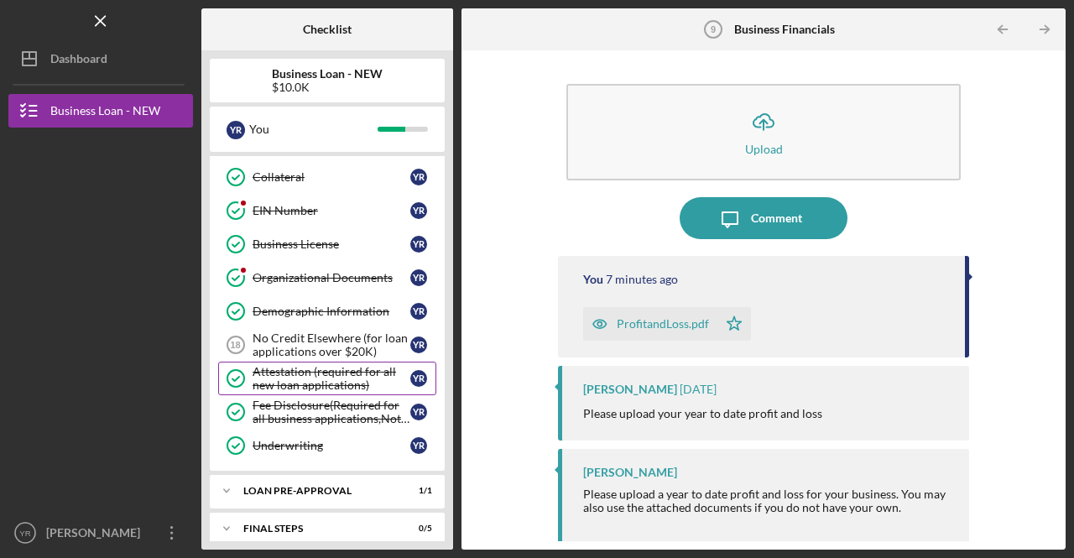
scroll to position [598, 0]
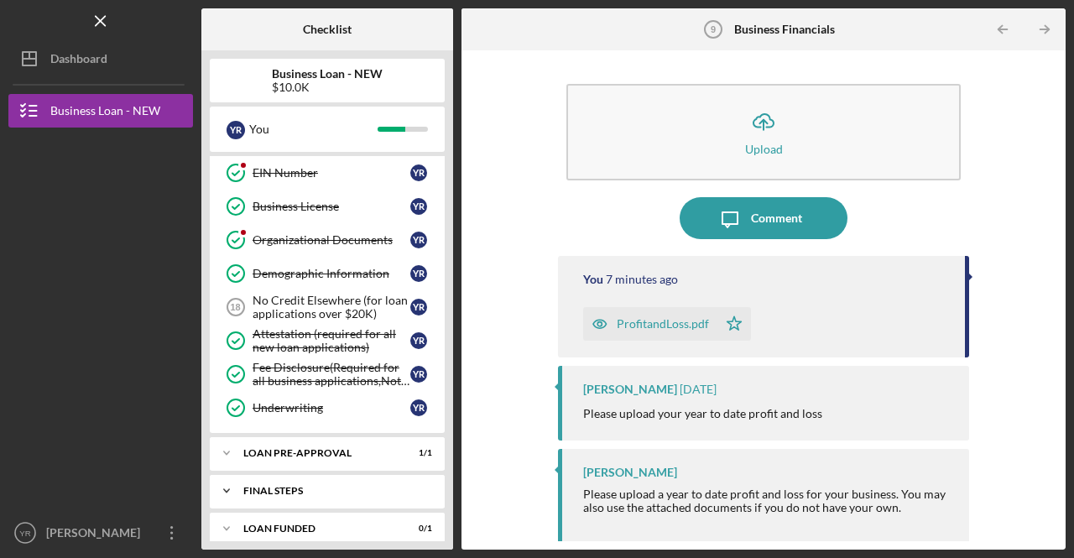
click at [290, 486] on div "FINAL STEPS" at bounding box center [333, 491] width 180 height 10
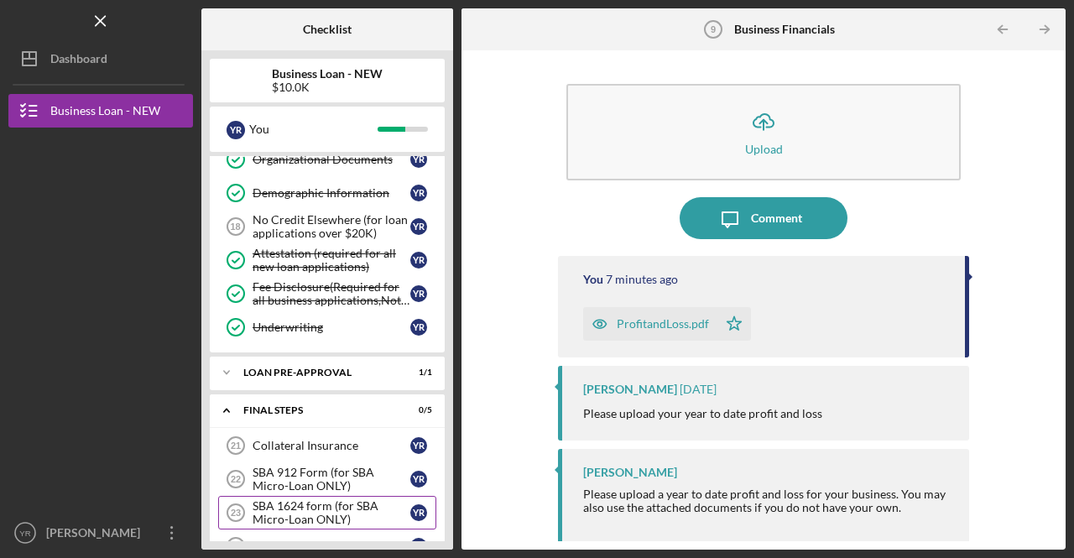
scroll to position [772, 0]
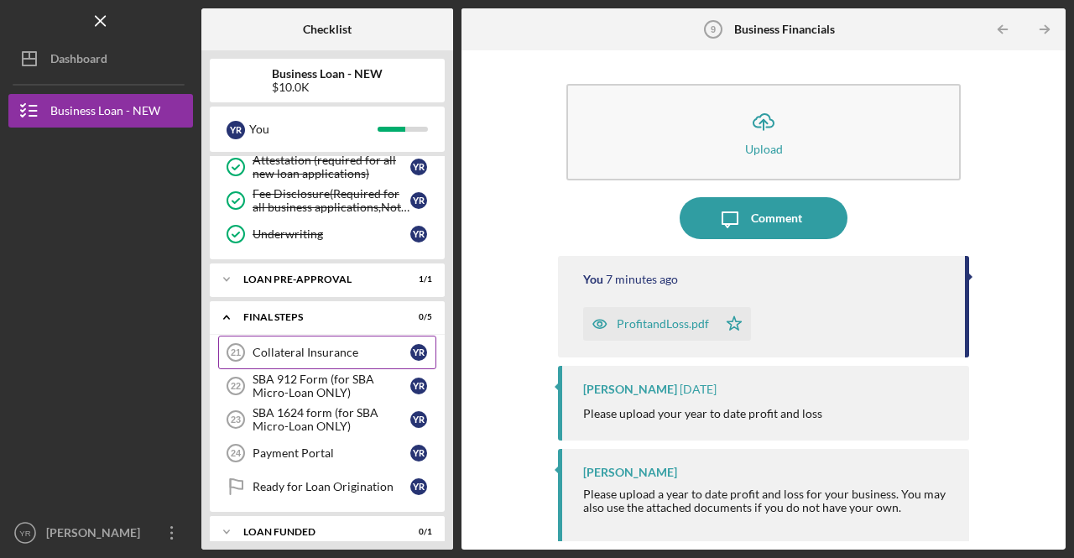
click at [320, 346] on div "Collateral Insurance" at bounding box center [332, 352] width 158 height 13
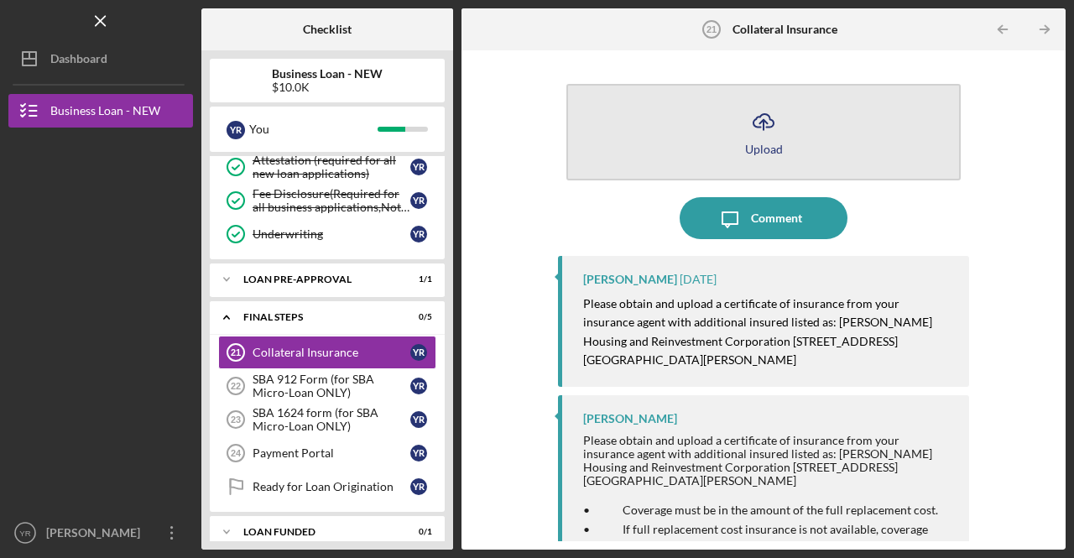
click at [756, 120] on icon "Icon/Upload" at bounding box center [764, 122] width 42 height 42
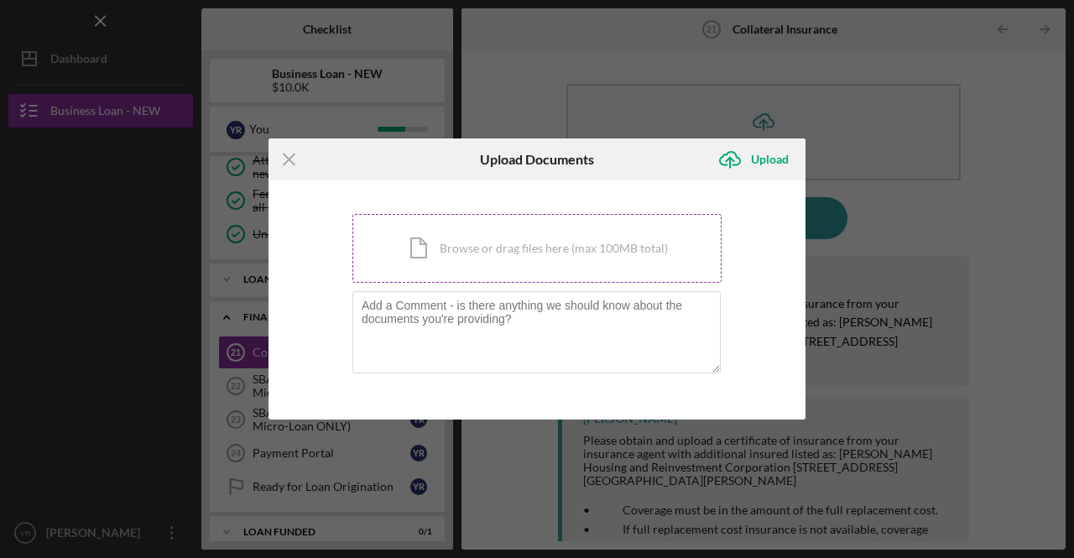
click at [463, 252] on div "Icon/Document Browse or drag files here (max 100MB total) Tap to choose files o…" at bounding box center [536, 248] width 369 height 69
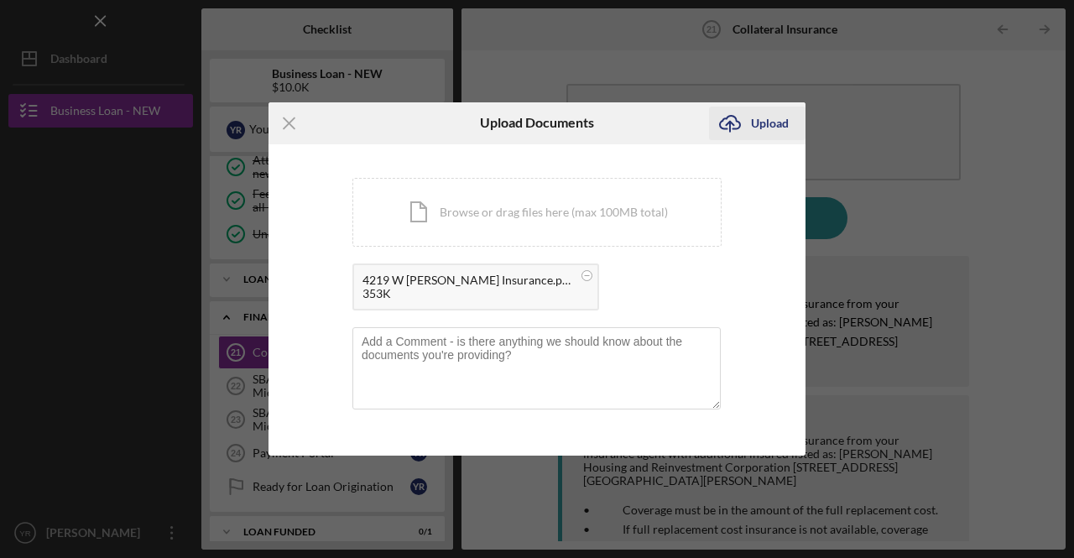
click at [764, 124] on div "Upload" at bounding box center [770, 124] width 38 height 34
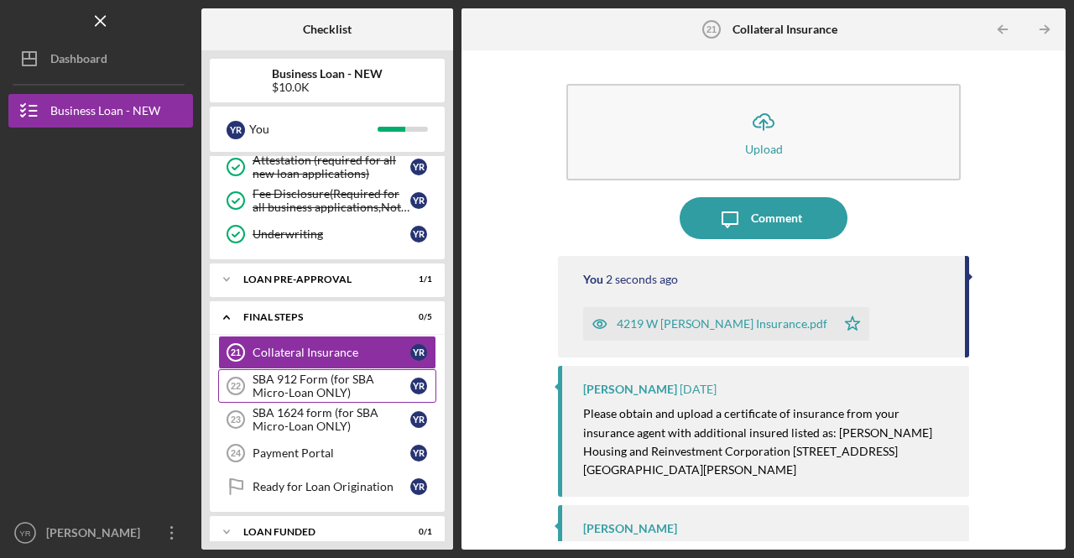
click at [339, 373] on div "SBA 912 Form (for SBA Micro-Loan ONLY)" at bounding box center [332, 386] width 158 height 27
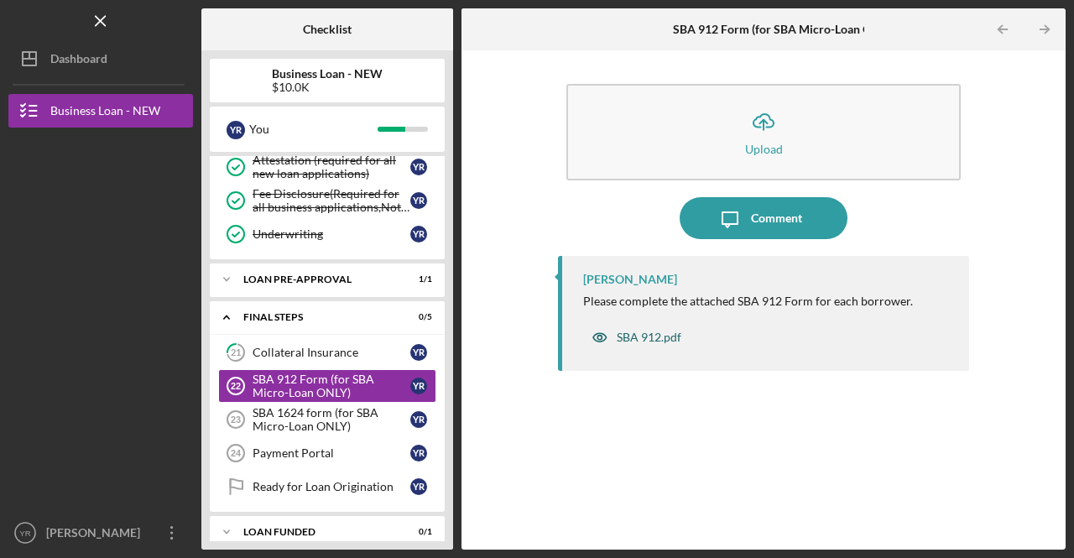
click at [651, 337] on div "SBA 912.pdf" at bounding box center [649, 337] width 65 height 13
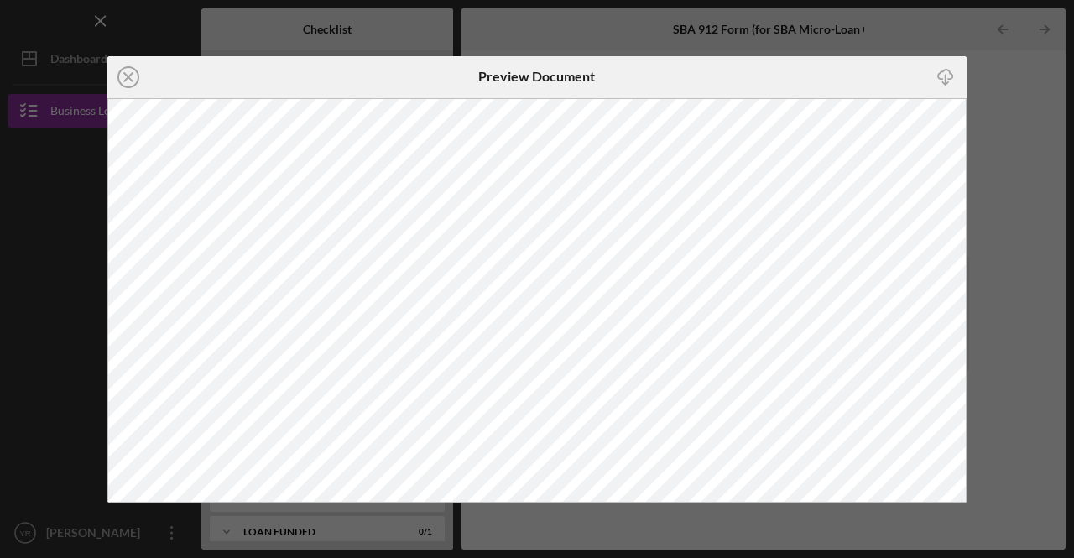
click at [208, 35] on div "Icon/Close Preview Document Icon/Download" at bounding box center [537, 279] width 1074 height 558
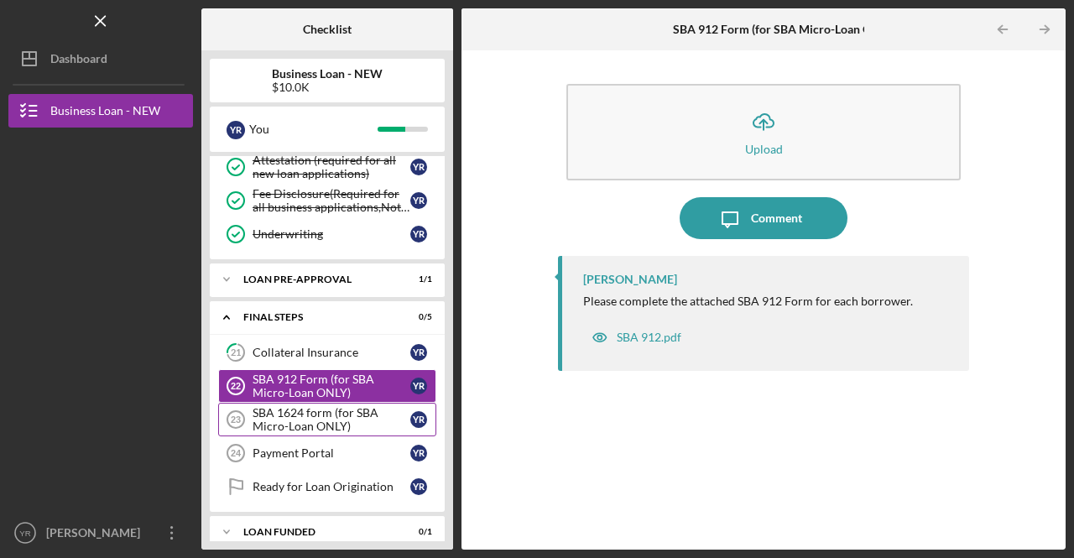
click at [325, 406] on div "SBA 1624 form (for SBA Micro-Loan ONLY)" at bounding box center [332, 419] width 158 height 27
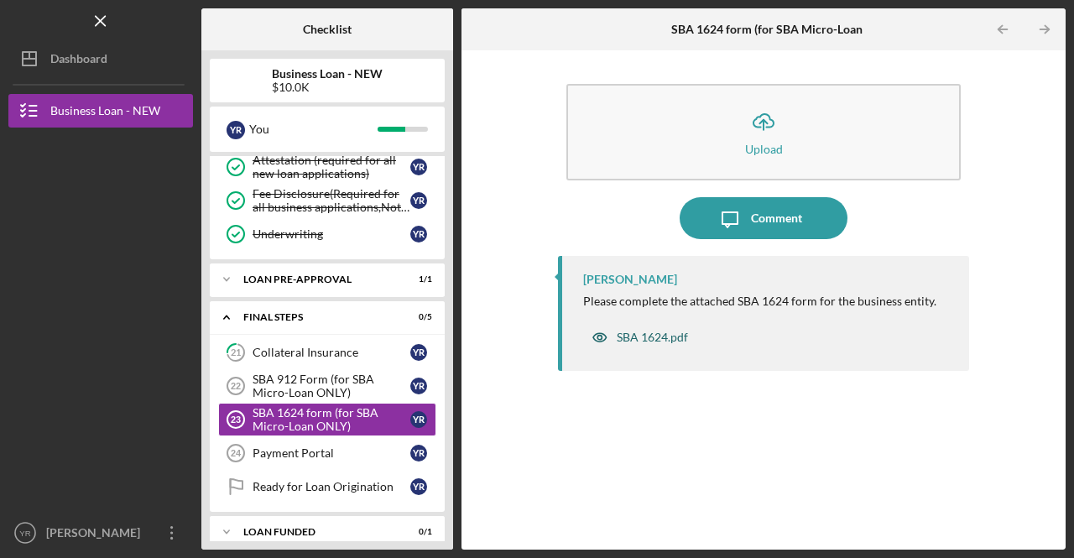
click at [652, 332] on div "SBA 1624.pdf" at bounding box center [652, 337] width 71 height 13
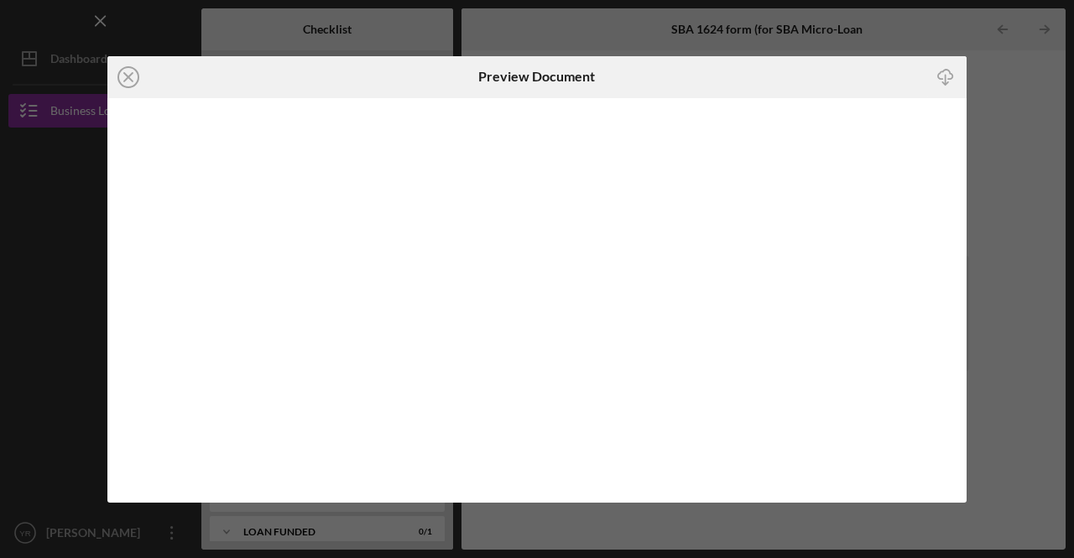
click at [950, 76] on icon "Icon/Download" at bounding box center [945, 77] width 38 height 38
click at [127, 76] on icon "Icon/Close" at bounding box center [128, 77] width 42 height 42
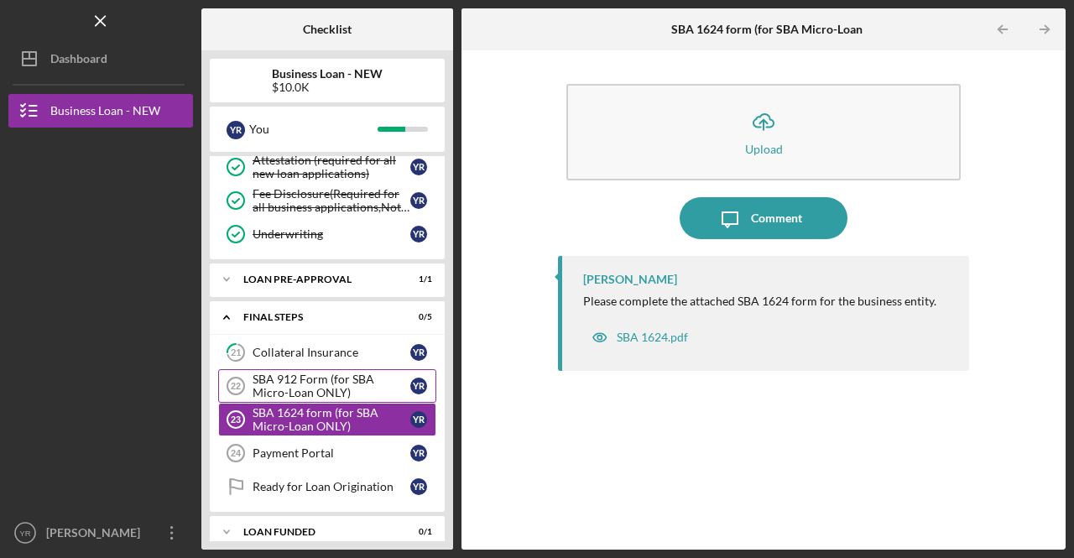
drag, startPoint x: 367, startPoint y: 368, endPoint x: 382, endPoint y: 367, distance: 15.1
click at [367, 373] on div "SBA 912 Form (for SBA Micro-Loan ONLY)" at bounding box center [332, 386] width 158 height 27
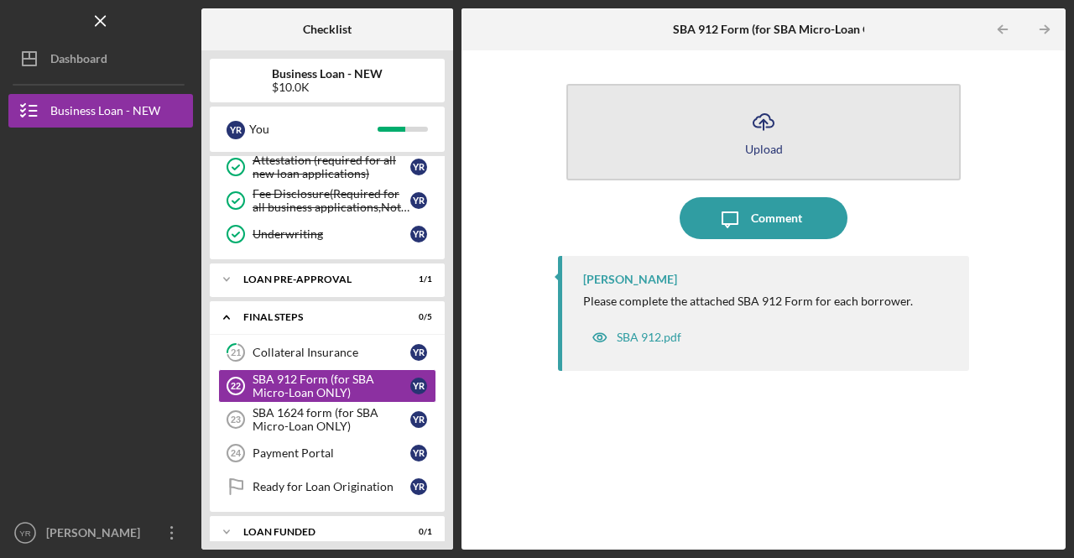
click at [762, 120] on icon "Icon/Upload" at bounding box center [764, 122] width 42 height 42
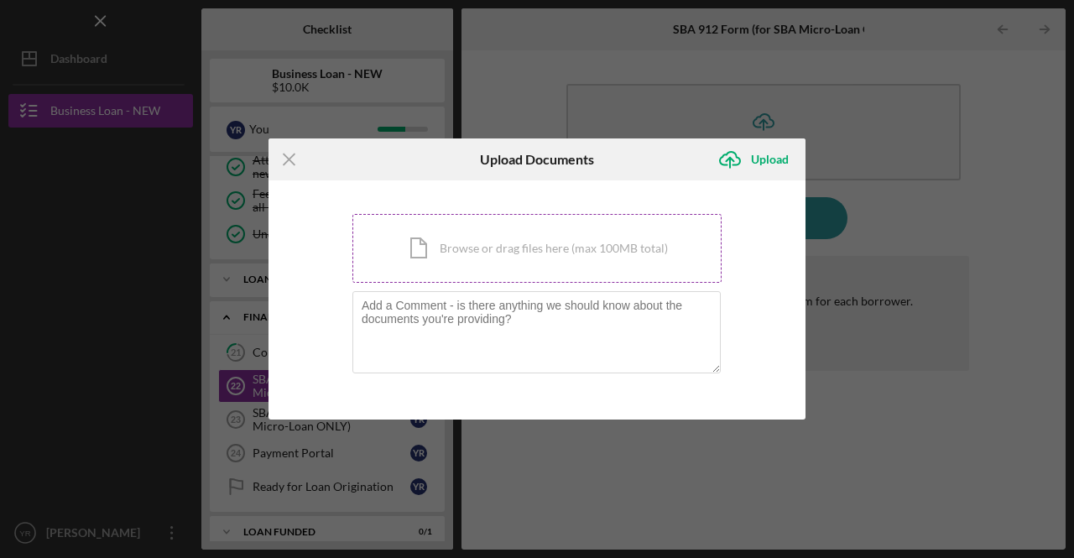
click at [504, 255] on div "Icon/Document Browse or drag files here (max 100MB total) Tap to choose files o…" at bounding box center [536, 248] width 369 height 69
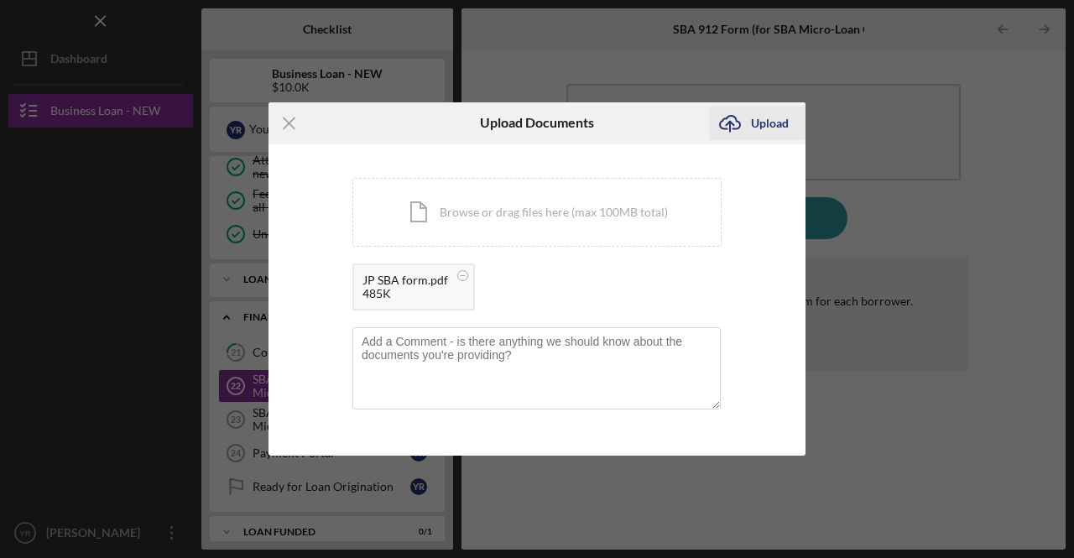
click at [775, 122] on div "Upload" at bounding box center [770, 124] width 38 height 34
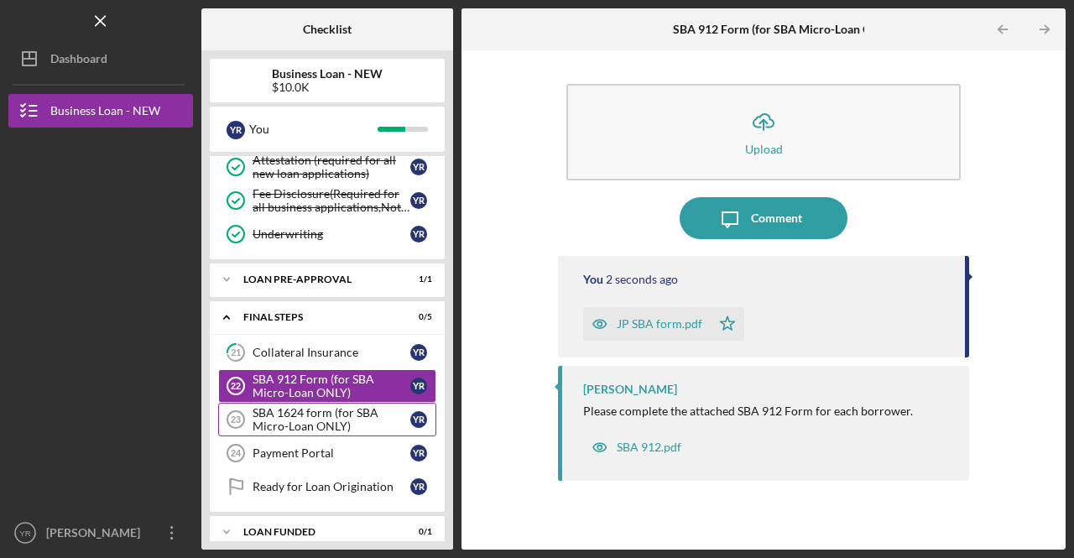
click at [310, 406] on div "SBA 1624 form (for SBA Micro-Loan ONLY)" at bounding box center [332, 419] width 158 height 27
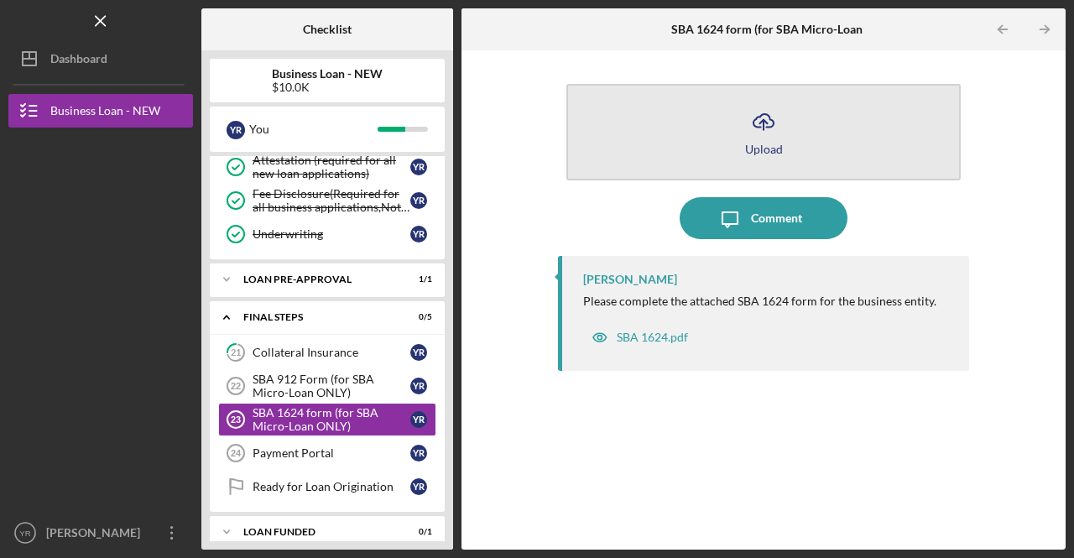
click at [754, 120] on icon "Icon/Upload" at bounding box center [764, 122] width 42 height 42
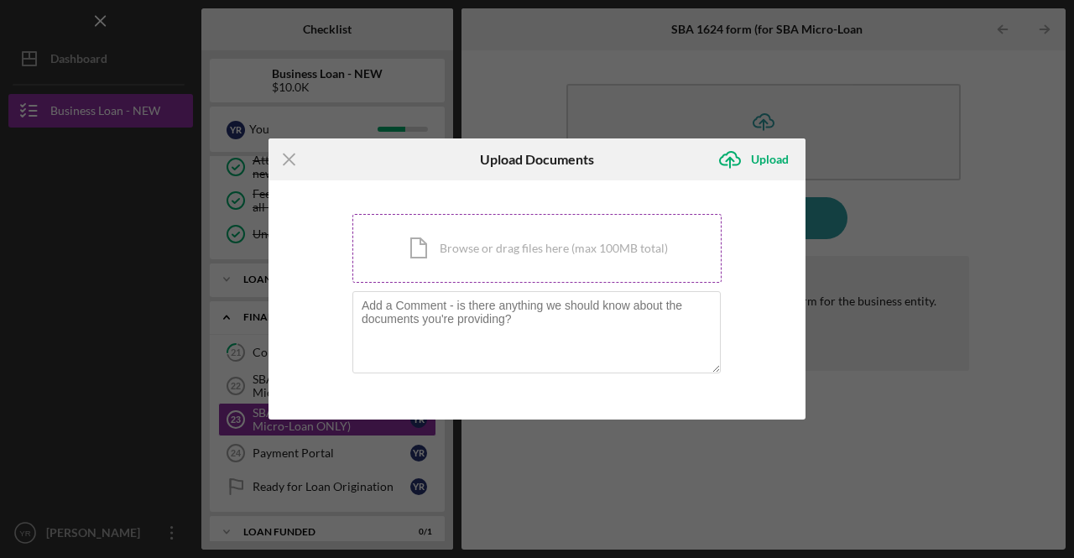
click at [519, 251] on div "Icon/Document Browse or drag files here (max 100MB total) Tap to choose files o…" at bounding box center [536, 248] width 369 height 69
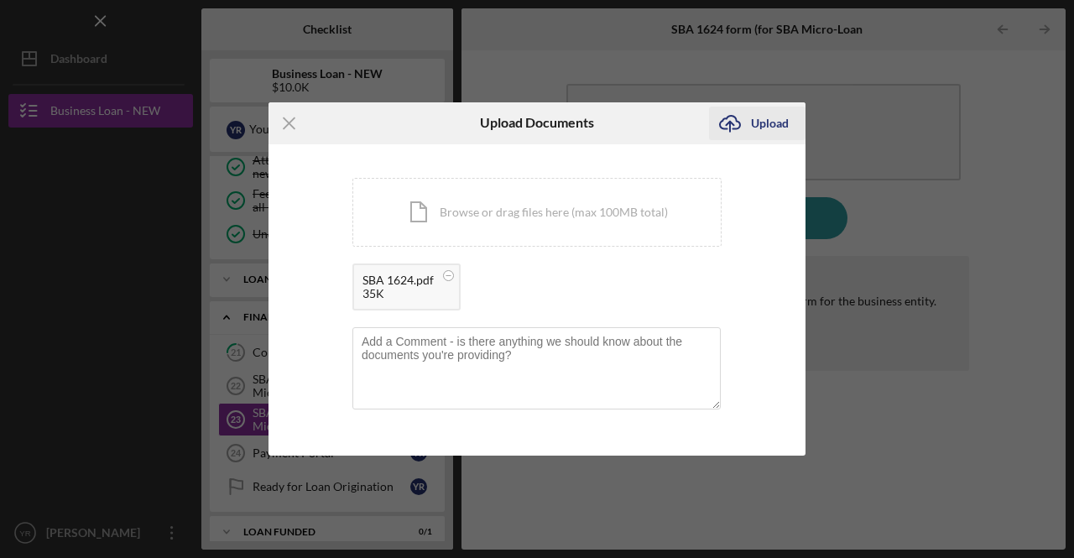
click at [770, 125] on div "Upload" at bounding box center [770, 124] width 38 height 34
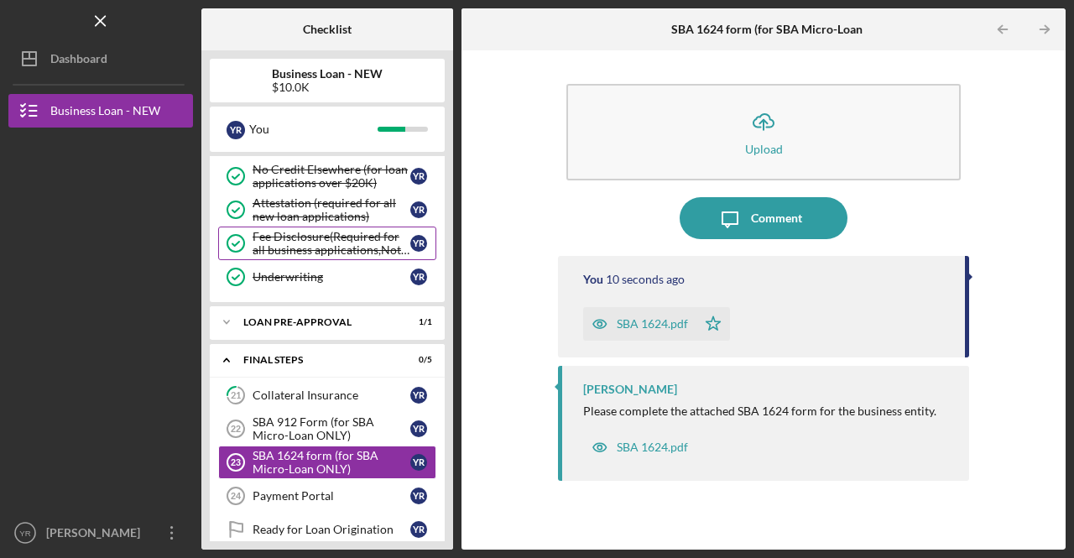
scroll to position [772, 0]
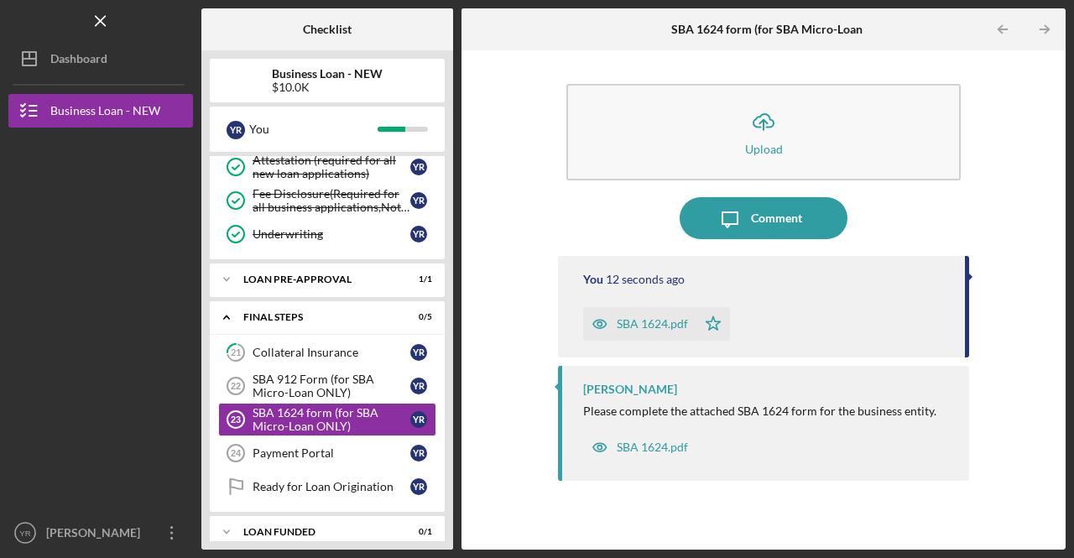
click at [499, 416] on div "Icon/Upload Upload Icon/Message Comment You 12 seconds ago SBA 1624.pdf Icon/St…" at bounding box center [763, 300] width 587 height 483
click at [323, 446] on div "Payment Portal" at bounding box center [332, 452] width 158 height 13
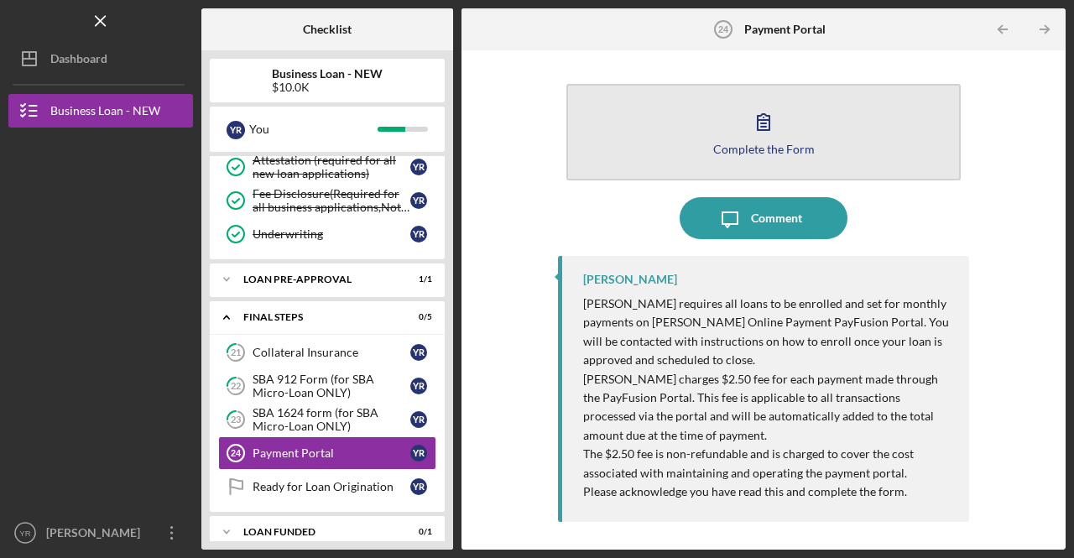
click at [759, 122] on icon "button" at bounding box center [764, 122] width 42 height 42
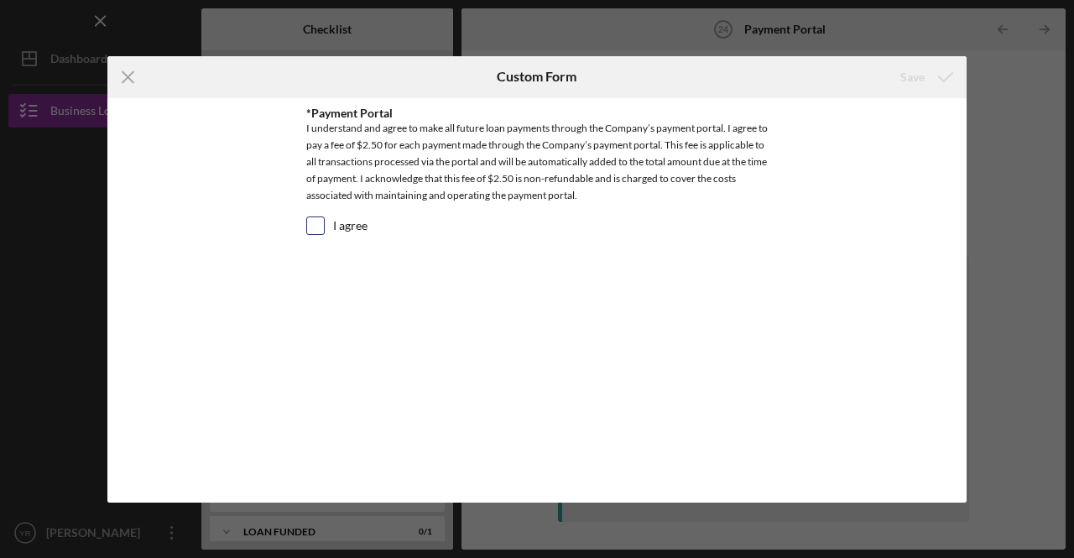
click at [310, 222] on input "I agree" at bounding box center [315, 225] width 17 height 17
checkbox input "true"
click at [922, 74] on div "Save" at bounding box center [912, 77] width 24 height 34
